Goal: Obtain resource: Download file/media

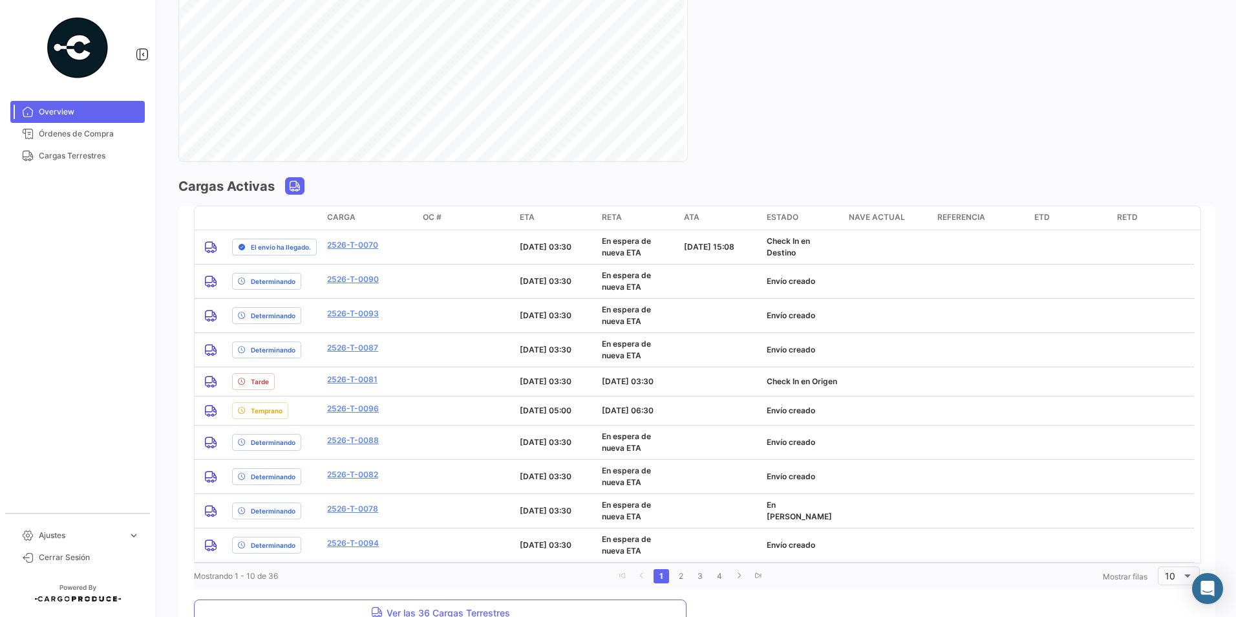
scroll to position [905, 0]
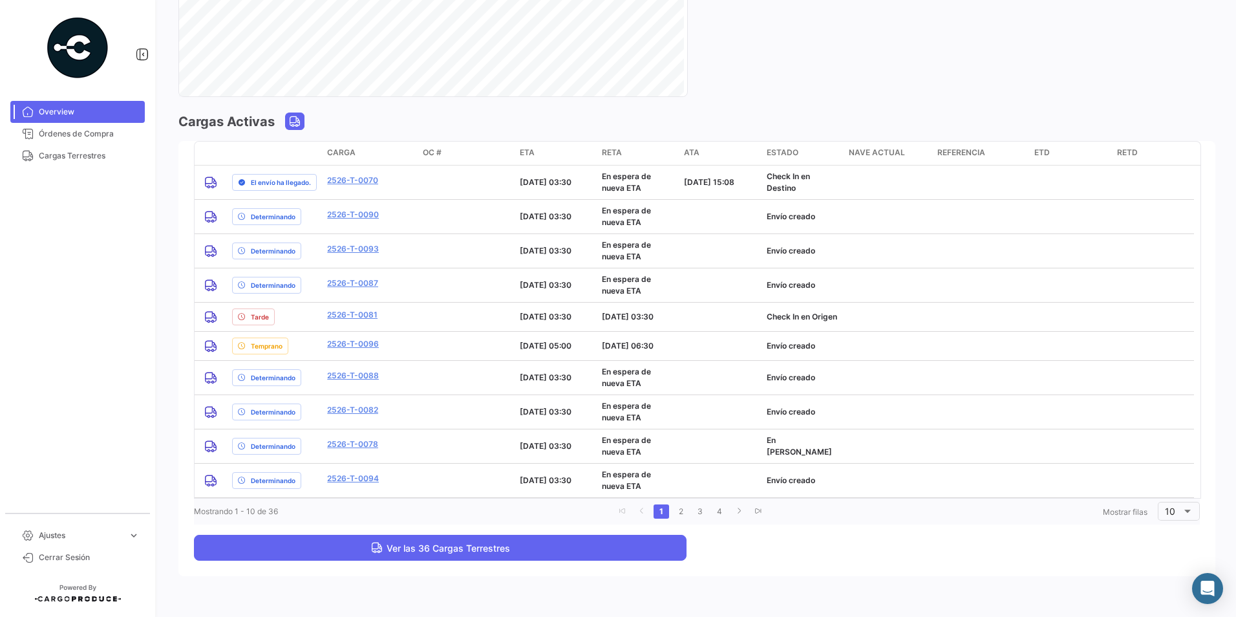
click at [395, 545] on span "Ver las 36 Cargas Terrestres" at bounding box center [440, 547] width 139 height 11
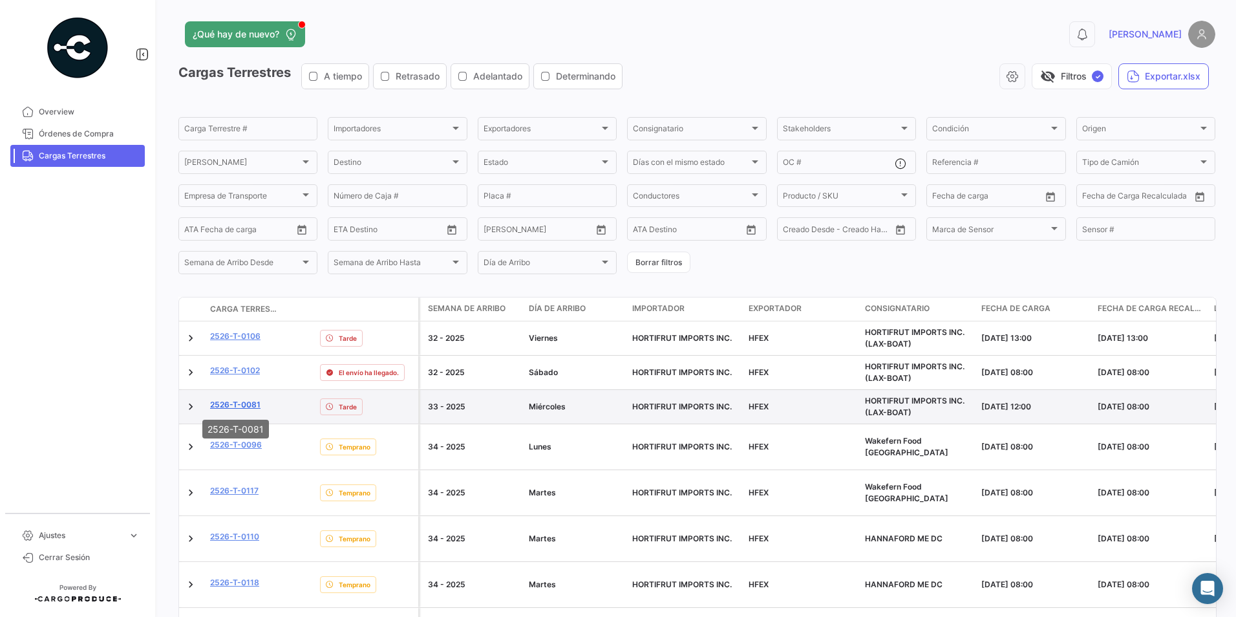
click at [246, 407] on link "2526-T-0081" at bounding box center [235, 405] width 50 height 12
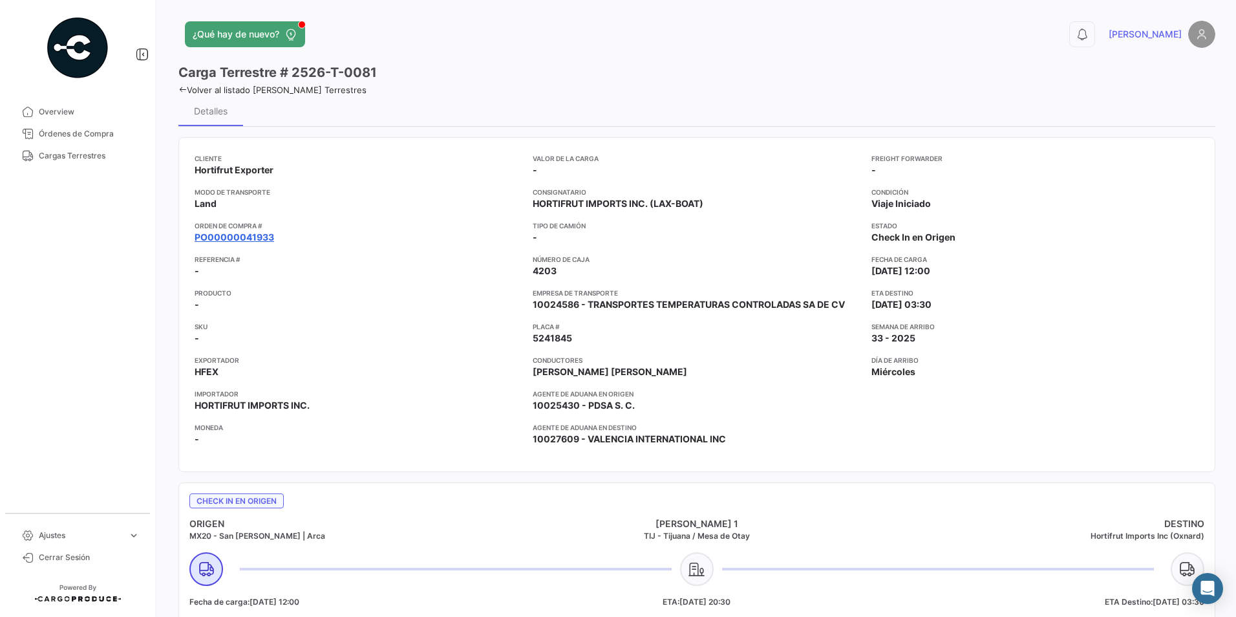
click at [222, 242] on link "PO00000041933" at bounding box center [235, 237] width 80 height 13
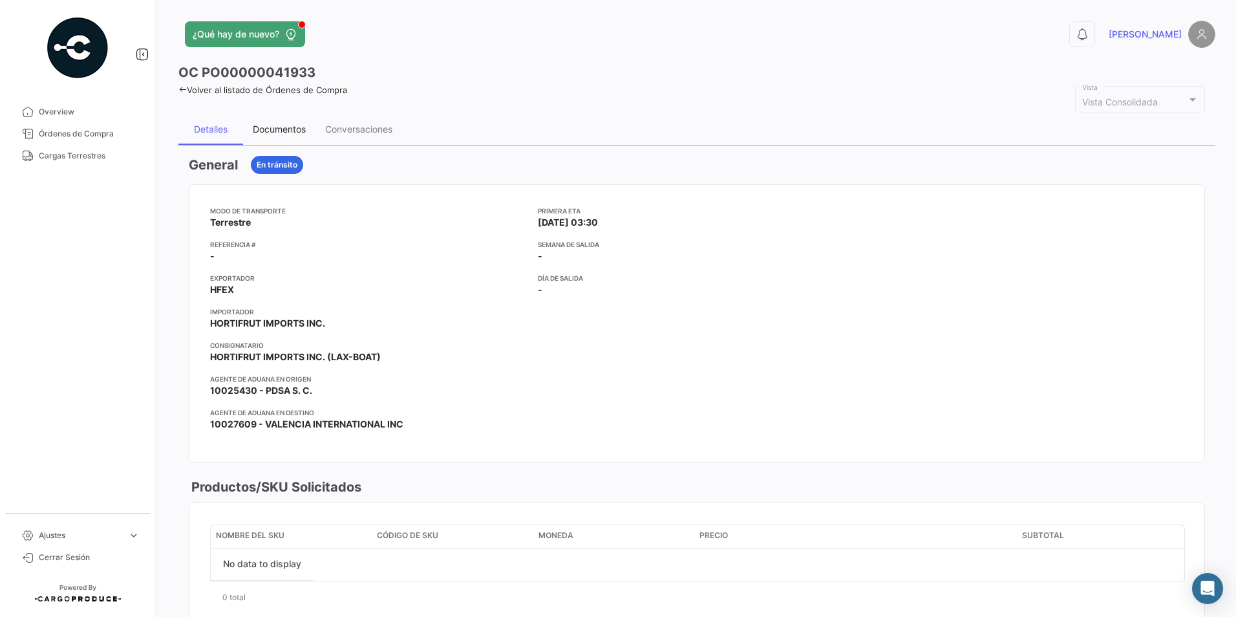
click at [267, 131] on div "Documentos" at bounding box center [279, 128] width 53 height 11
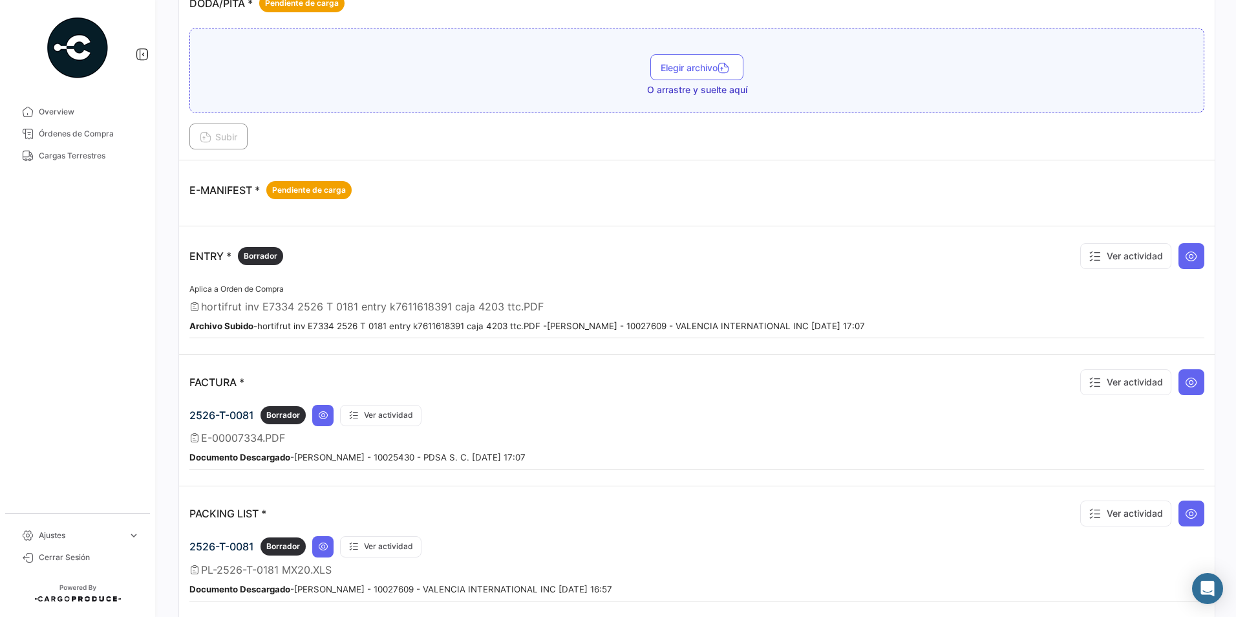
scroll to position [776, 0]
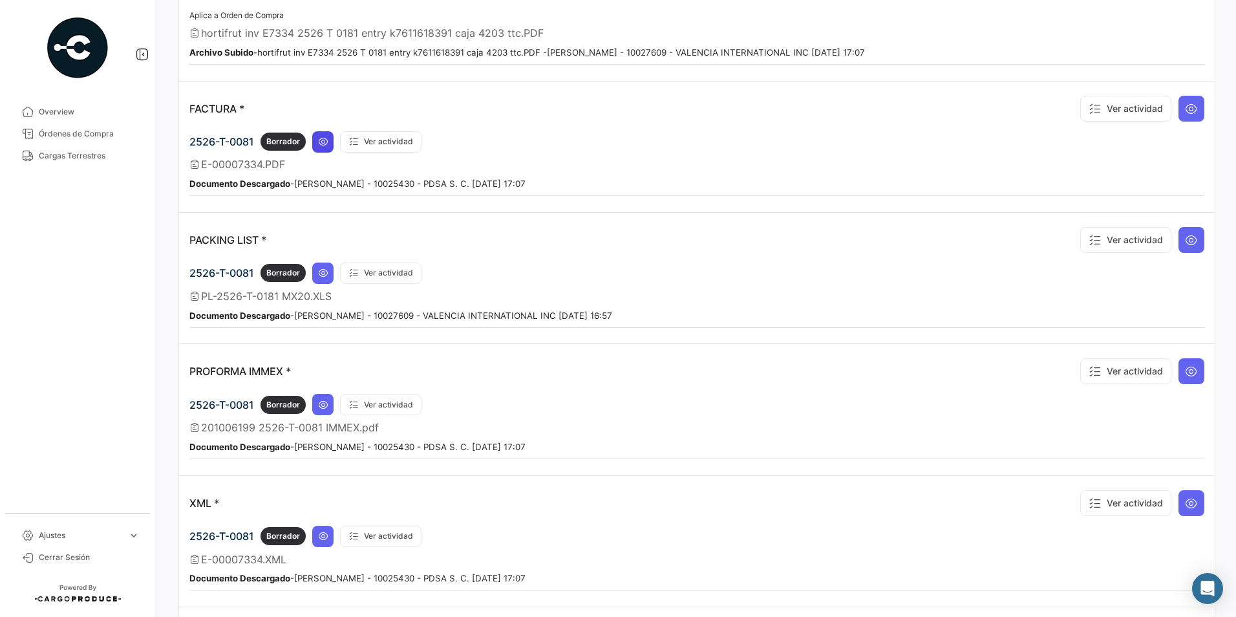
click at [326, 149] on button at bounding box center [322, 141] width 21 height 21
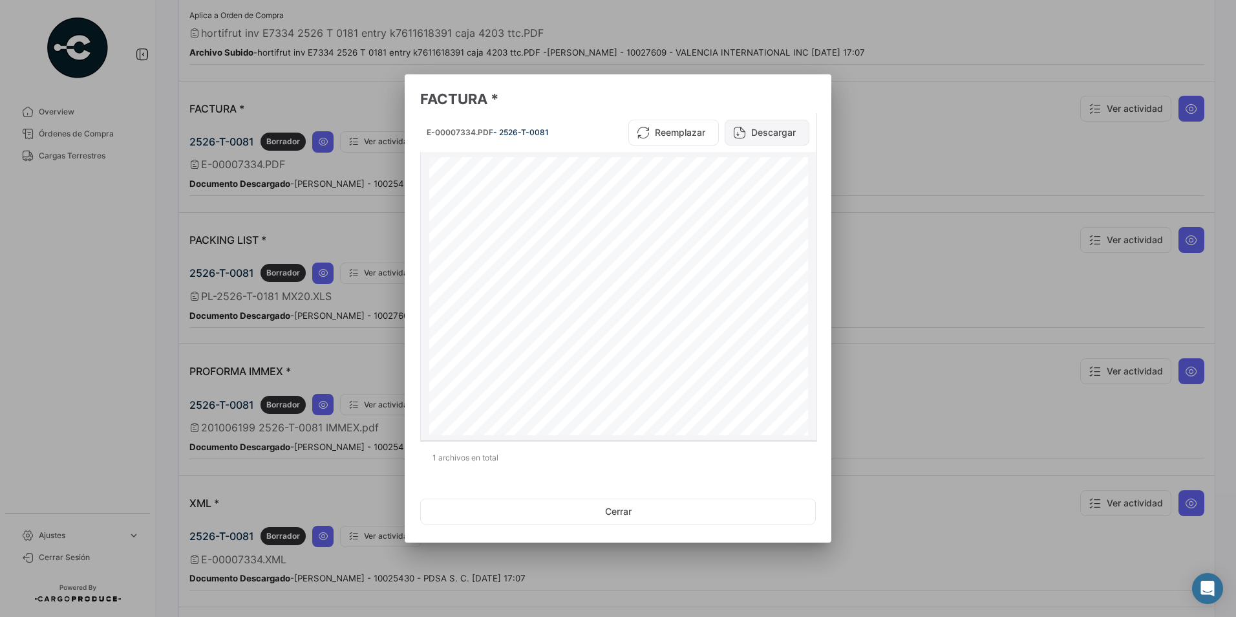
click at [788, 122] on button "Descargar" at bounding box center [767, 133] width 85 height 26
click at [893, 176] on div at bounding box center [618, 308] width 1236 height 617
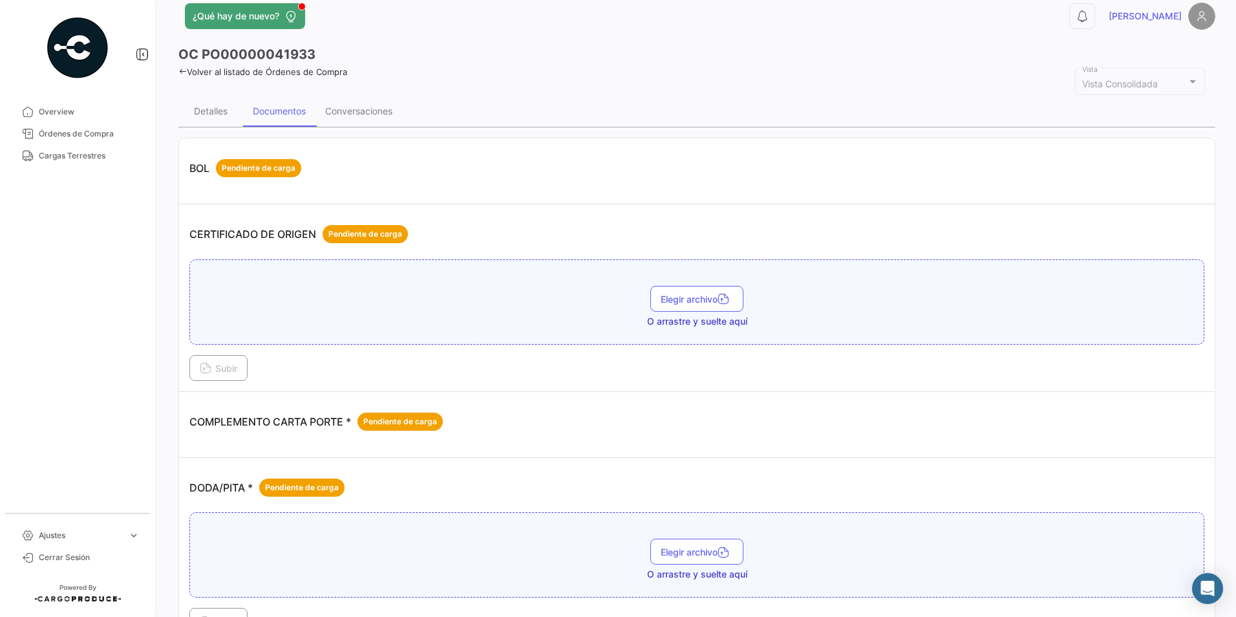
scroll to position [0, 0]
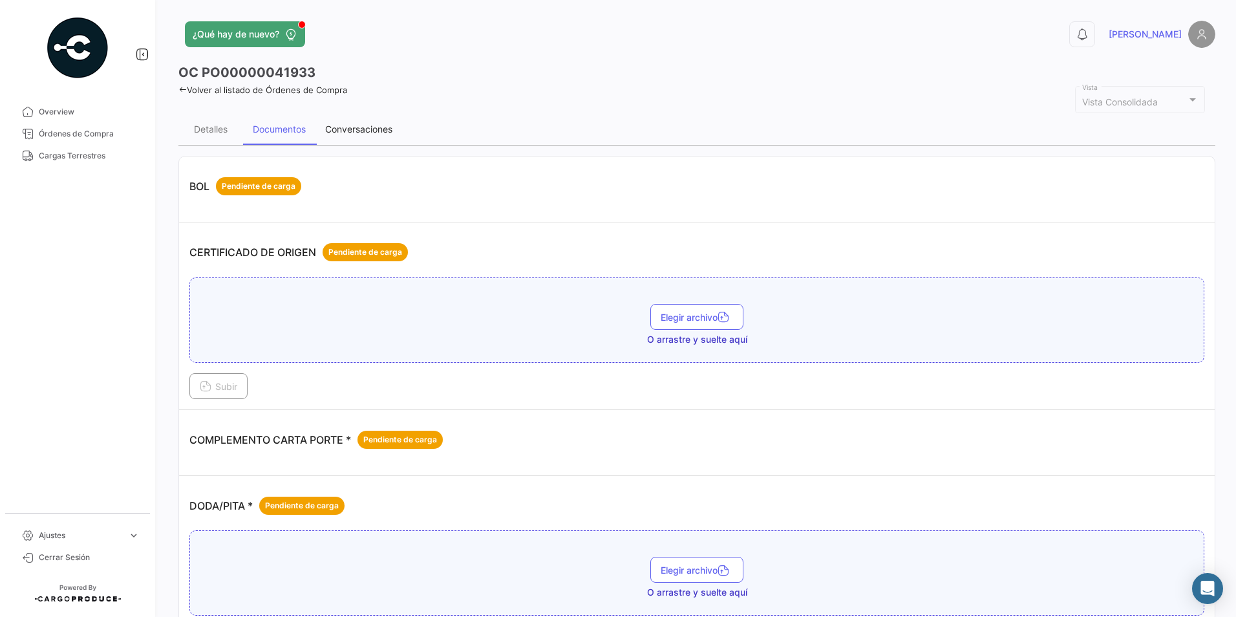
click at [337, 126] on div "Conversaciones" at bounding box center [358, 128] width 67 height 11
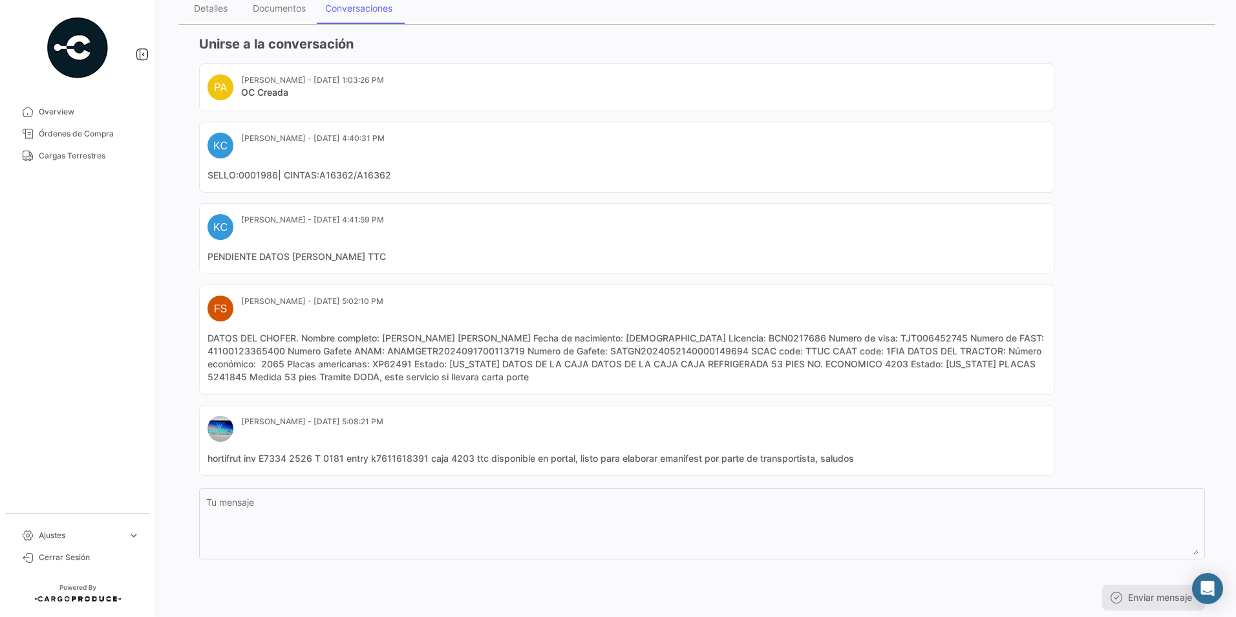
scroll to position [129, 0]
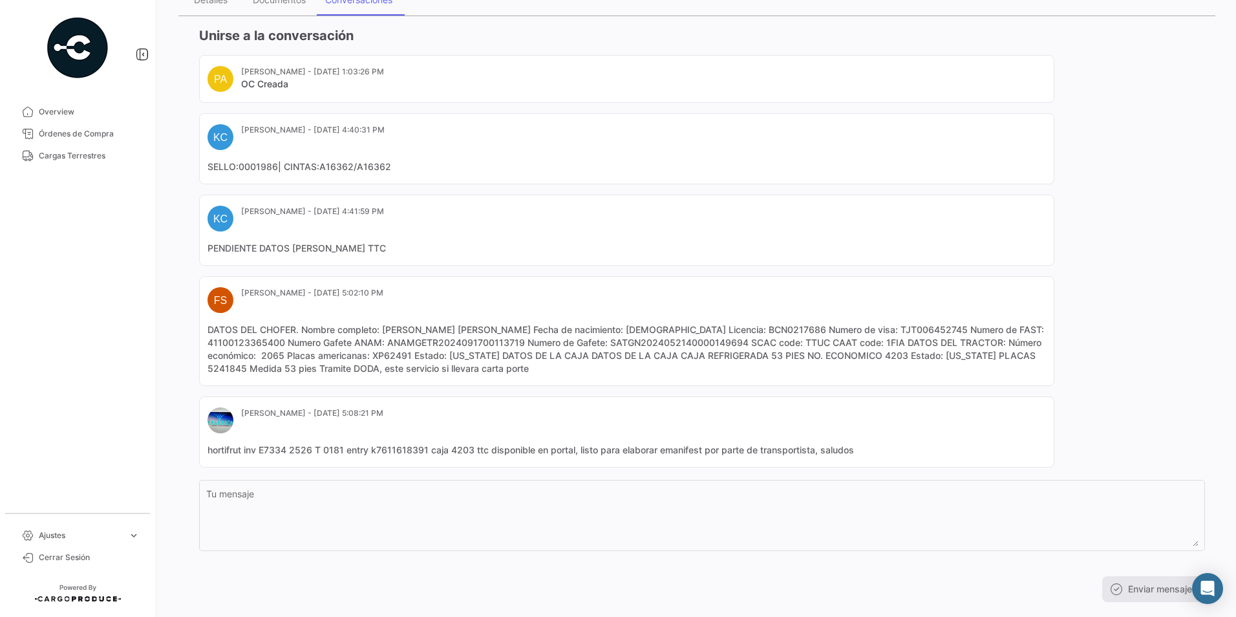
click at [222, 367] on mat-card-content "DATOS DEL CHOFER. Nombre completo: ENRIQUE ANTONIO RODRIGUEZ ALCALA Fecha de na…" at bounding box center [626, 349] width 838 height 52
copy mat-card-content "5241845"
click at [1036, 261] on mat-card "KC Karla Cordova - Aug 11, 2025, 4:41:59 PM PENDIENTE DATOS DE CRUCE TTC" at bounding box center [626, 230] width 855 height 71
drag, startPoint x: 1184, startPoint y: 205, endPoint x: 688, endPoint y: 198, distance: 496.5
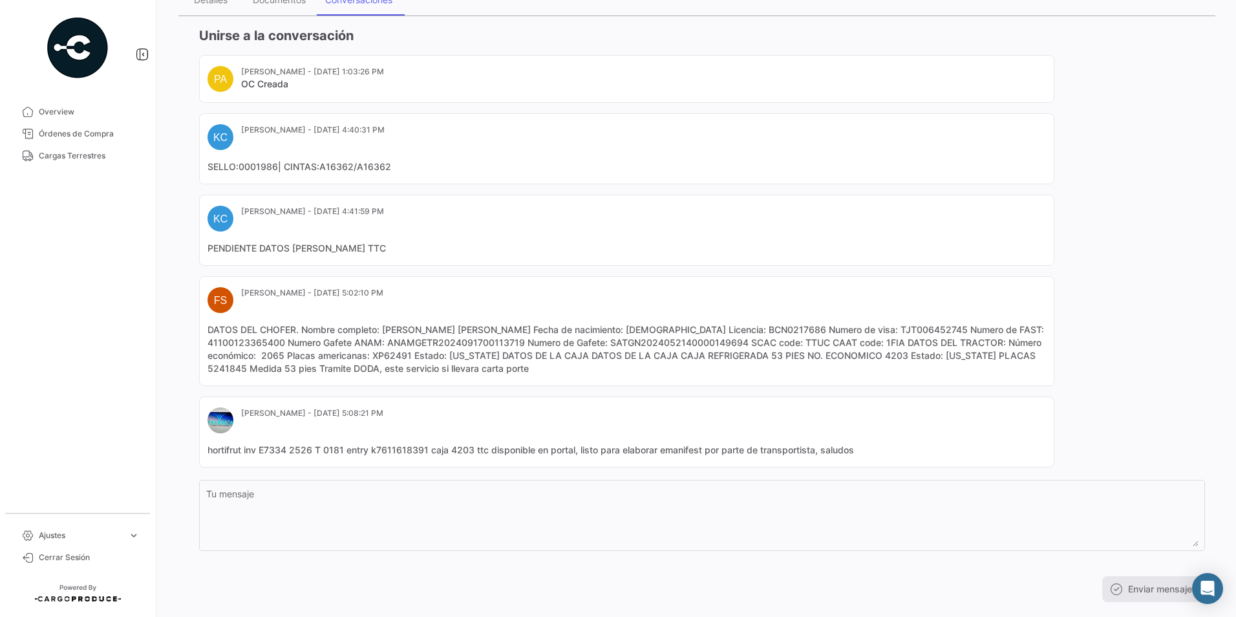
click at [1184, 205] on div "PA Perla Alcazar - Jul 31, 2025, 1:03:26 PM OC Creada KC Karla Cordova - Aug 11…" at bounding box center [702, 261] width 1006 height 412
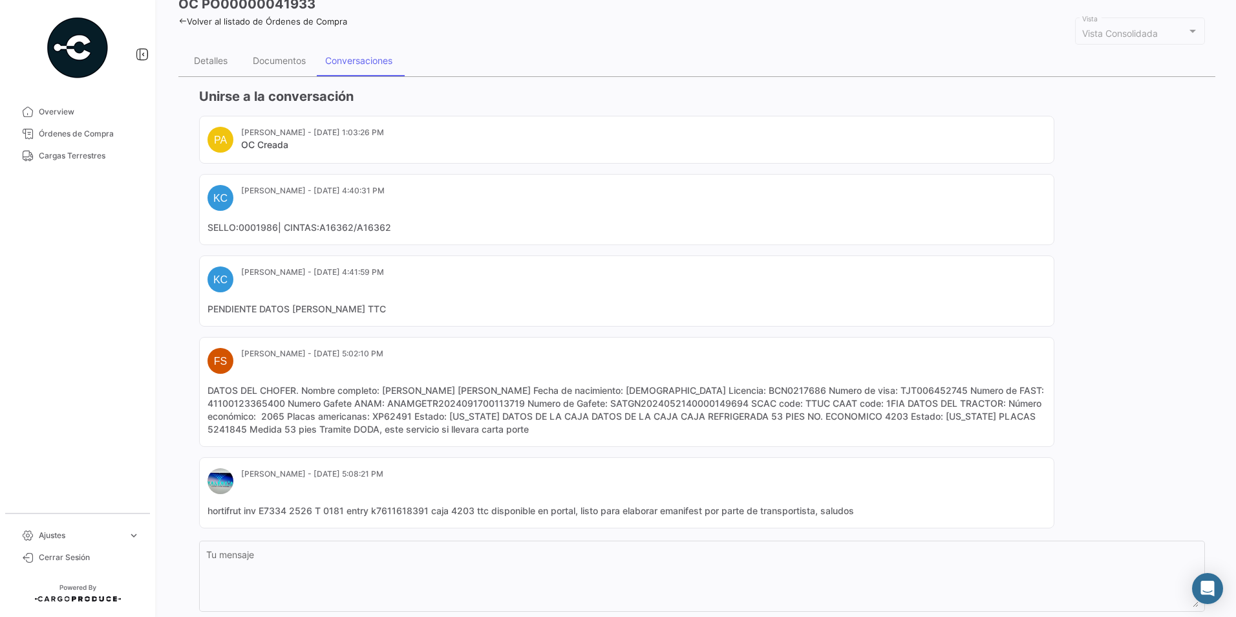
scroll to position [0, 0]
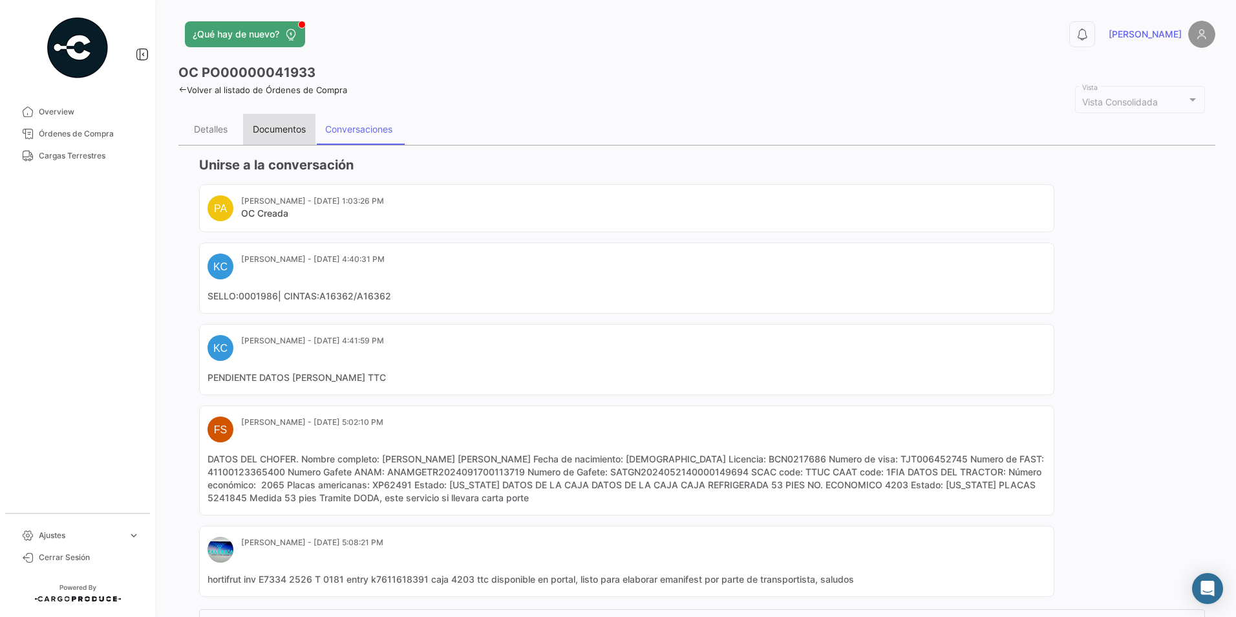
click at [294, 136] on div "Documentos" at bounding box center [279, 129] width 72 height 31
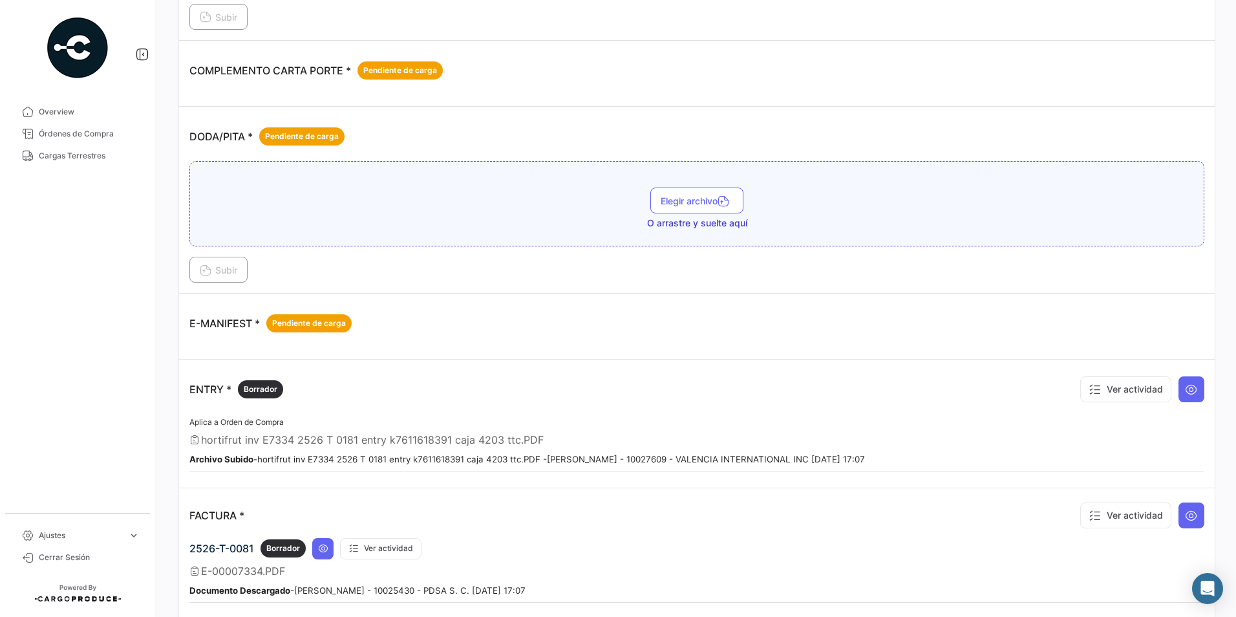
scroll to position [388, 0]
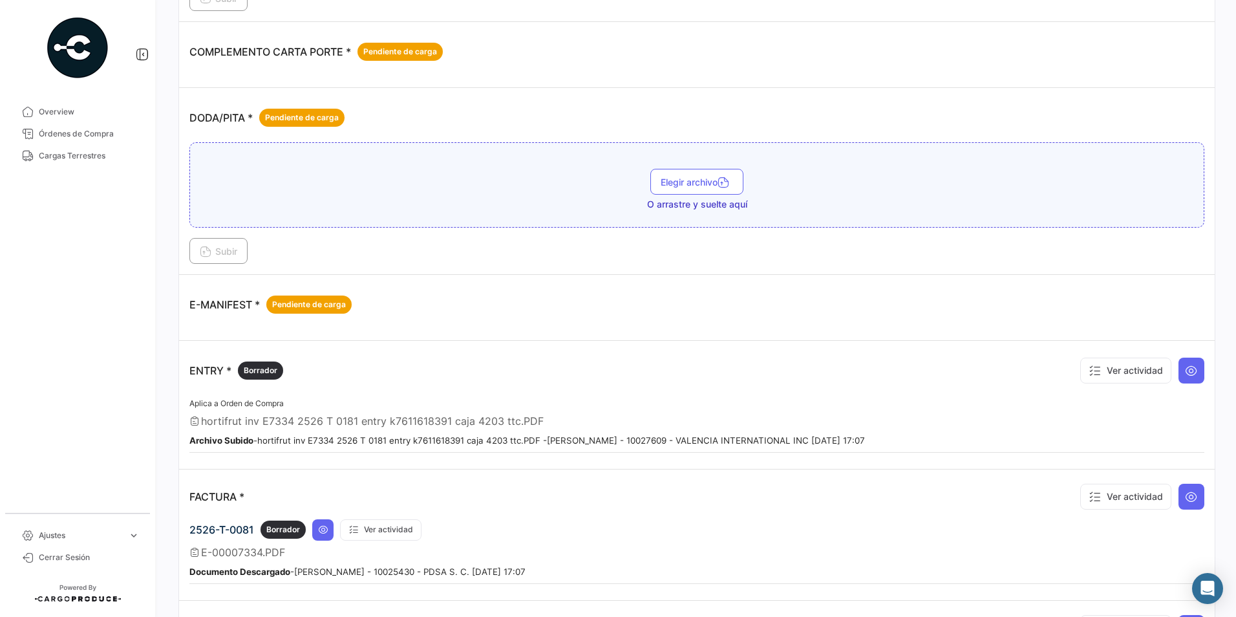
click at [360, 389] on div "ENTRY * Borrador Ver actividad" at bounding box center [696, 370] width 1015 height 39
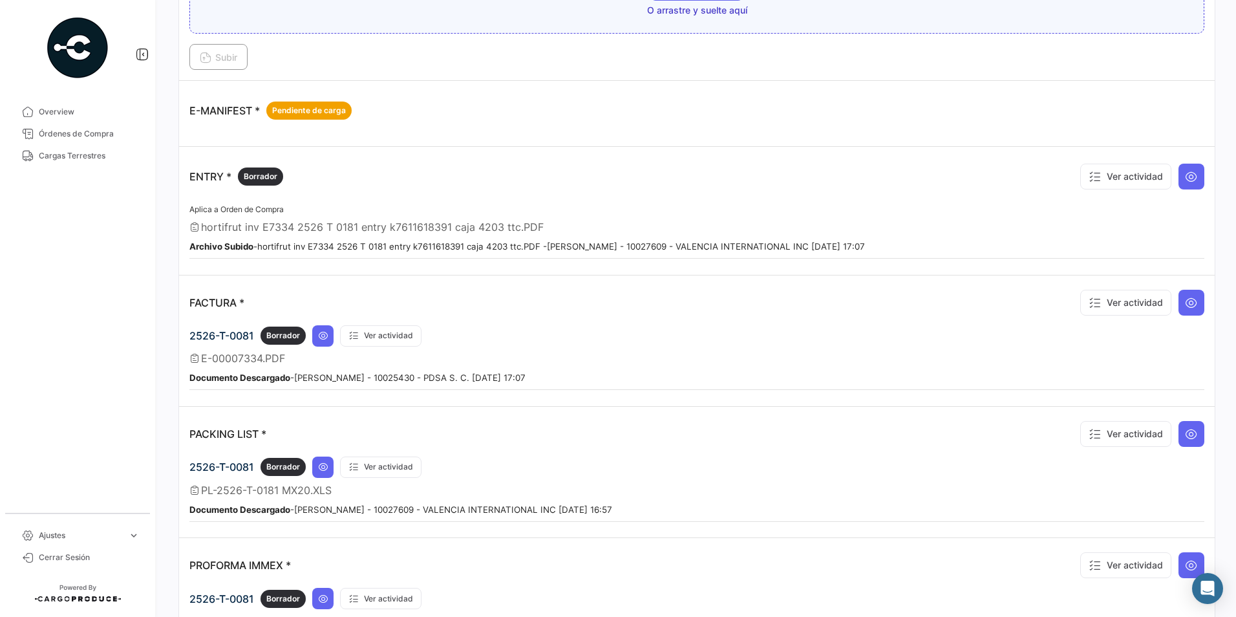
scroll to position [839, 0]
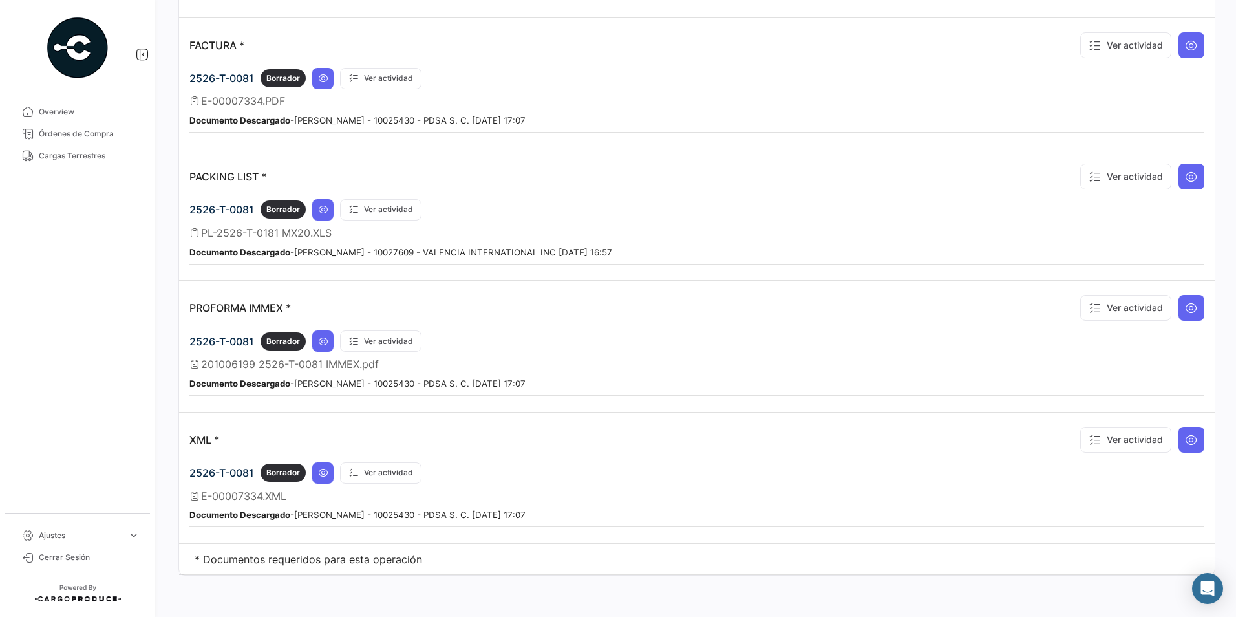
click at [435, 214] on div "2526-T-0081 Borrador Ver actividad" at bounding box center [696, 209] width 1015 height 21
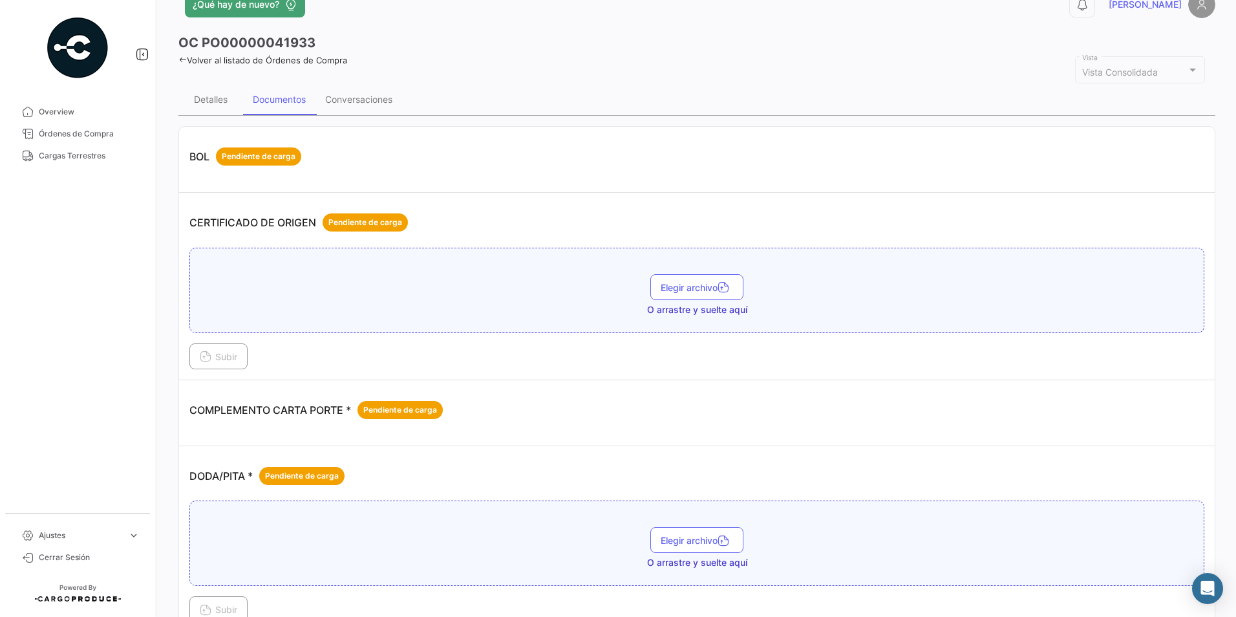
scroll to position [0, 0]
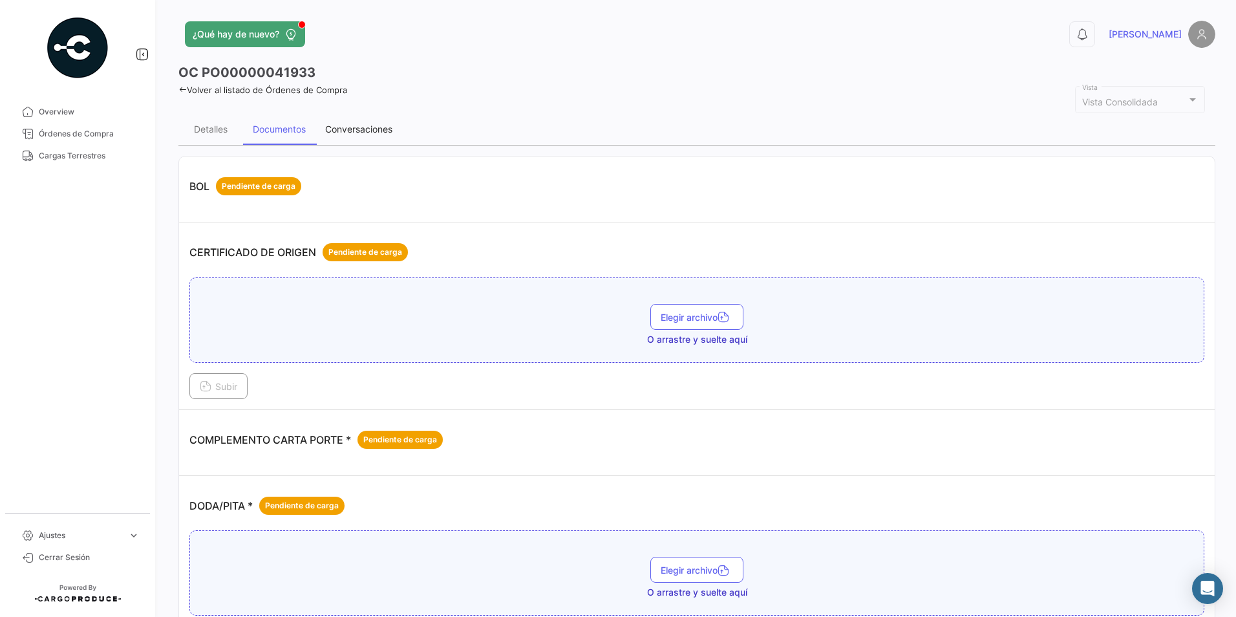
click at [365, 133] on div "Conversaciones" at bounding box center [358, 128] width 67 height 11
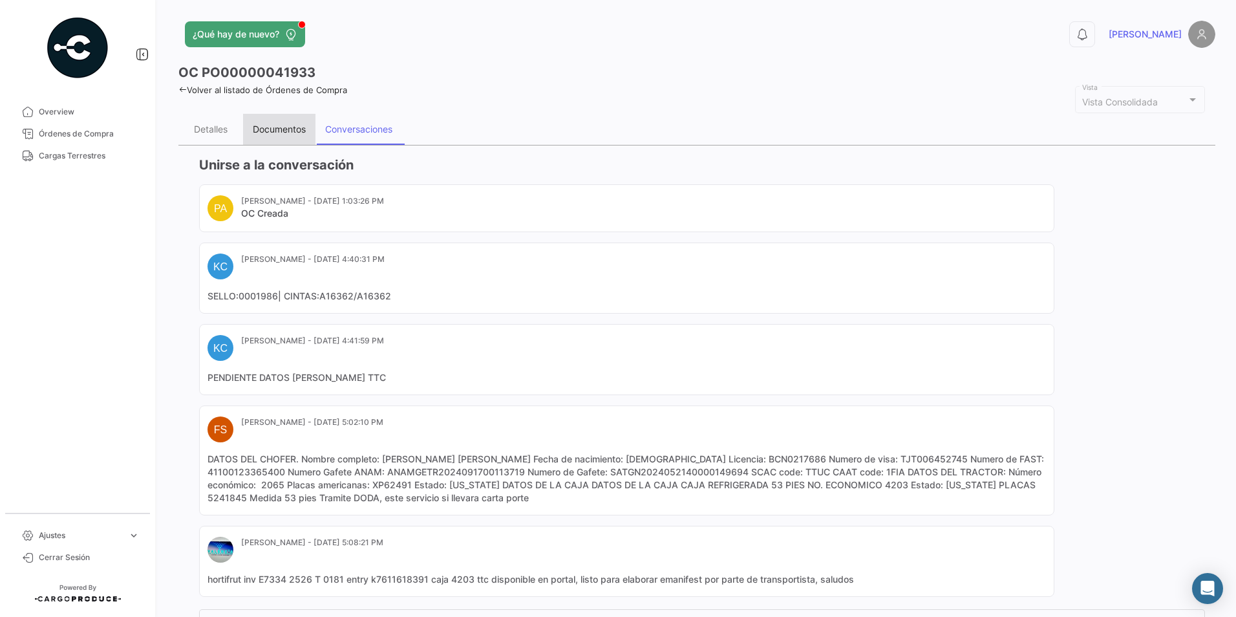
click at [264, 128] on div "Documentos" at bounding box center [279, 128] width 53 height 11
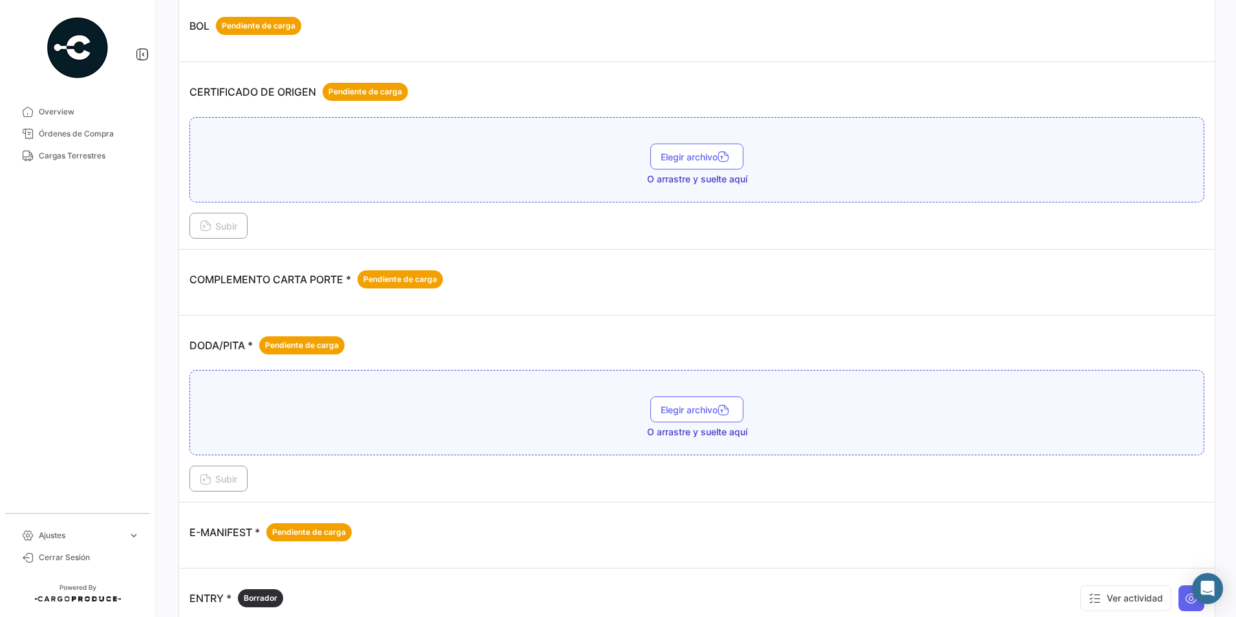
scroll to position [194, 0]
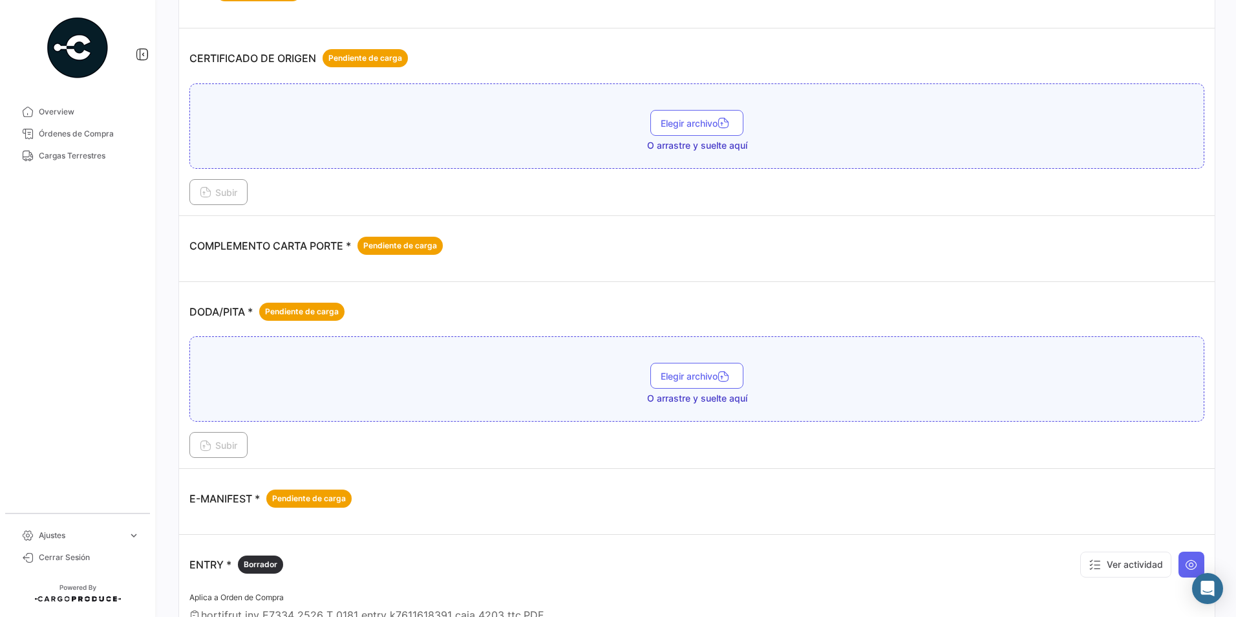
drag, startPoint x: 402, startPoint y: 197, endPoint x: 372, endPoint y: 187, distance: 31.1
click at [402, 197] on div "Subir" at bounding box center [696, 192] width 1015 height 26
click at [553, 253] on div "COMPLEMENTO CARTA PORTE * Pendiente de carga" at bounding box center [696, 245] width 1015 height 39
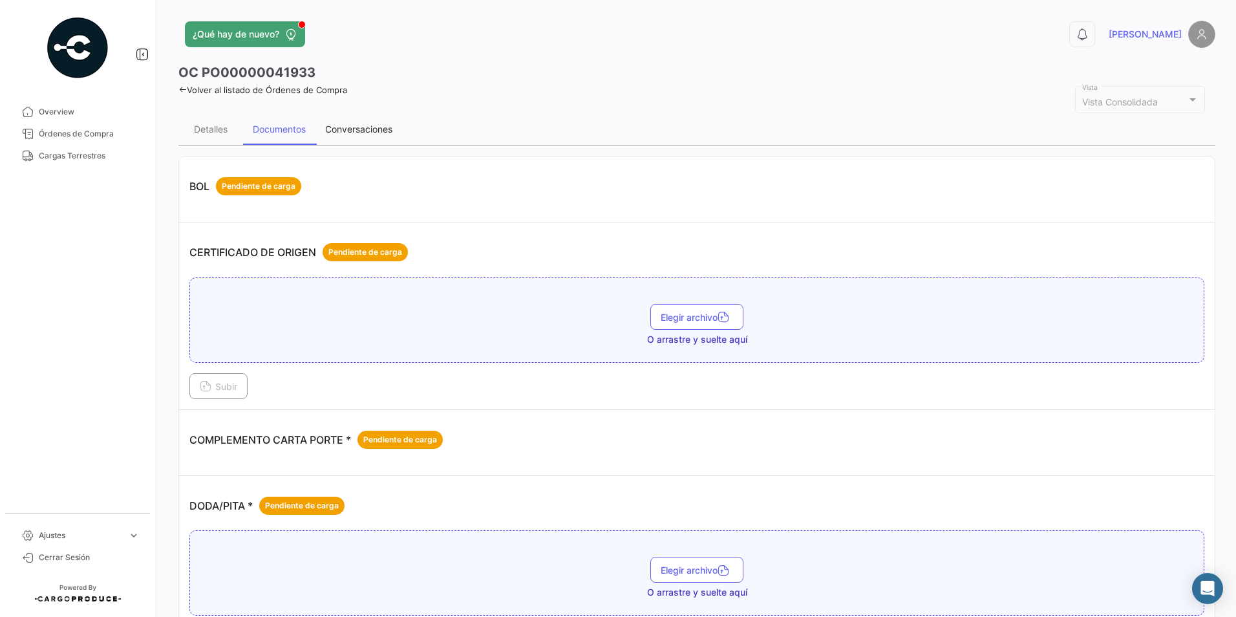
click at [361, 136] on div "Conversaciones" at bounding box center [358, 129] width 87 height 31
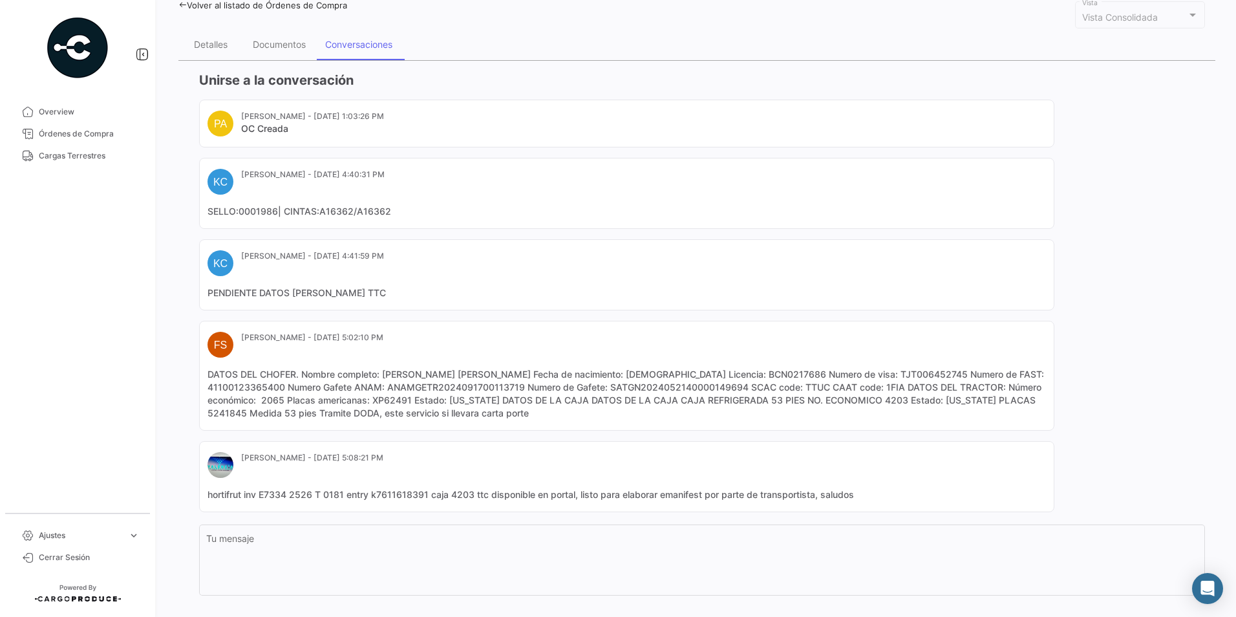
scroll to position [65, 0]
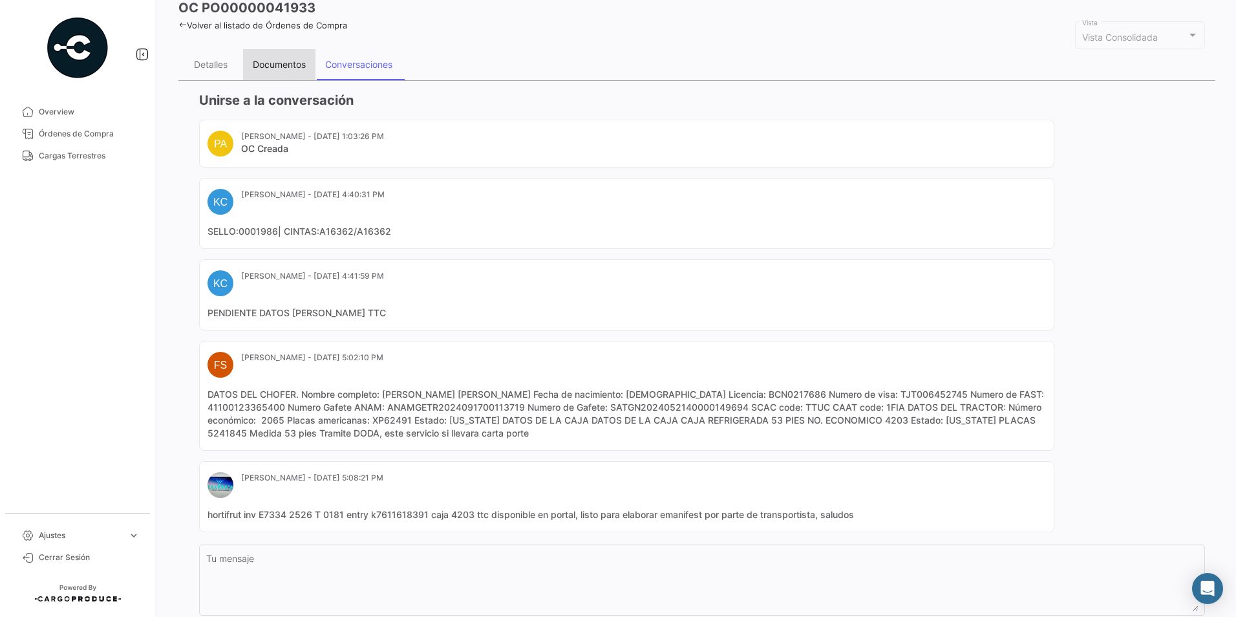
click at [282, 50] on div "Documentos" at bounding box center [279, 64] width 72 height 31
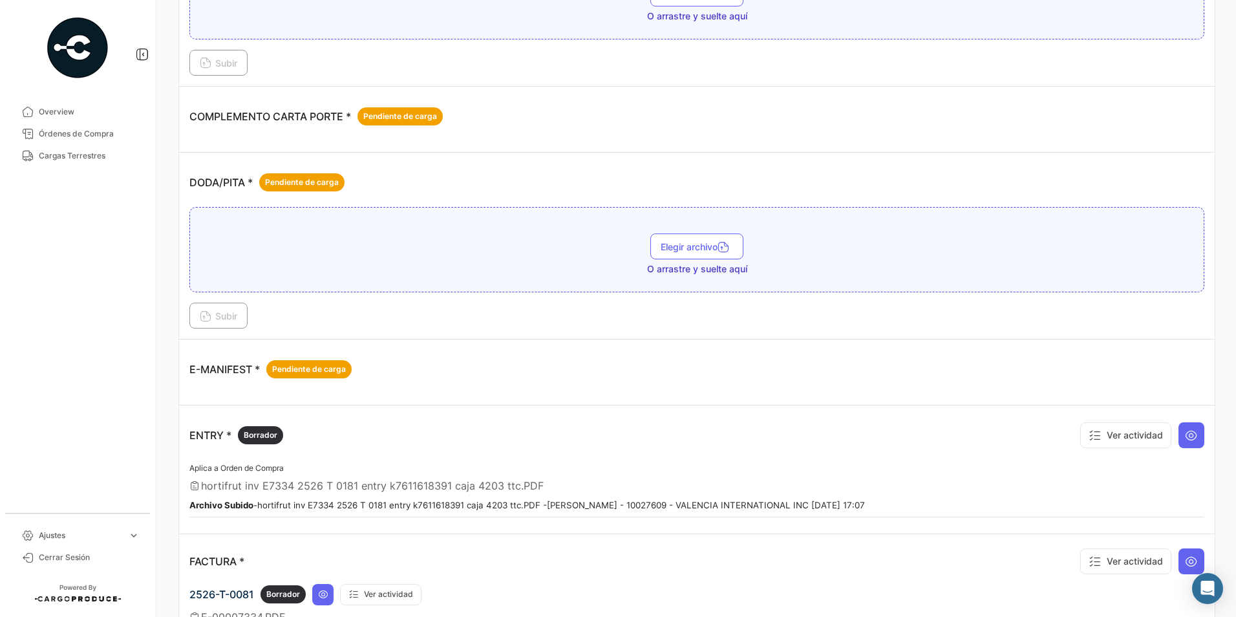
scroll to position [0, 0]
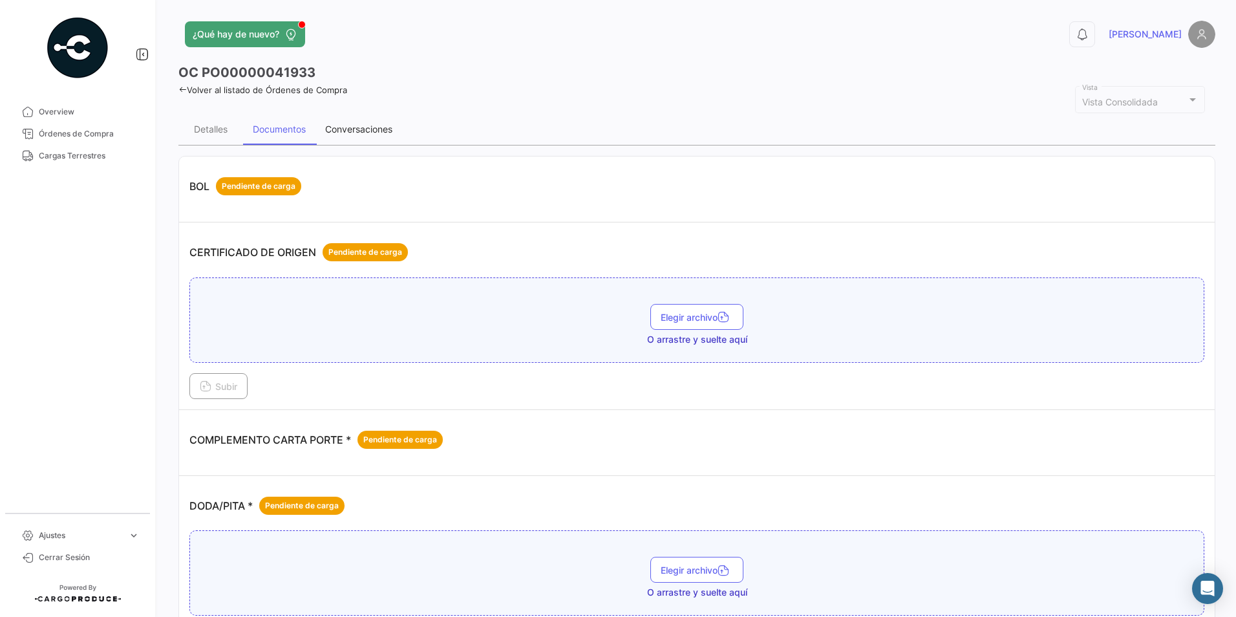
click at [341, 132] on div "Conversaciones" at bounding box center [358, 128] width 67 height 11
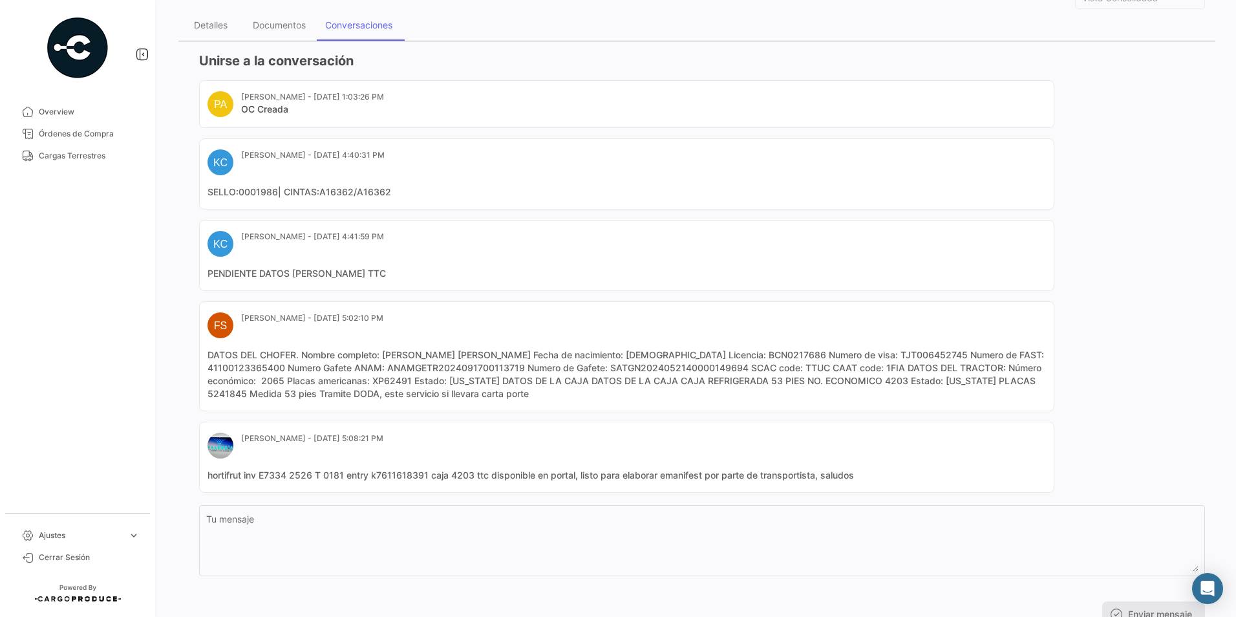
scroll to position [129, 0]
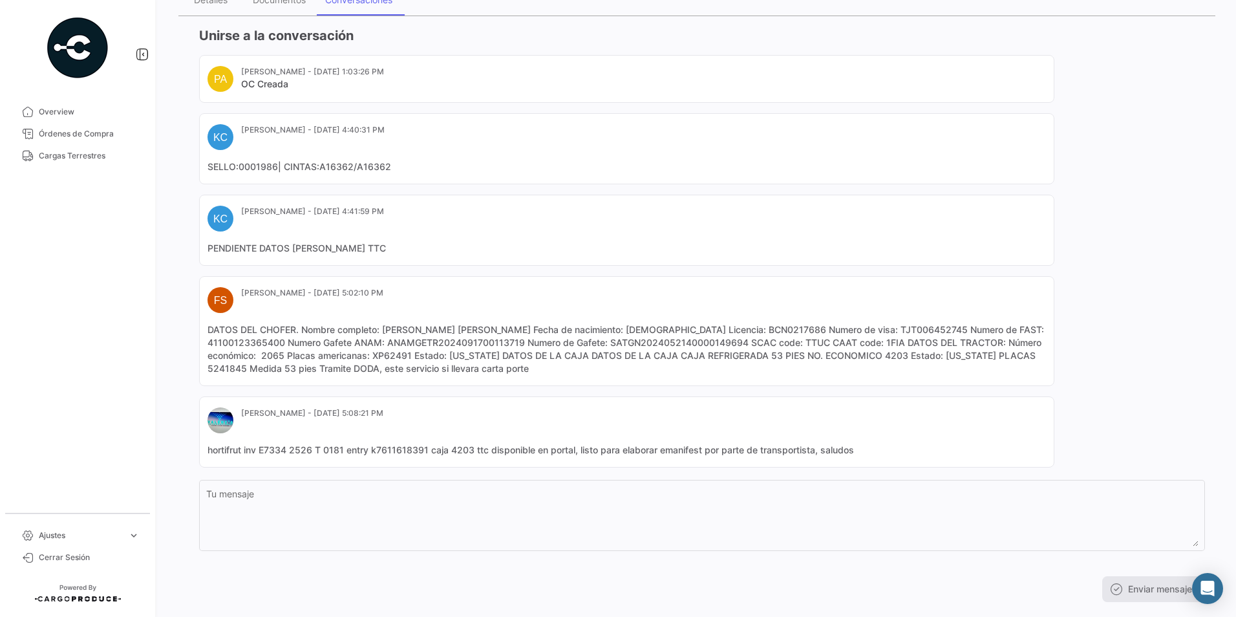
click at [892, 343] on mat-card-content "DATOS DEL CHOFER. Nombre completo: ENRIQUE ANTONIO RODRIGUEZ ALCALA Fecha de na…" at bounding box center [626, 349] width 838 height 52
copy mat-card-content "1FIA"
drag, startPoint x: 921, startPoint y: 351, endPoint x: 756, endPoint y: 350, distance: 164.8
click at [922, 350] on mat-card-content "DATOS DEL CHOFER. Nombre completo: ENRIQUE ANTONIO RODRIGUEZ ALCALA Fecha de na…" at bounding box center [626, 349] width 838 height 52
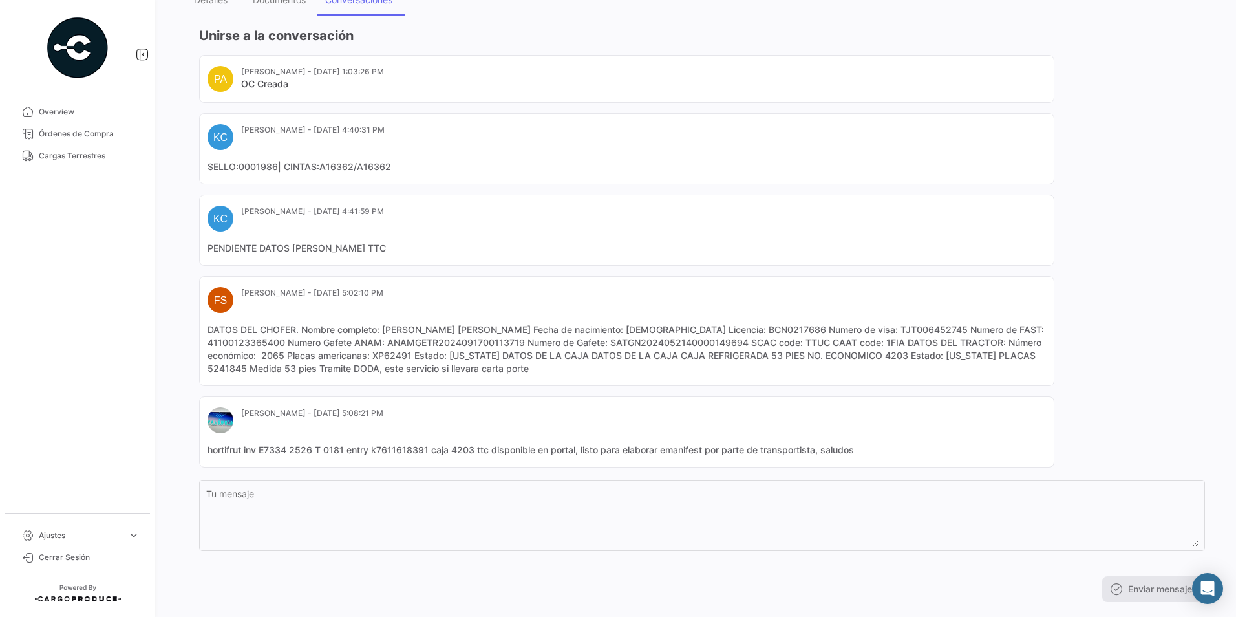
drag, startPoint x: 611, startPoint y: 341, endPoint x: 746, endPoint y: 341, distance: 135.1
click at [746, 341] on mat-card-content "DATOS DEL CHOFER. Nombre completo: ENRIQUE ANTONIO RODRIGUEZ ALCALA Fecha de na…" at bounding box center [626, 349] width 838 height 52
copy mat-card-content "SATGN2024052140000149694"
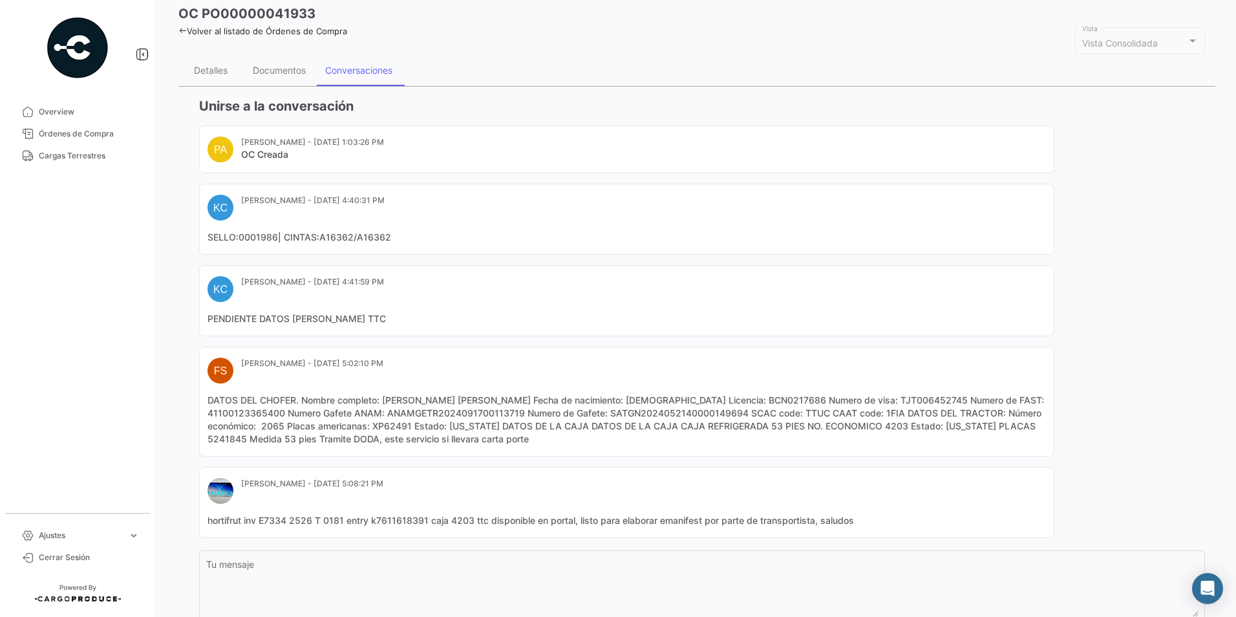
scroll to position [0, 0]
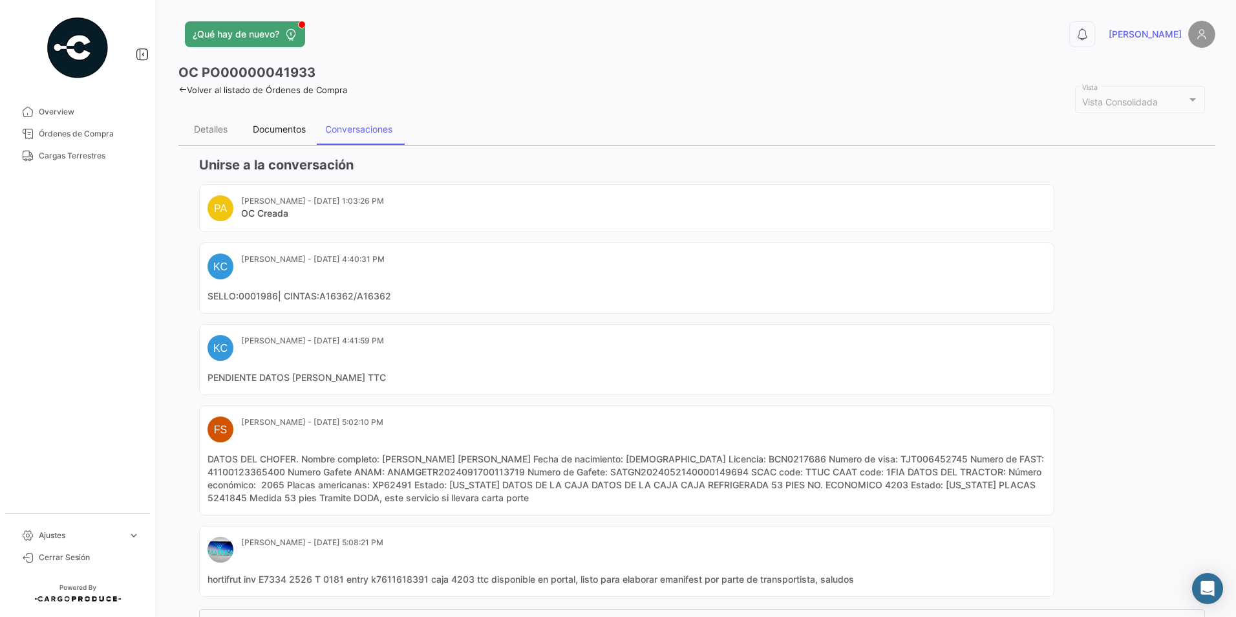
click at [297, 130] on div "Documentos" at bounding box center [279, 128] width 53 height 11
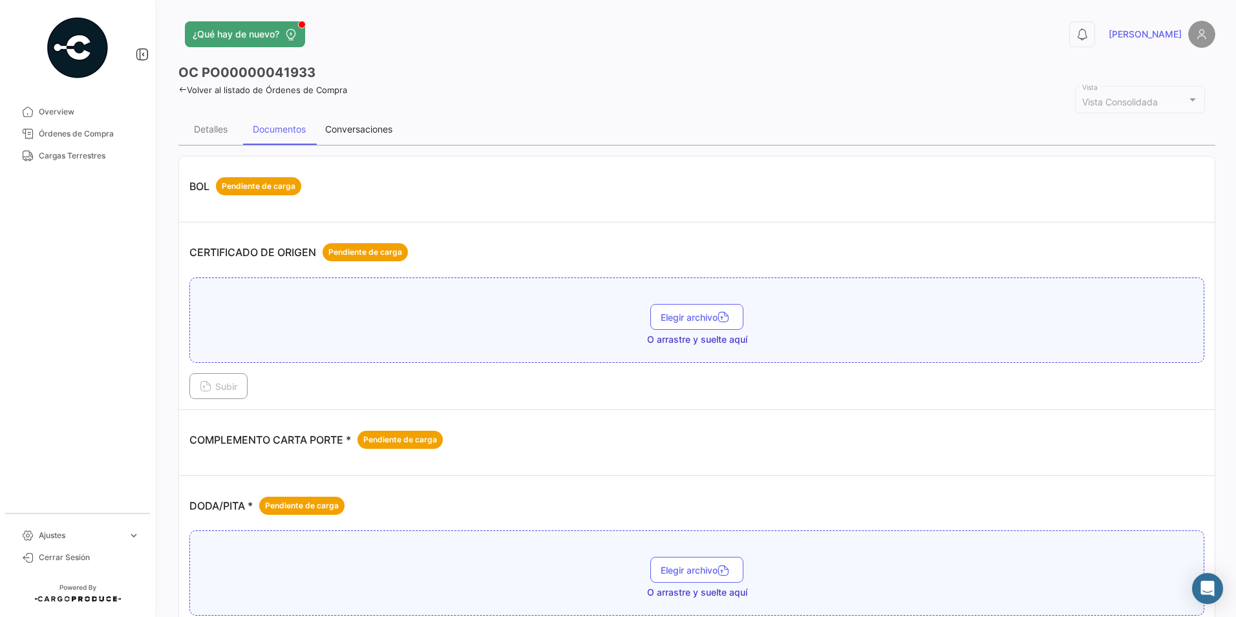
click at [380, 128] on div "Conversaciones" at bounding box center [358, 128] width 67 height 11
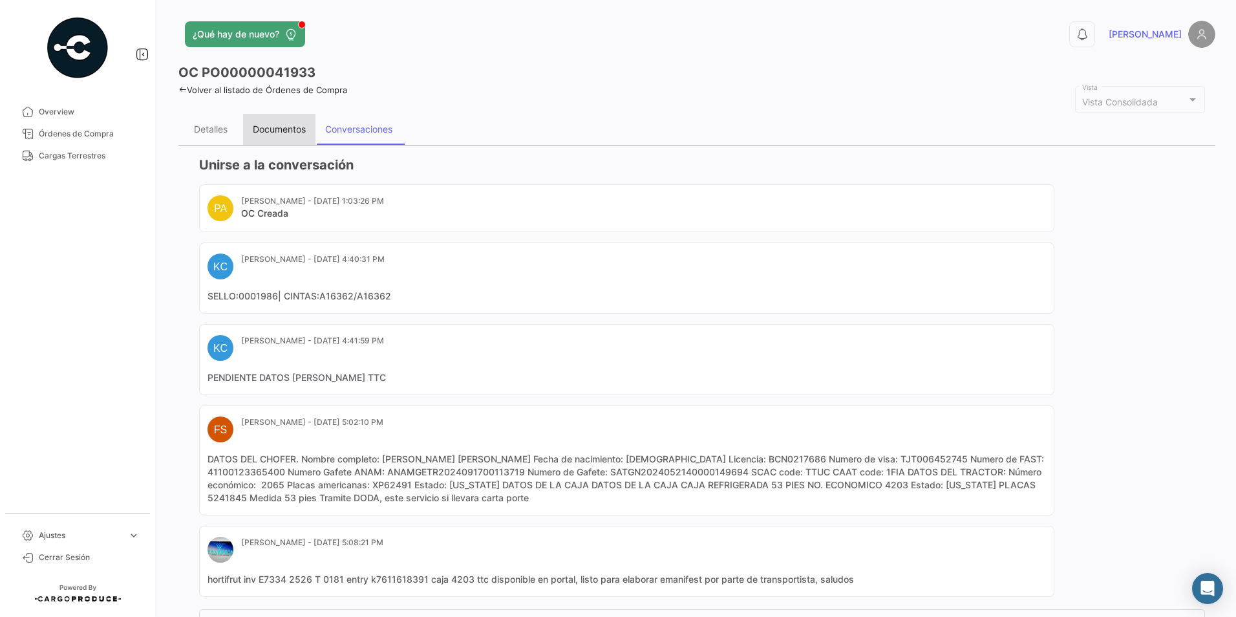
click at [288, 122] on div "Documentos" at bounding box center [279, 129] width 72 height 31
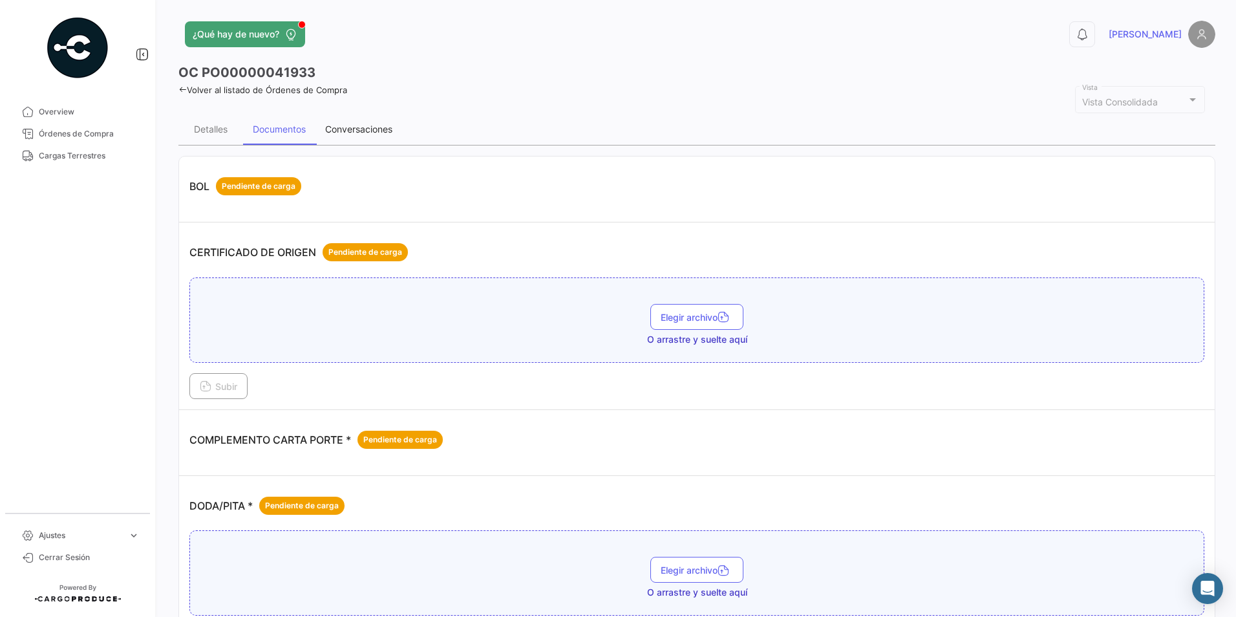
click at [372, 129] on div "Conversaciones" at bounding box center [358, 128] width 67 height 11
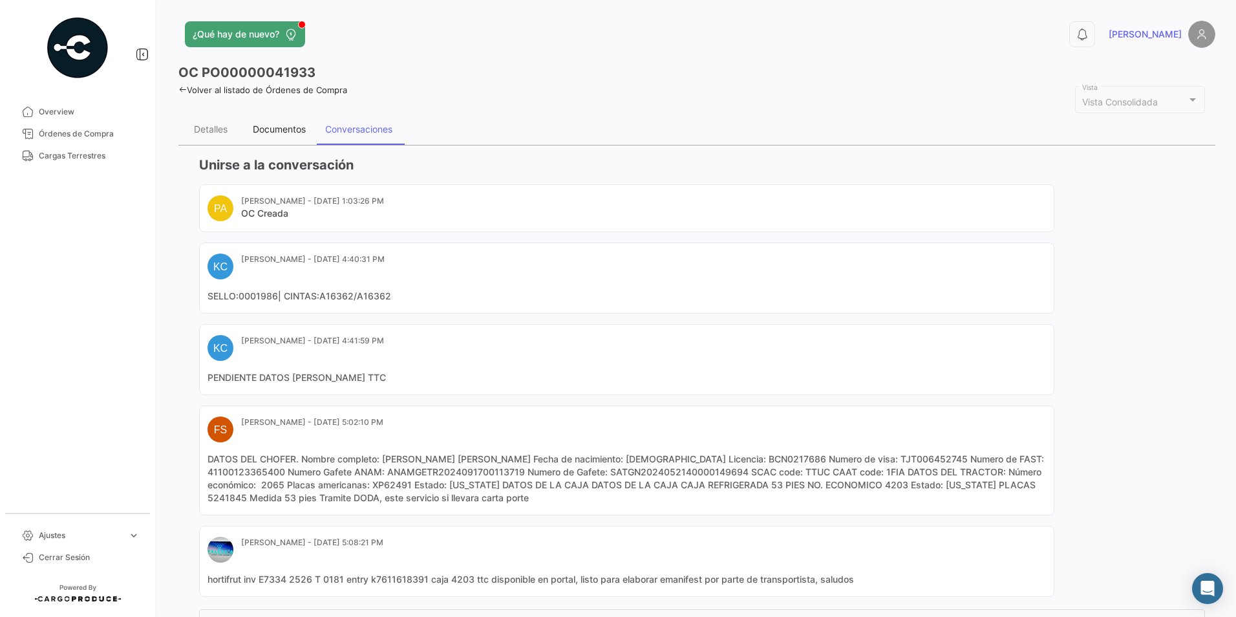
click at [284, 122] on div "Documentos" at bounding box center [279, 129] width 72 height 31
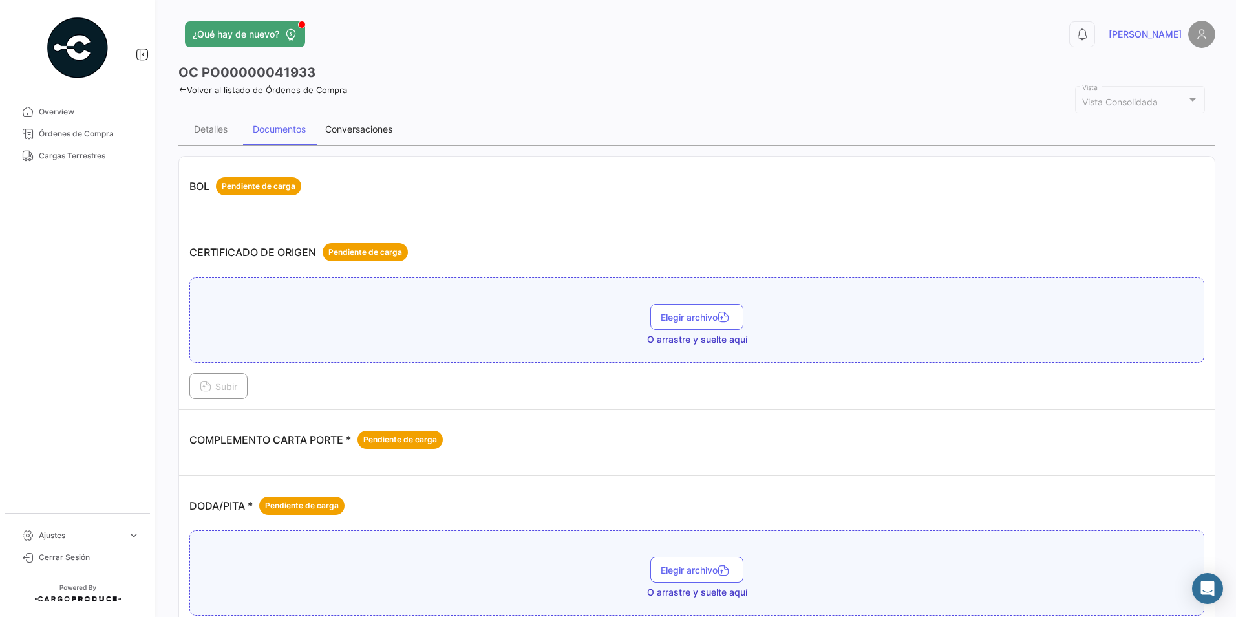
click at [335, 129] on div "Conversaciones" at bounding box center [358, 128] width 67 height 11
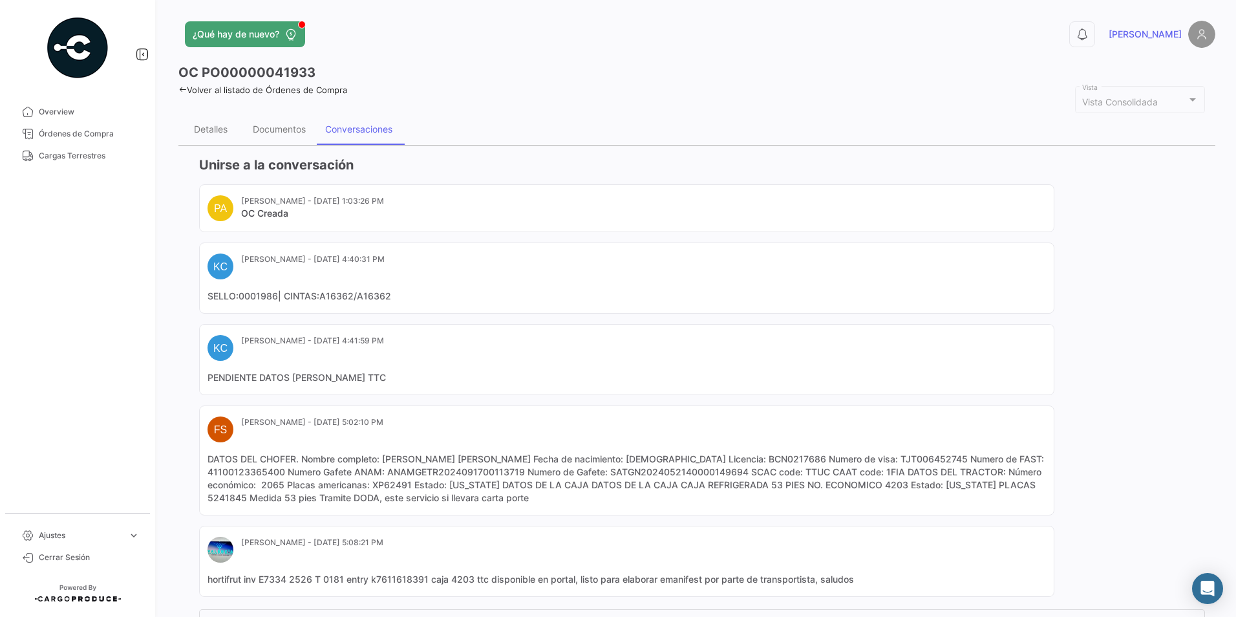
click at [391, 500] on mat-card-content "DATOS DEL CHOFER. Nombre completo: ENRIQUE ANTONIO RODRIGUEZ ALCALA Fecha de na…" at bounding box center [626, 478] width 838 height 52
click at [281, 141] on div "Documentos" at bounding box center [279, 129] width 72 height 31
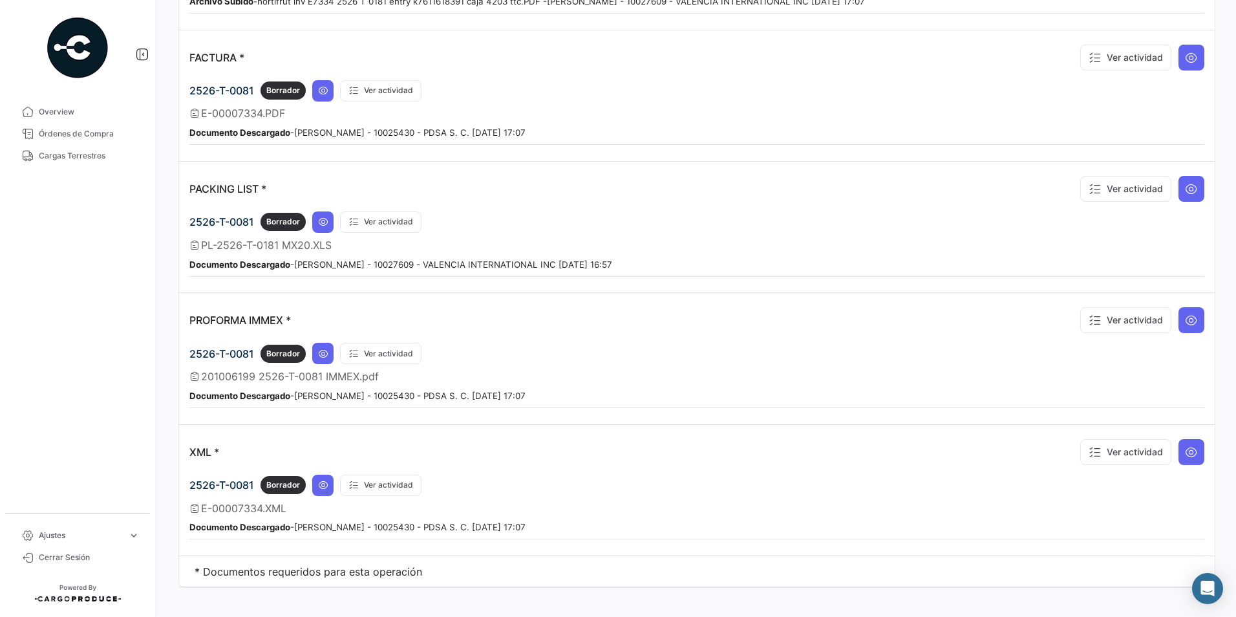
scroll to position [839, 0]
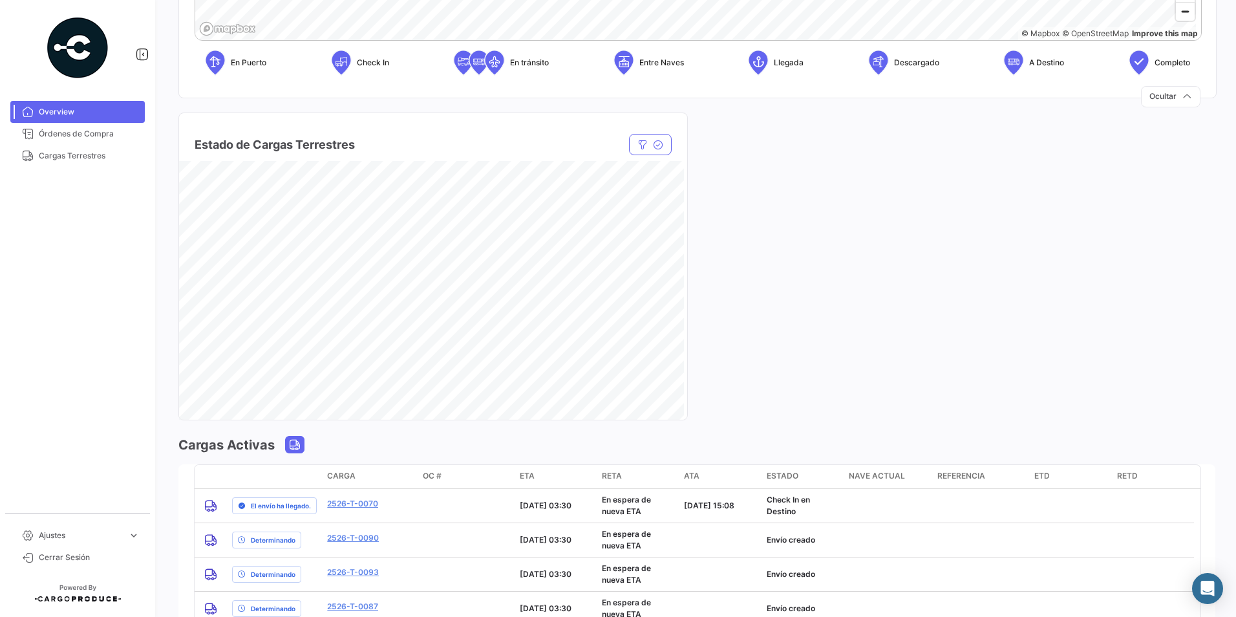
scroll to position [921, 0]
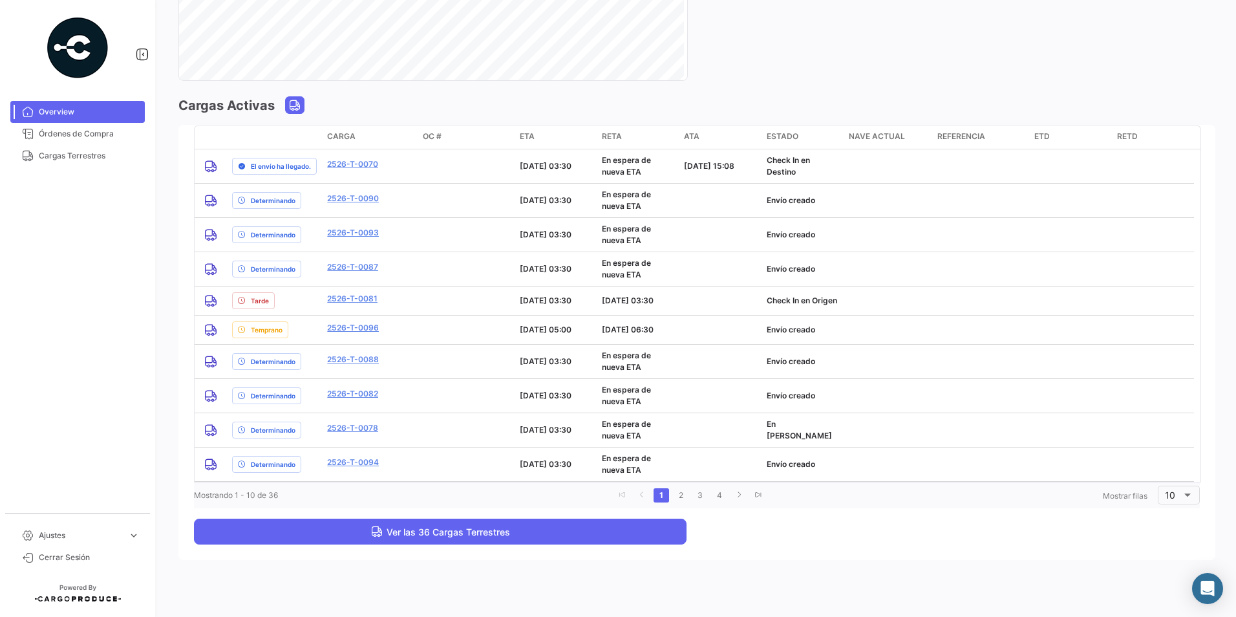
click at [367, 529] on button "Ver las 36 Cargas Terrestres" at bounding box center [440, 531] width 493 height 26
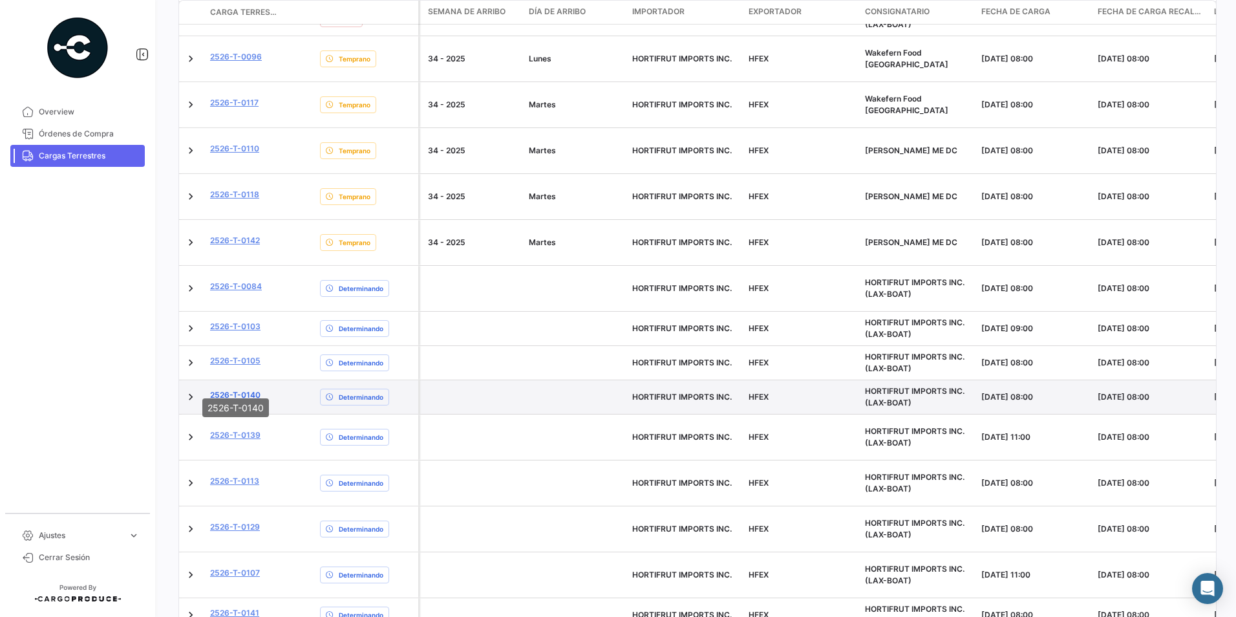
scroll to position [452, 0]
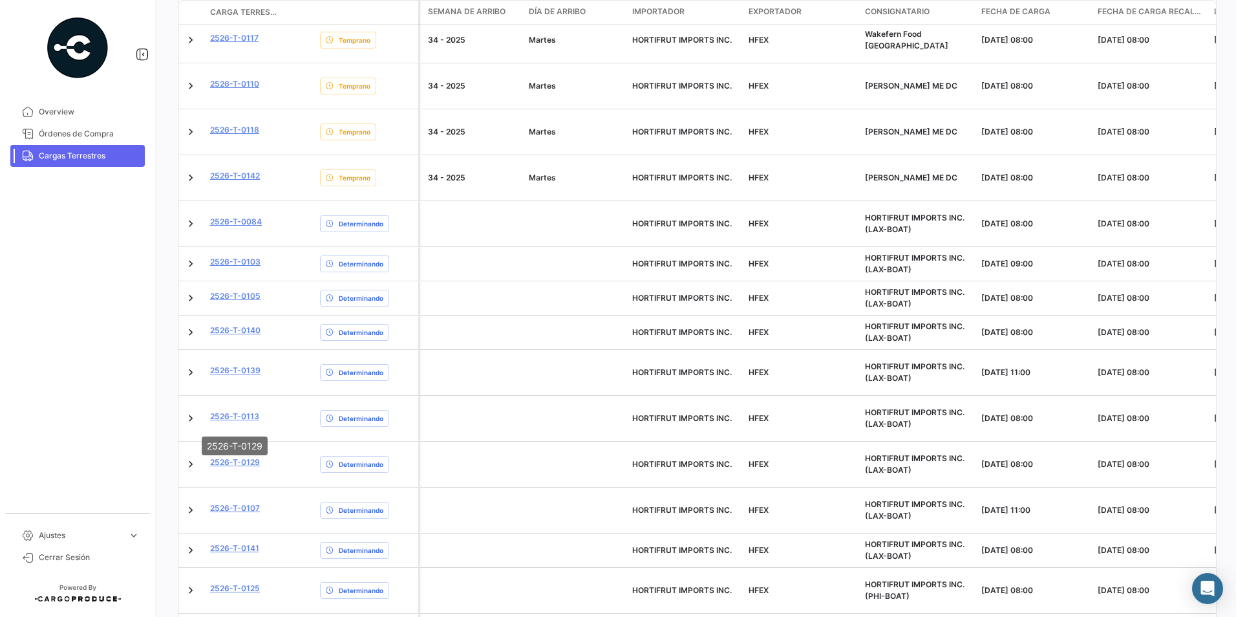
click at [244, 455] on mat-tooltip-component "2526-T-0129" at bounding box center [235, 445] width 84 height 37
click at [273, 451] on mat-tooltip-component "2526-T-0129" at bounding box center [235, 445] width 84 height 37
click at [240, 451] on div "2526-T-0129" at bounding box center [235, 445] width 66 height 19
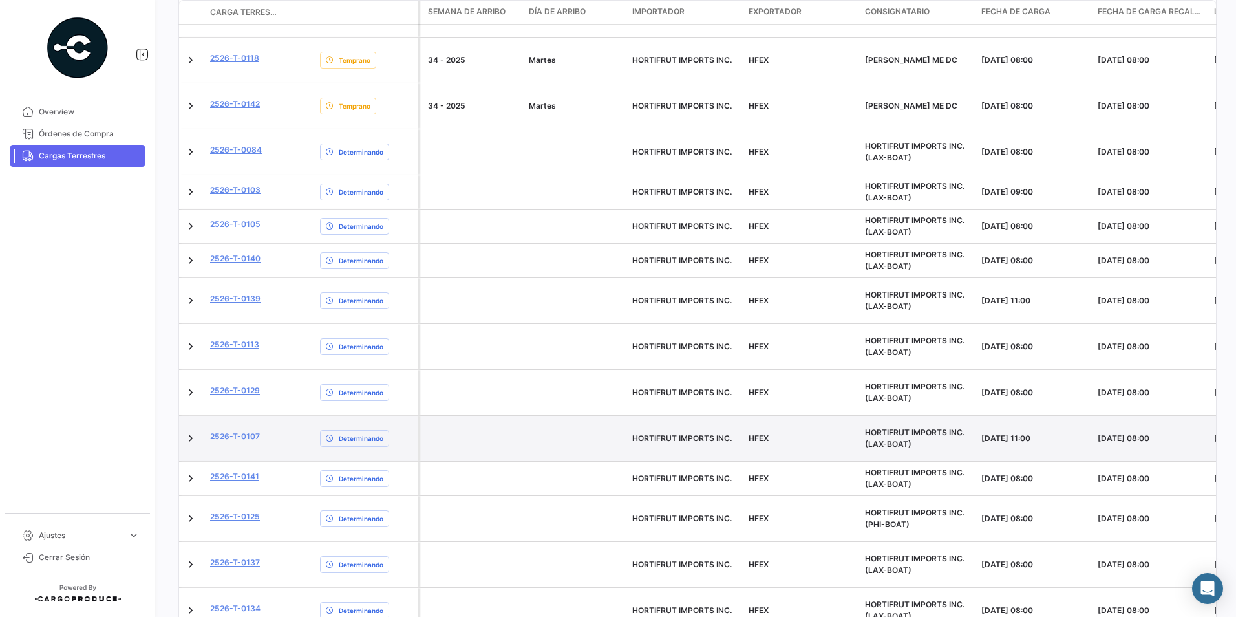
scroll to position [527, 0]
click at [251, 428] on link "2526-T-0107" at bounding box center [235, 434] width 50 height 12
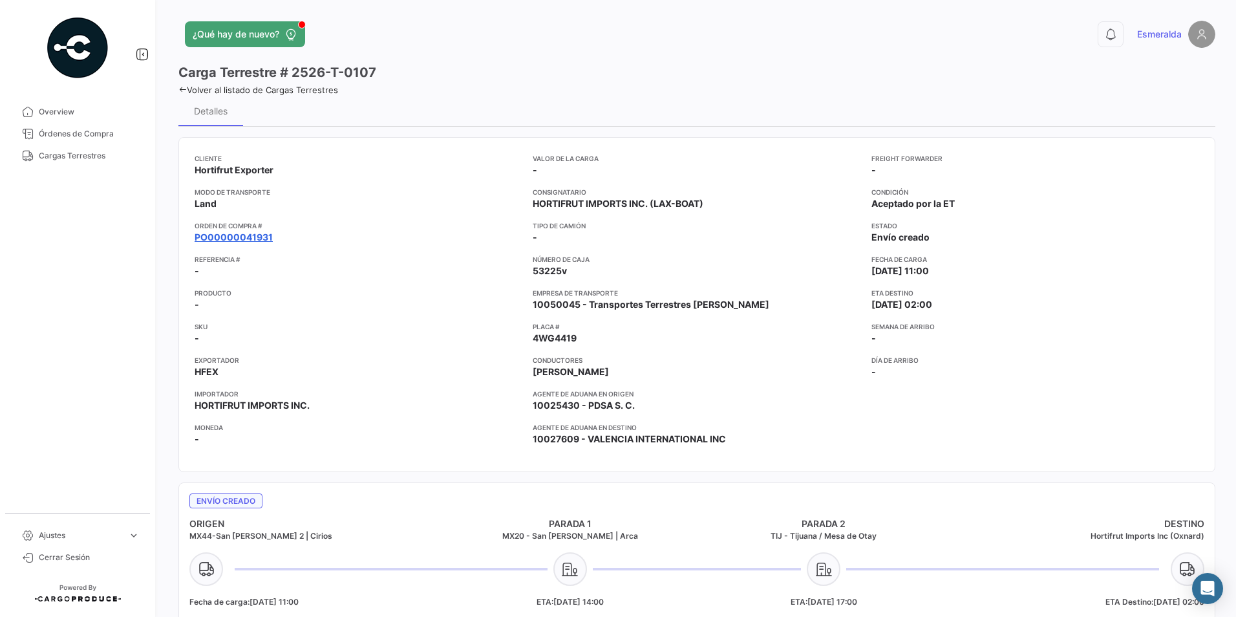
click at [248, 240] on link "PO00000041931" at bounding box center [234, 237] width 78 height 13
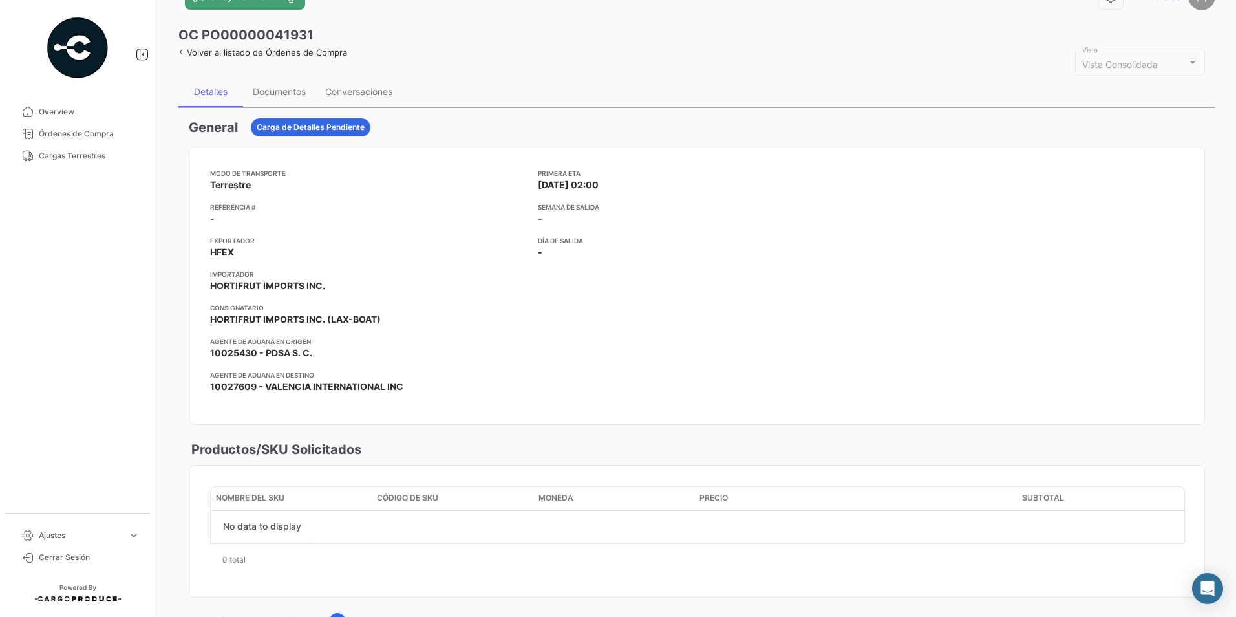
scroll to position [36, 0]
click at [266, 89] on div "Documentos" at bounding box center [279, 92] width 53 height 11
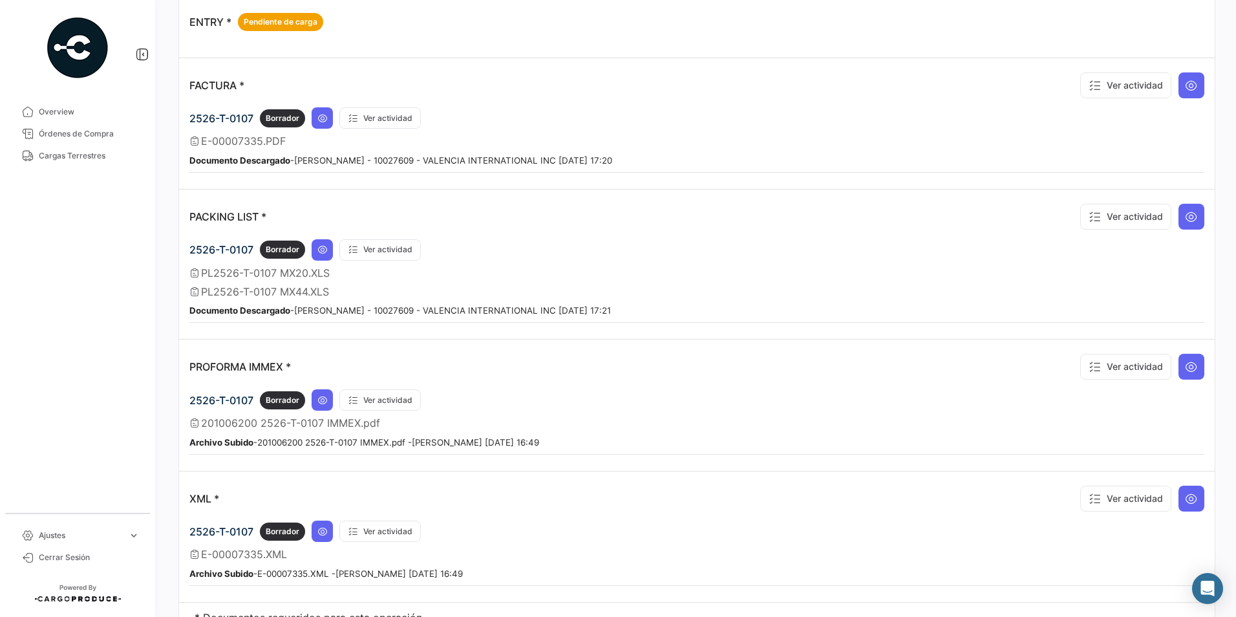
scroll to position [877, 0]
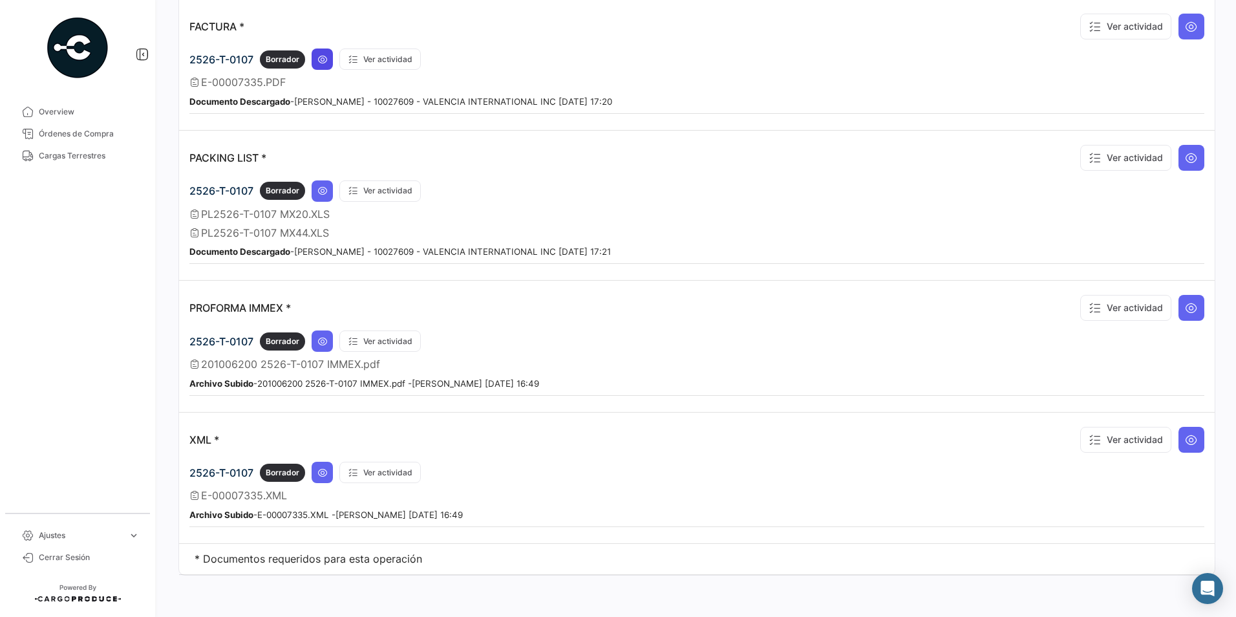
click at [330, 62] on button at bounding box center [322, 58] width 21 height 21
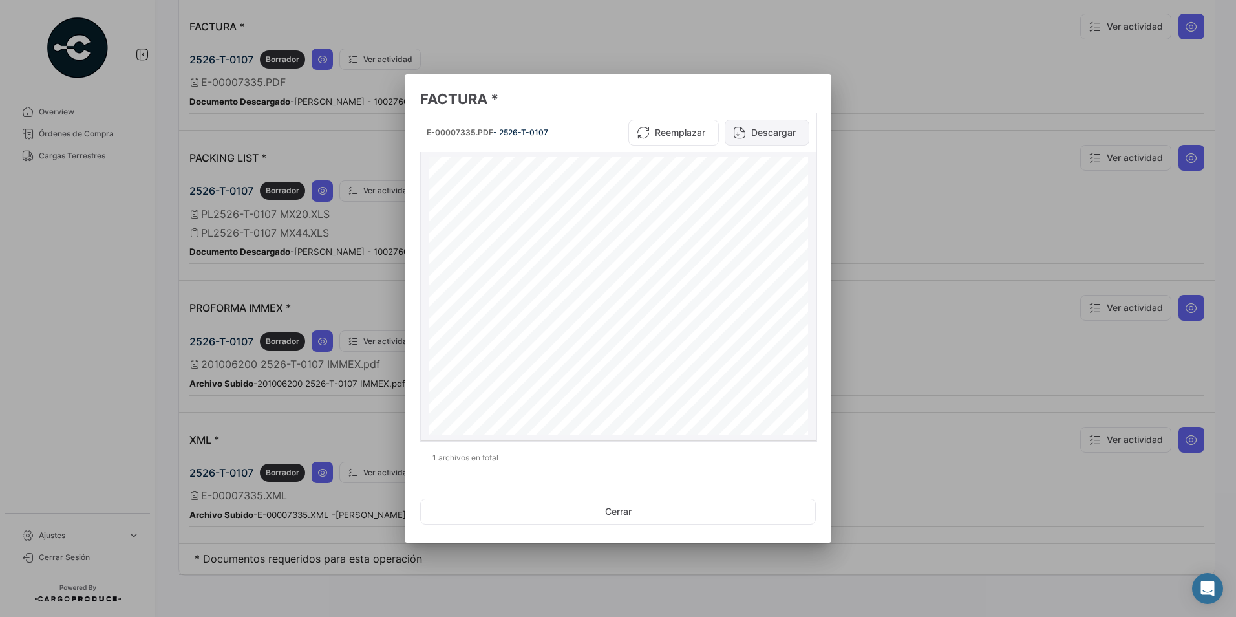
click at [763, 133] on button "Descargar" at bounding box center [767, 133] width 85 height 26
click at [963, 227] on div at bounding box center [618, 308] width 1236 height 617
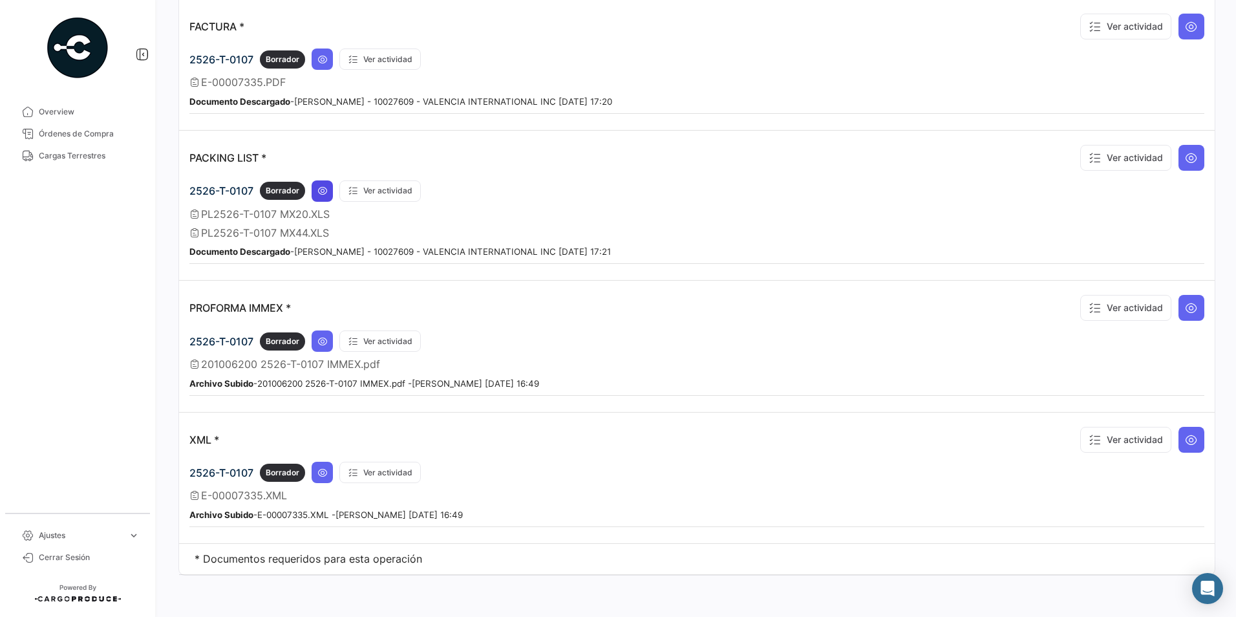
click at [325, 197] on button at bounding box center [322, 190] width 21 height 21
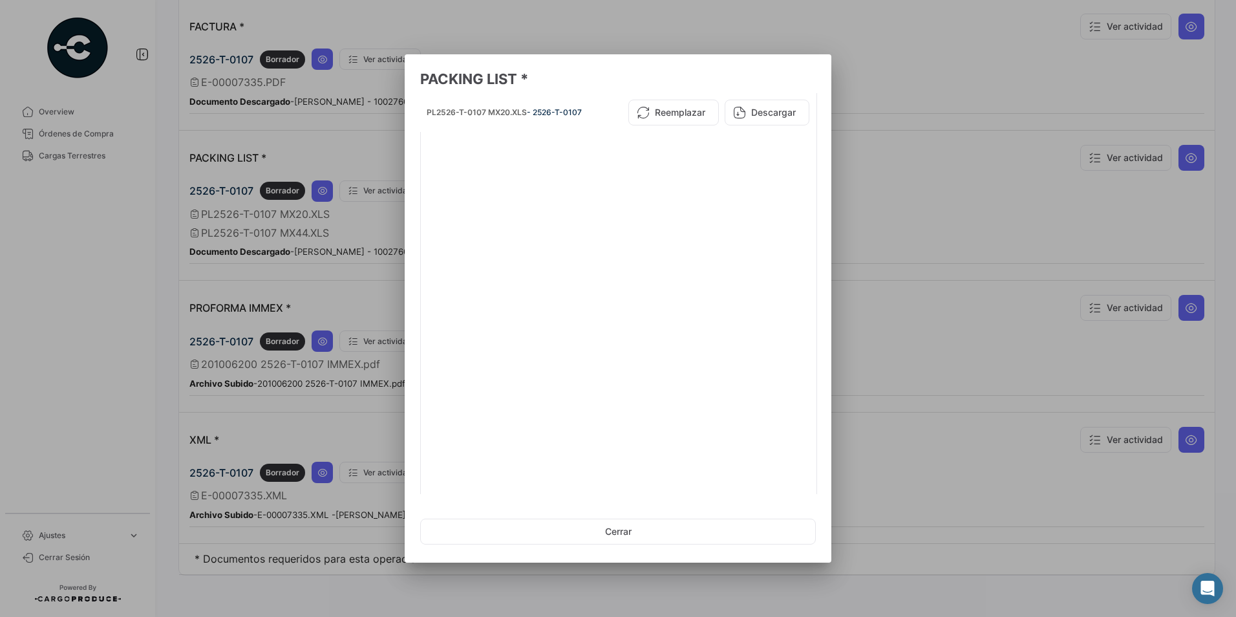
click at [888, 133] on div at bounding box center [618, 308] width 1236 height 617
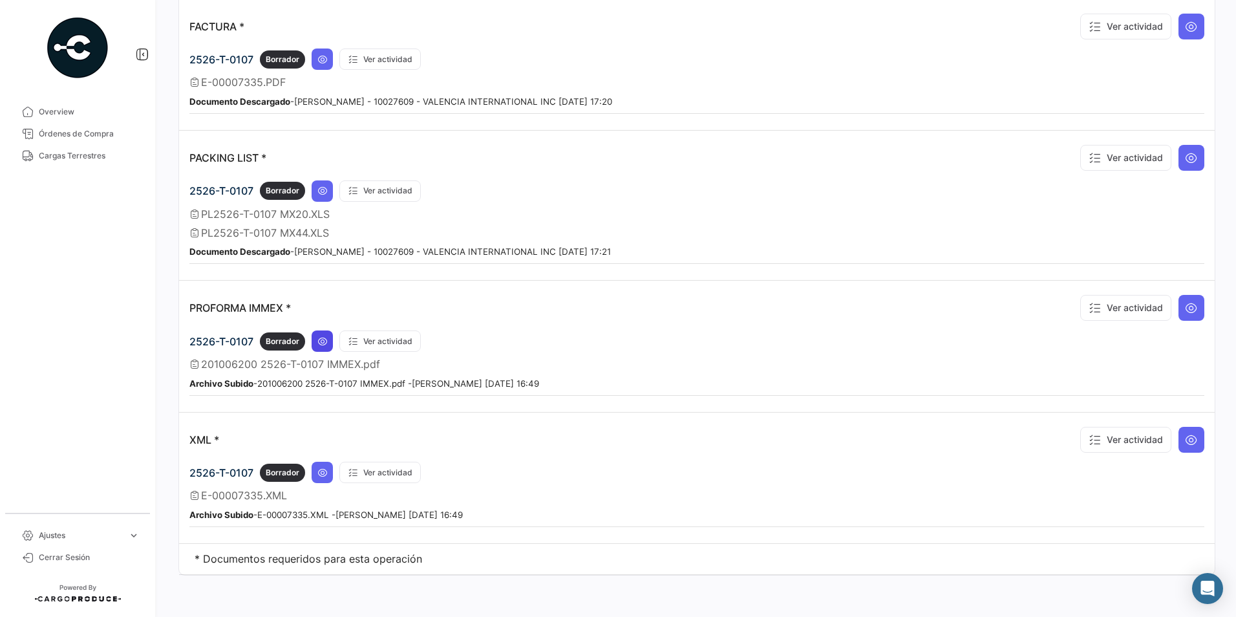
click at [323, 343] on icon at bounding box center [322, 341] width 10 height 10
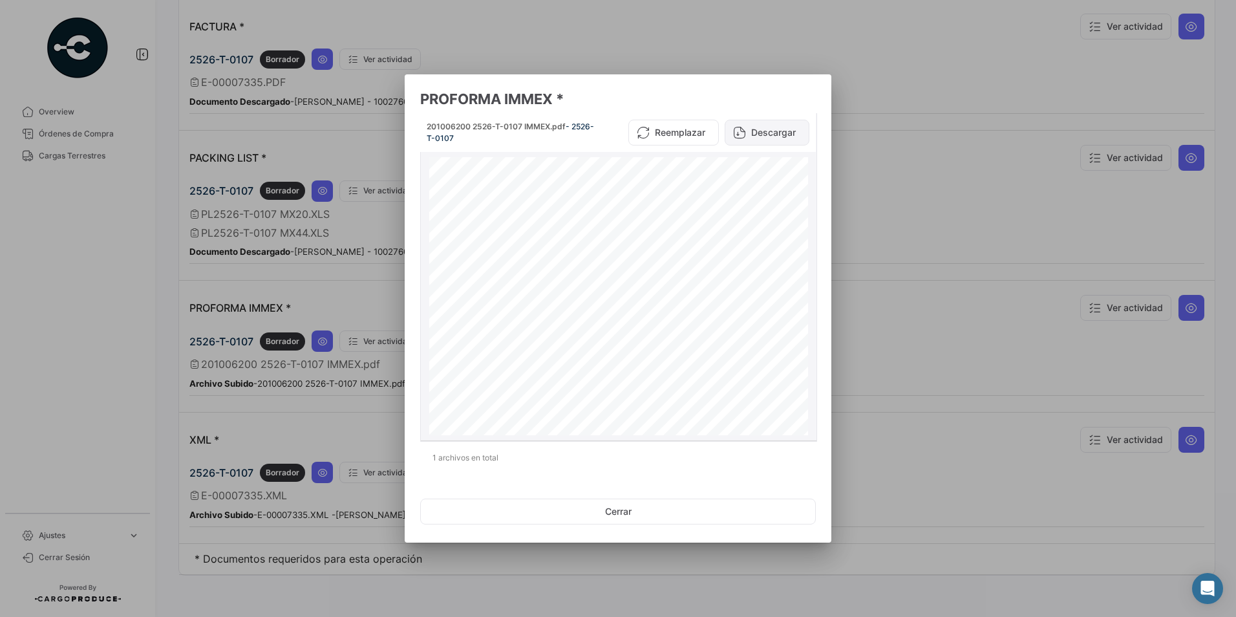
click at [756, 138] on button "Descargar" at bounding box center [767, 133] width 85 height 26
click at [886, 160] on div at bounding box center [618, 308] width 1236 height 617
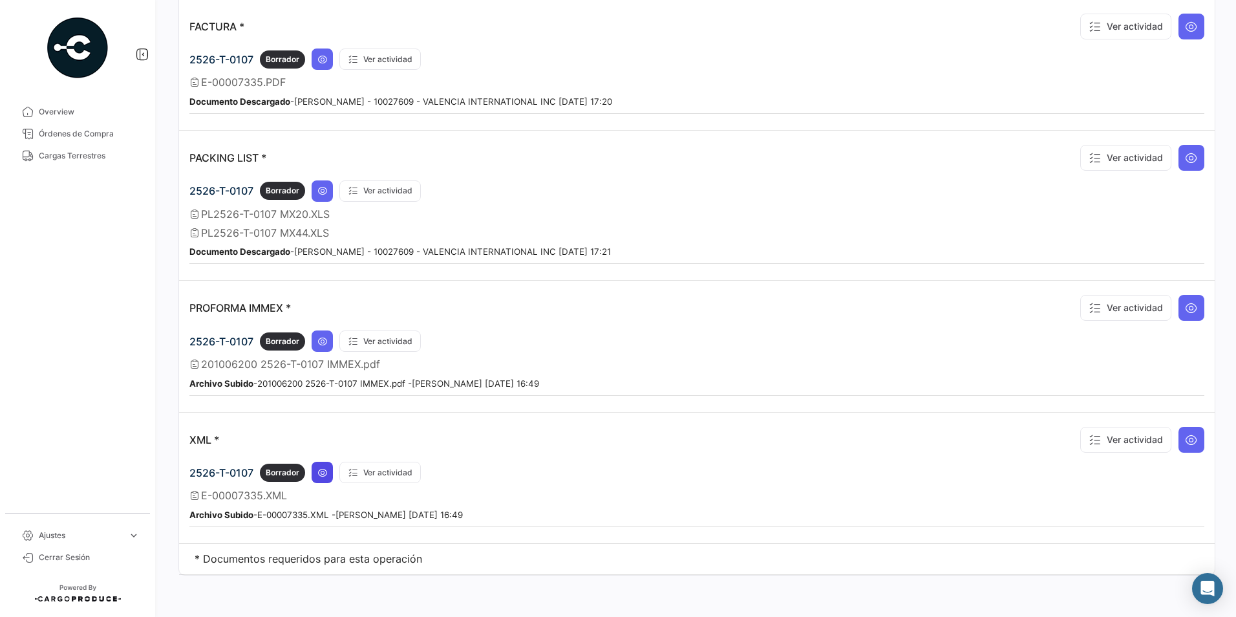
click at [323, 480] on button at bounding box center [322, 472] width 21 height 21
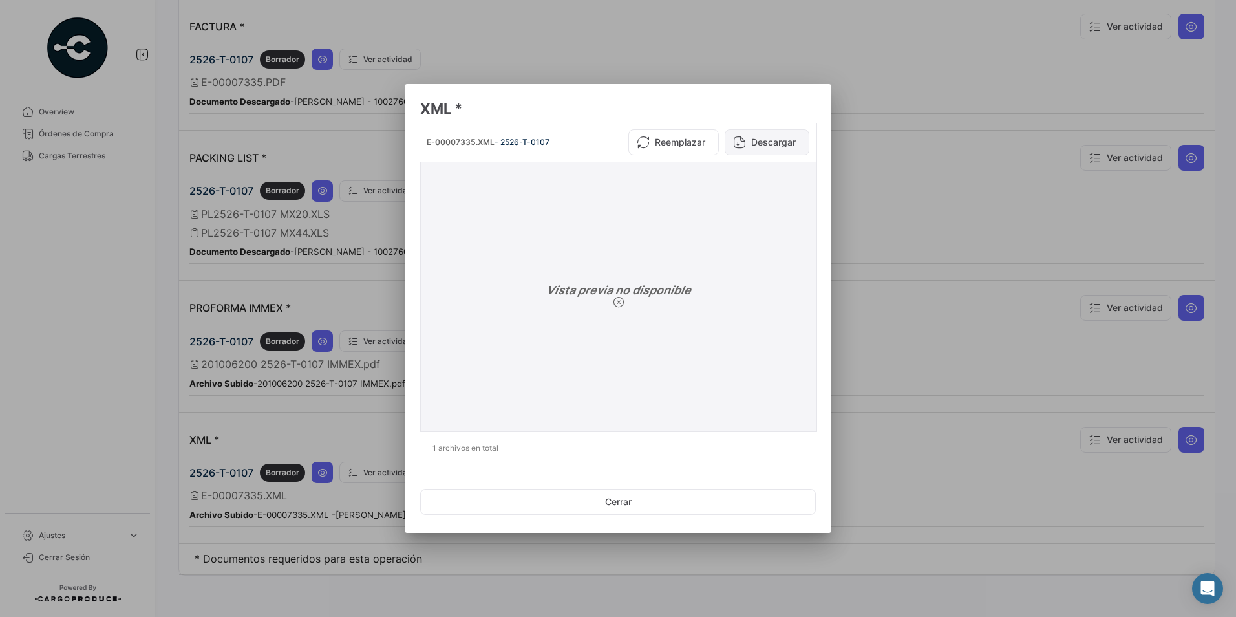
click at [767, 141] on button "Descargar" at bounding box center [767, 142] width 85 height 26
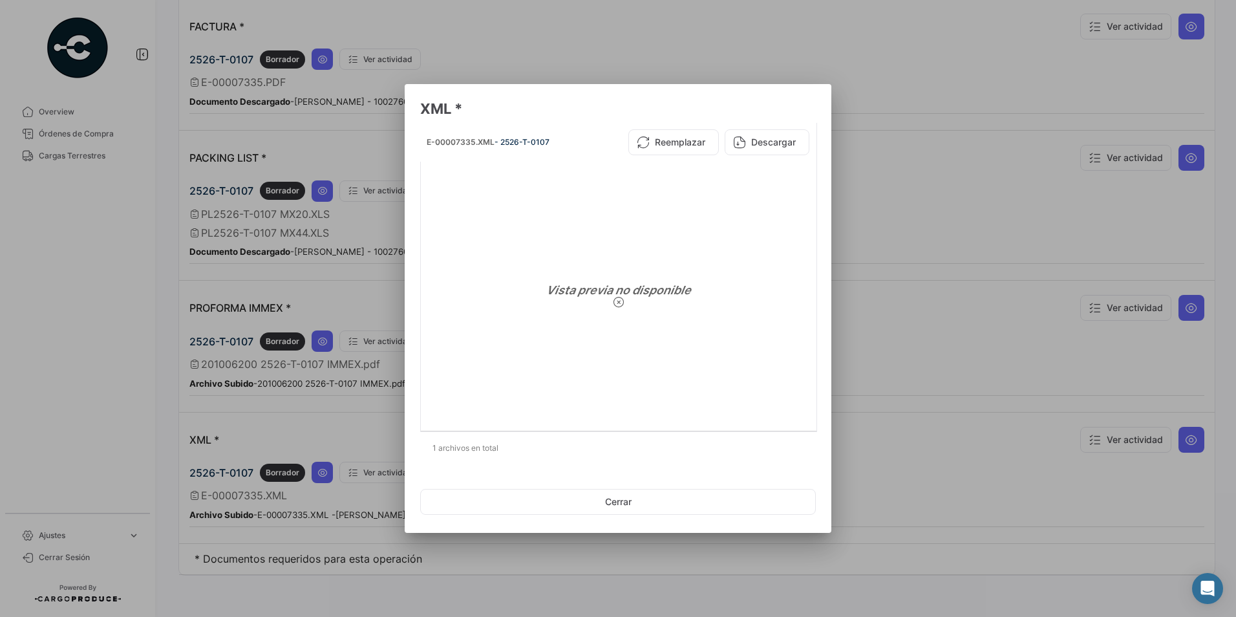
click at [904, 195] on div at bounding box center [618, 308] width 1236 height 617
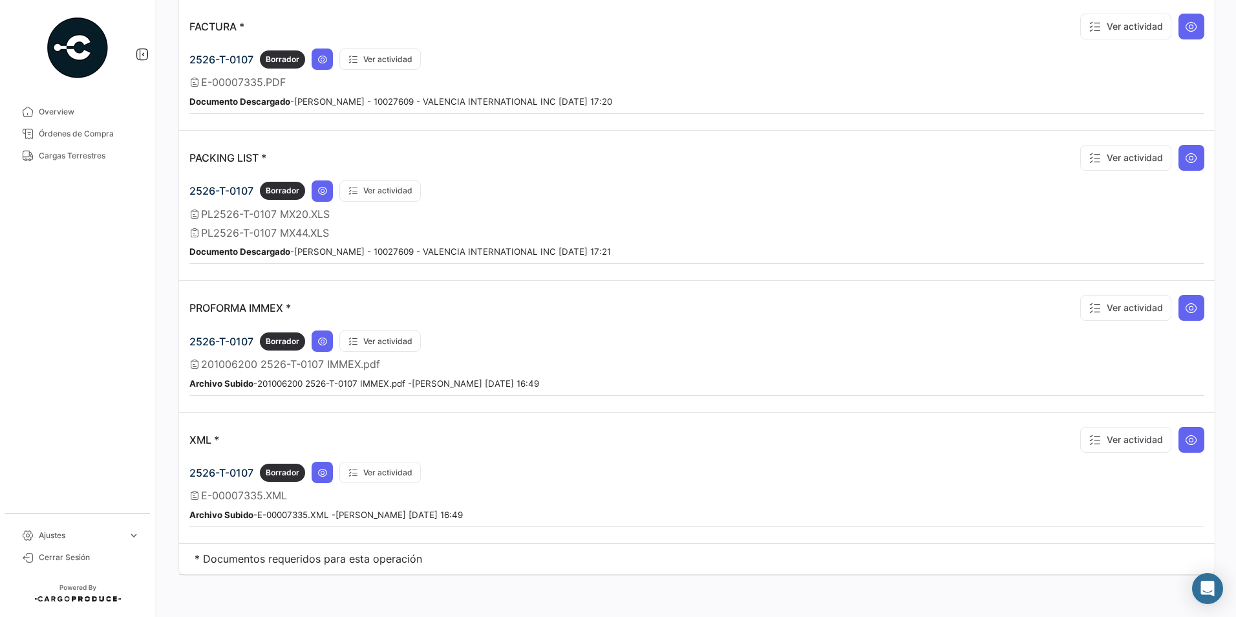
click at [518, 306] on div "PROFORMA IMMEX * Ver actividad" at bounding box center [696, 308] width 1015 height 34
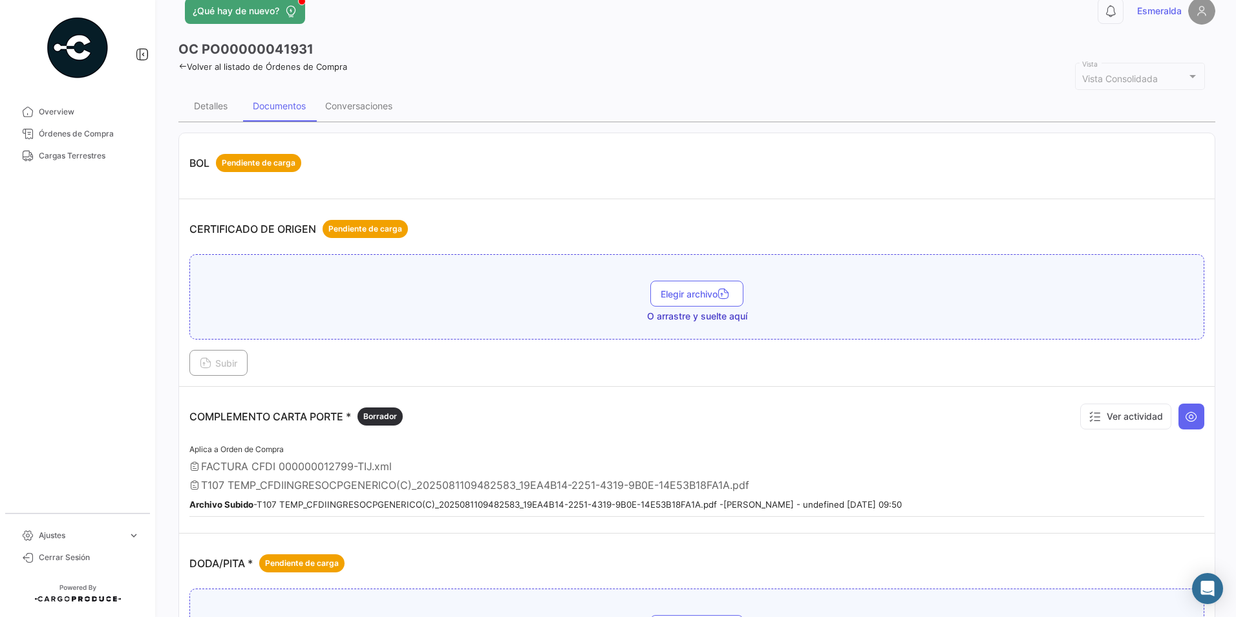
scroll to position [0, 0]
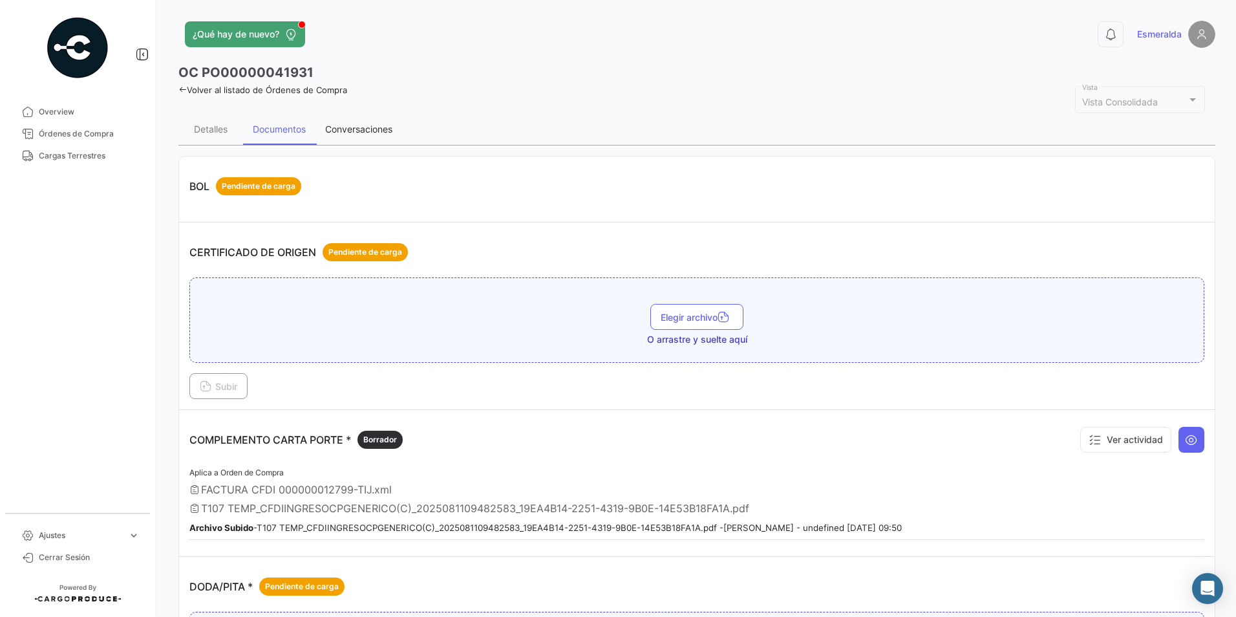
click at [359, 133] on div "Conversaciones" at bounding box center [358, 128] width 67 height 11
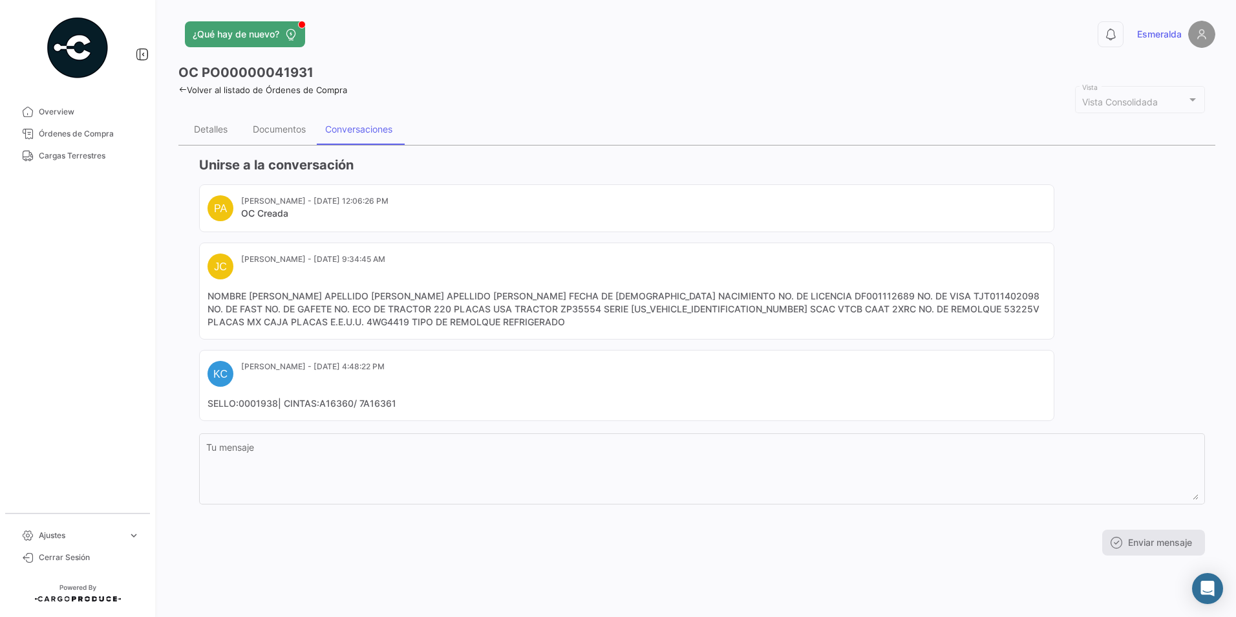
click at [259, 322] on mat-card-content "NOMBRE [PERSON_NAME] APELLIDO [PERSON_NAME] APELLIDO [PERSON_NAME] FECHA DE [DE…" at bounding box center [626, 309] width 838 height 39
copy mat-card-content "4WG4419"
click at [326, 339] on mat-card "[PERSON_NAME] - [DATE] 9:34:45 AM NOMBRE [PERSON_NAME] APELLIDO PATERNO [PERSON…" at bounding box center [626, 290] width 855 height 97
click at [297, 137] on div "Documentos" at bounding box center [279, 129] width 72 height 31
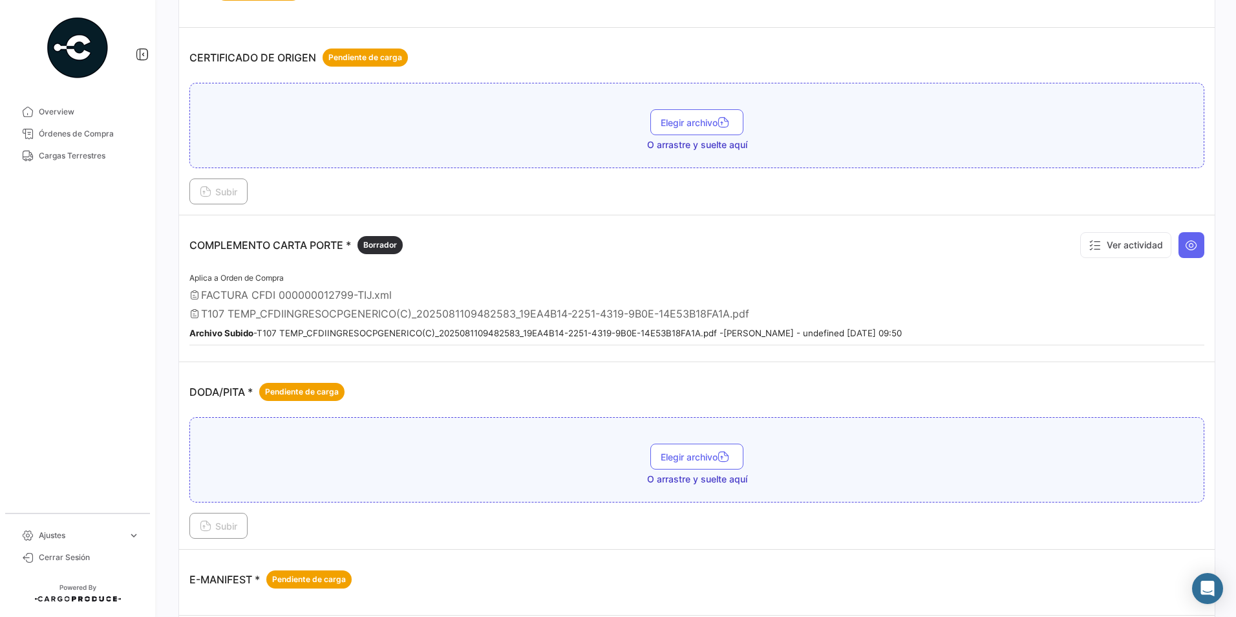
scroll to position [194, 0]
click at [1178, 252] on button at bounding box center [1191, 246] width 26 height 26
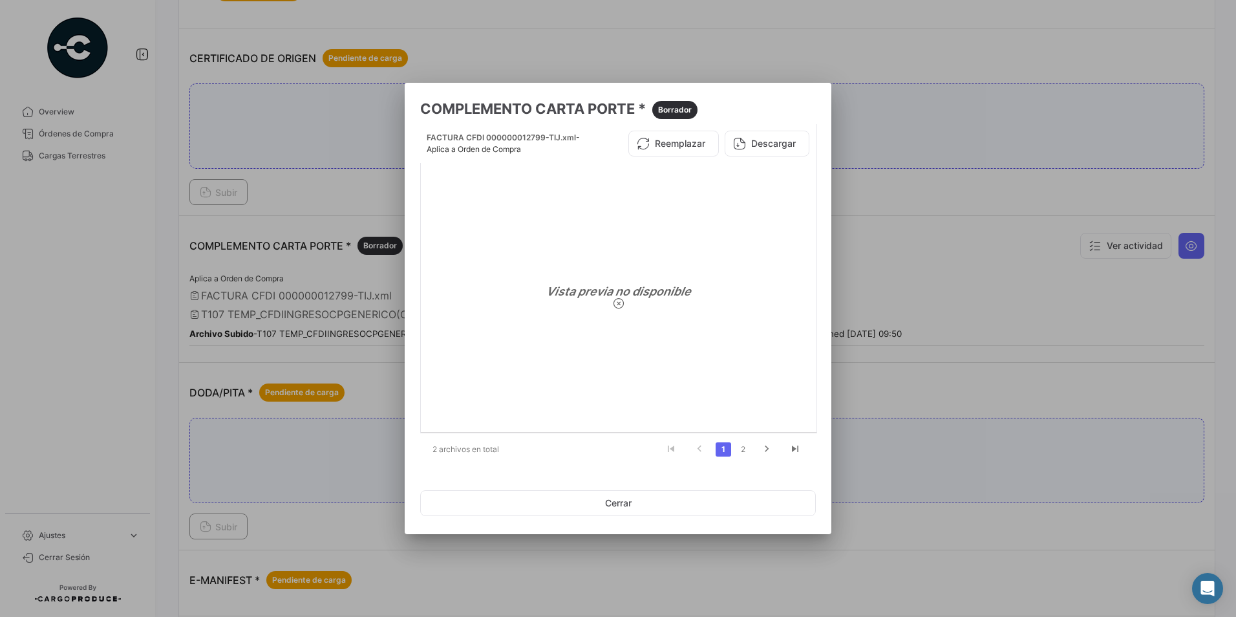
click at [872, 243] on div at bounding box center [618, 308] width 1236 height 617
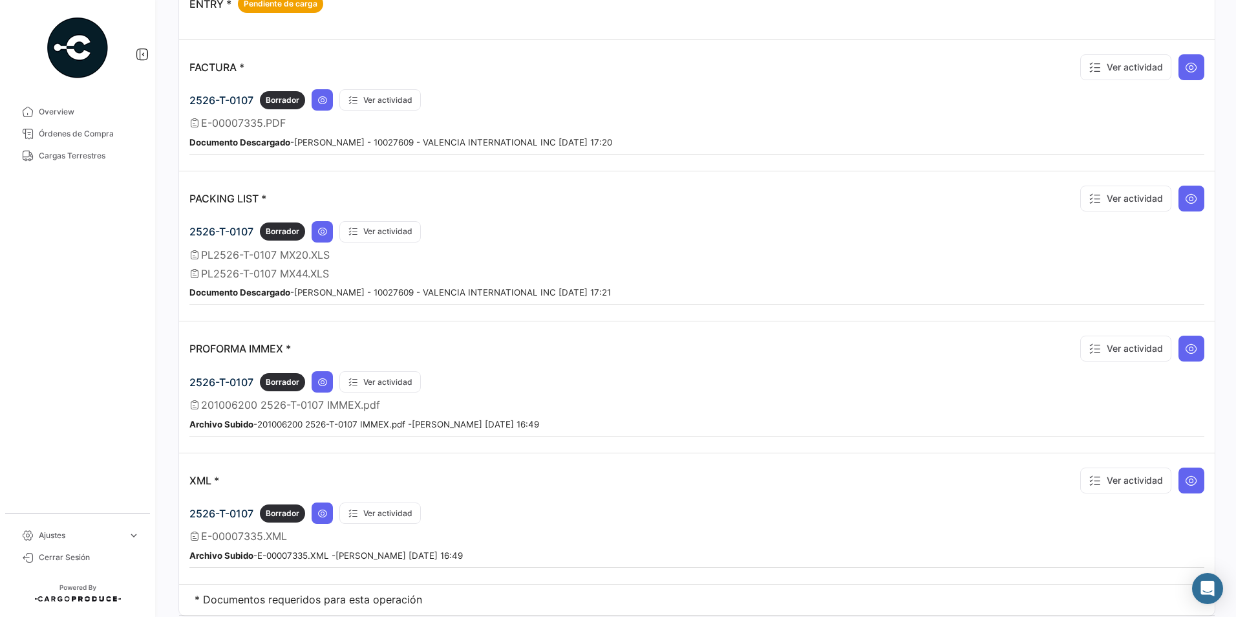
scroll to position [840, 0]
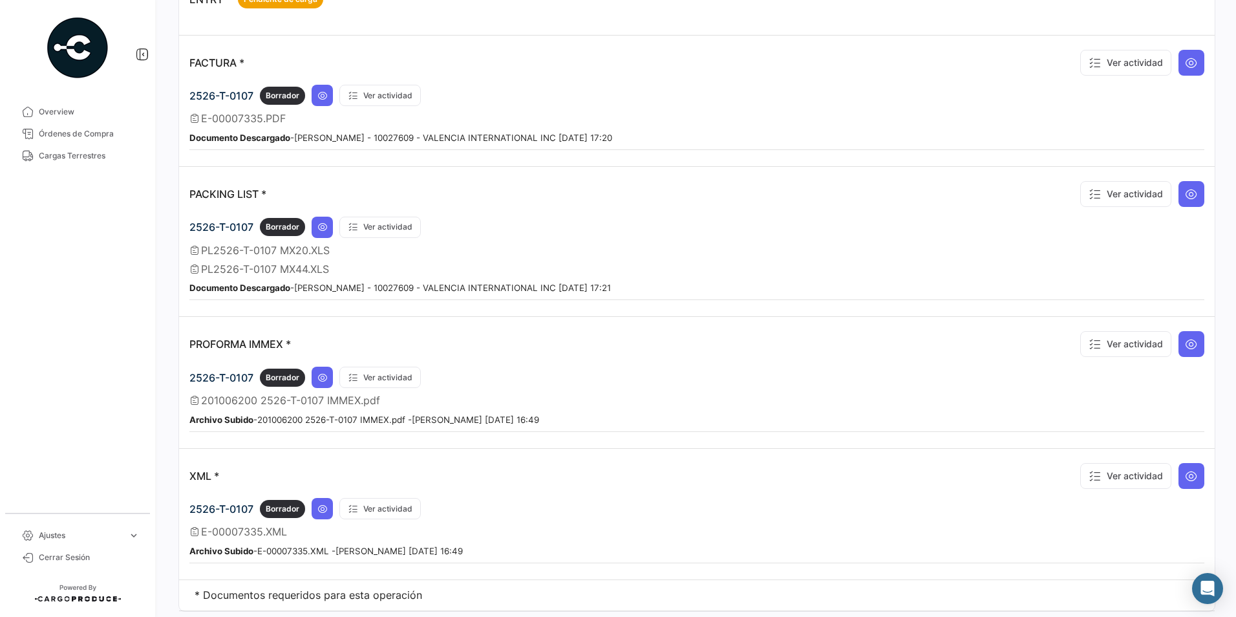
click at [399, 252] on div "PL2526-T-0107 MX20.XLS" at bounding box center [696, 250] width 1015 height 13
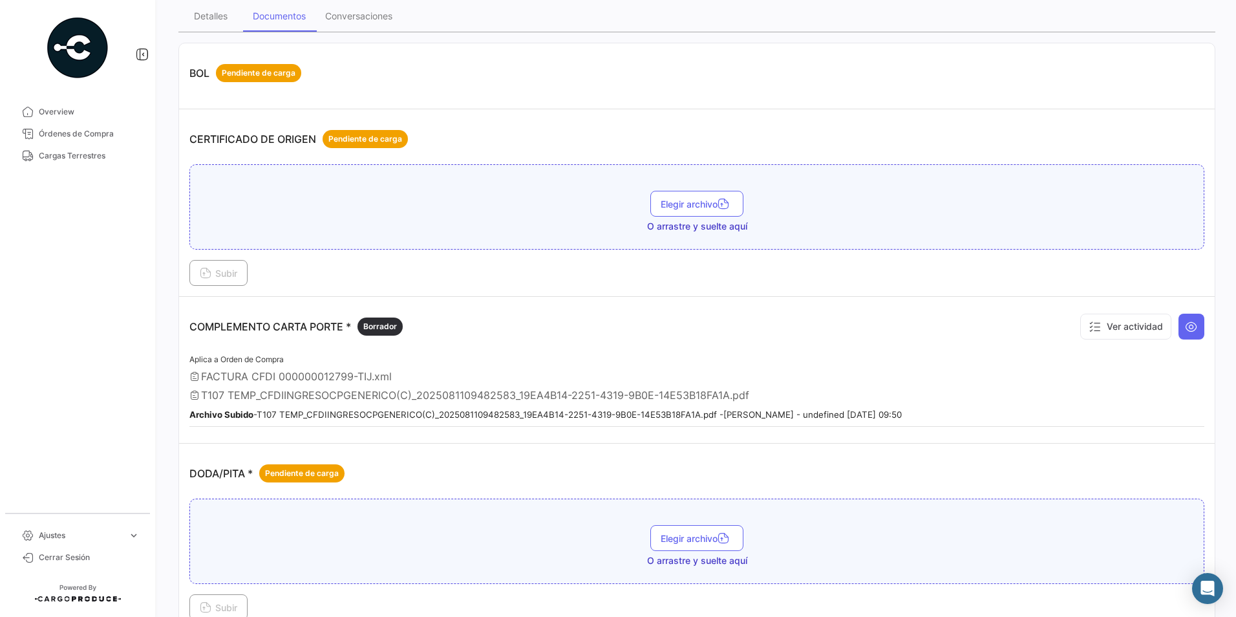
scroll to position [101, 0]
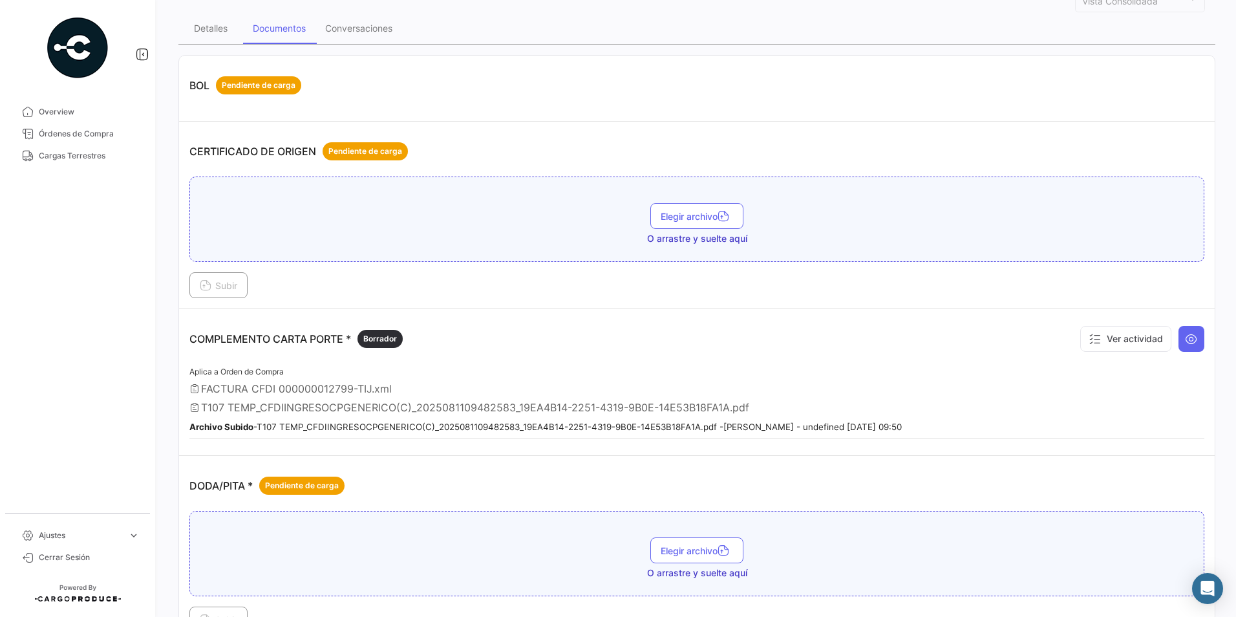
click at [367, 293] on div "Subir" at bounding box center [696, 285] width 1015 height 26
click at [350, 25] on div "Conversaciones" at bounding box center [358, 28] width 67 height 11
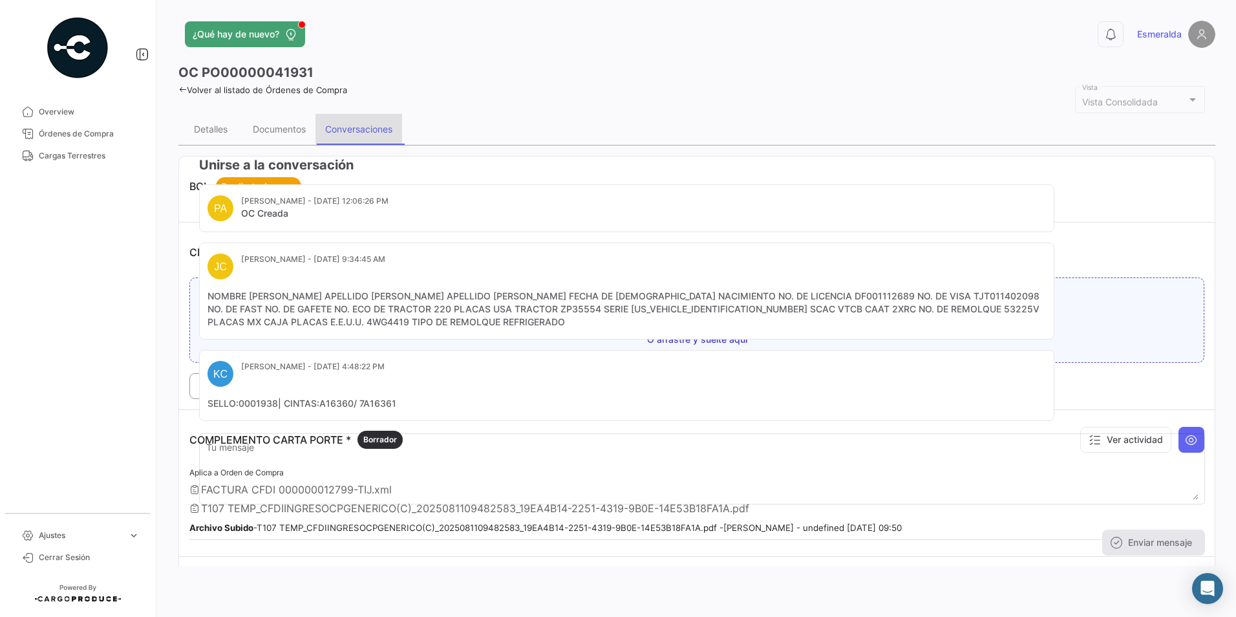
scroll to position [0, 0]
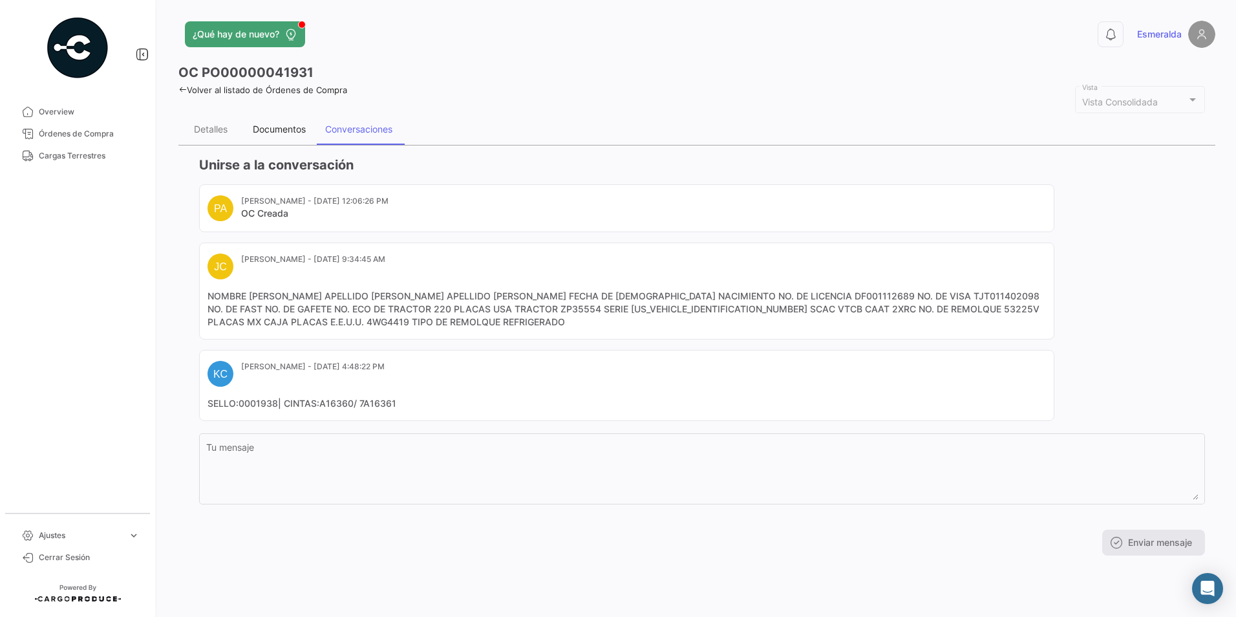
click at [288, 136] on div "Documentos" at bounding box center [279, 129] width 72 height 31
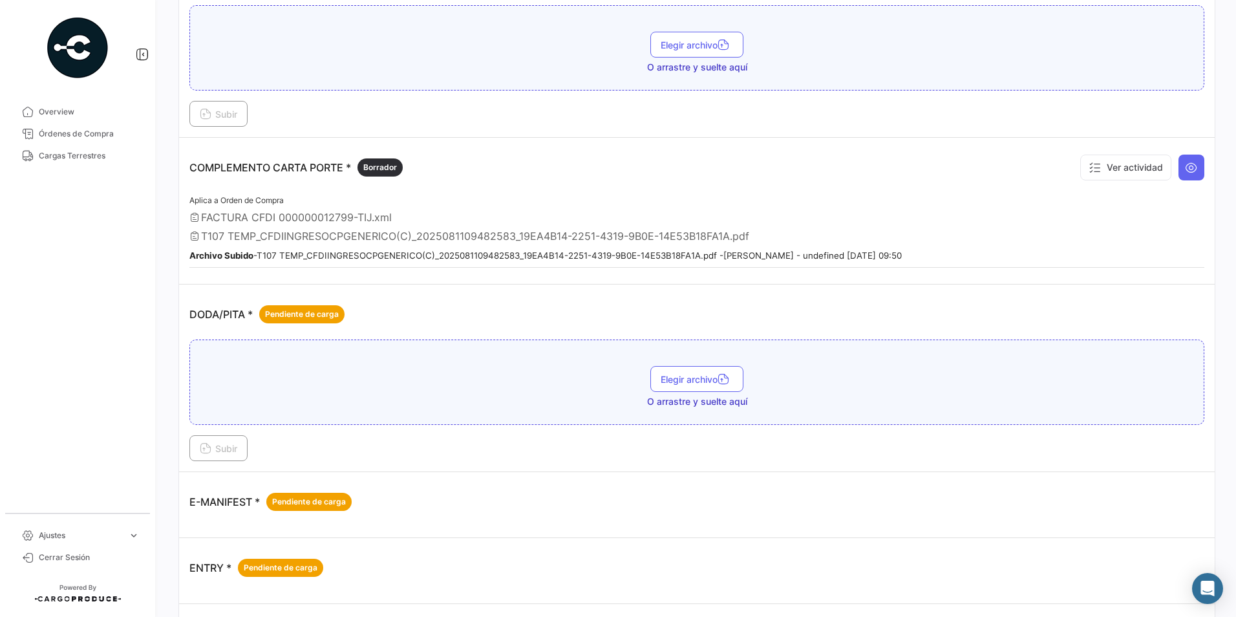
scroll to position [194, 0]
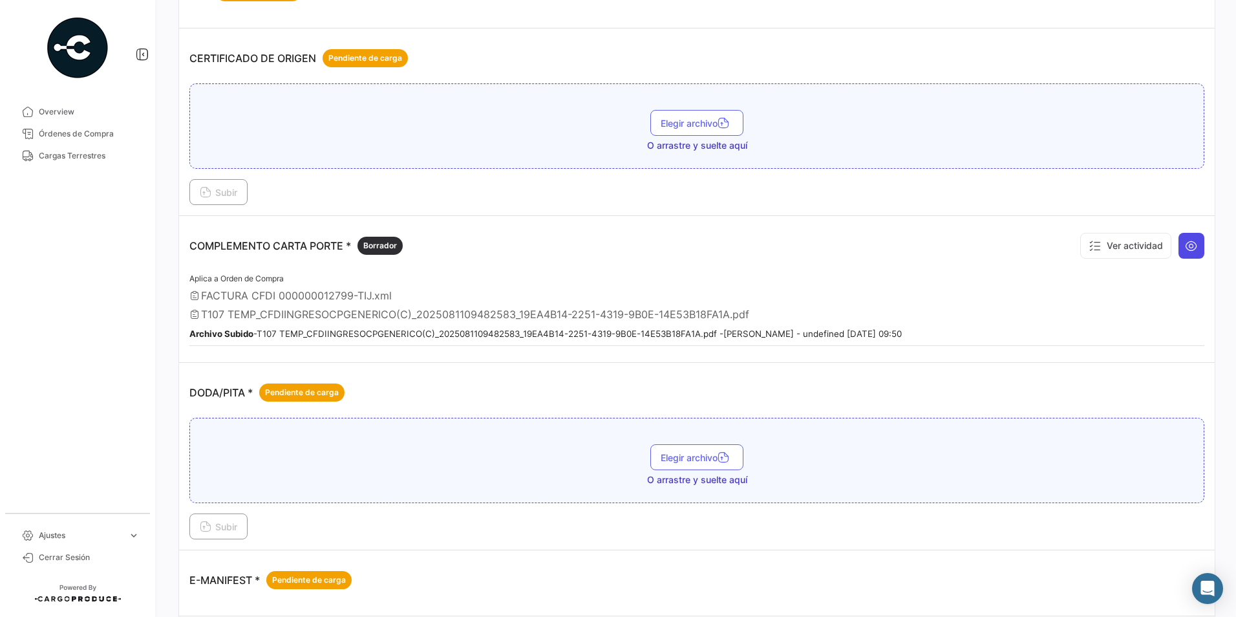
click at [1187, 246] on icon at bounding box center [1191, 245] width 13 height 13
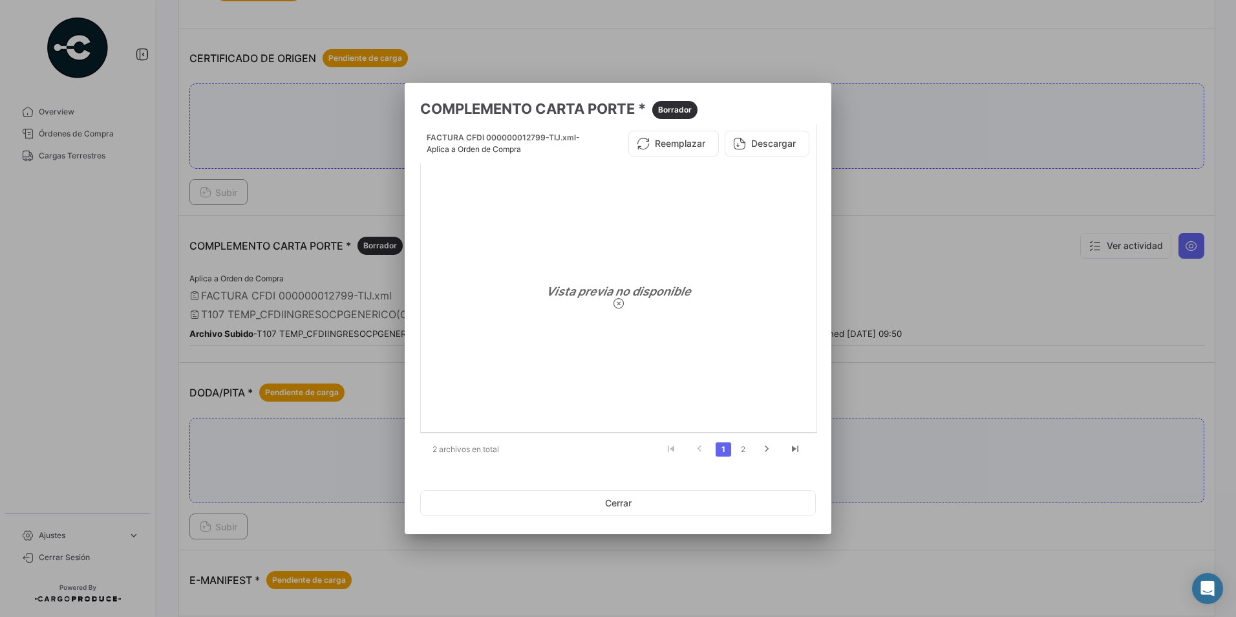
click at [937, 240] on div at bounding box center [618, 308] width 1236 height 617
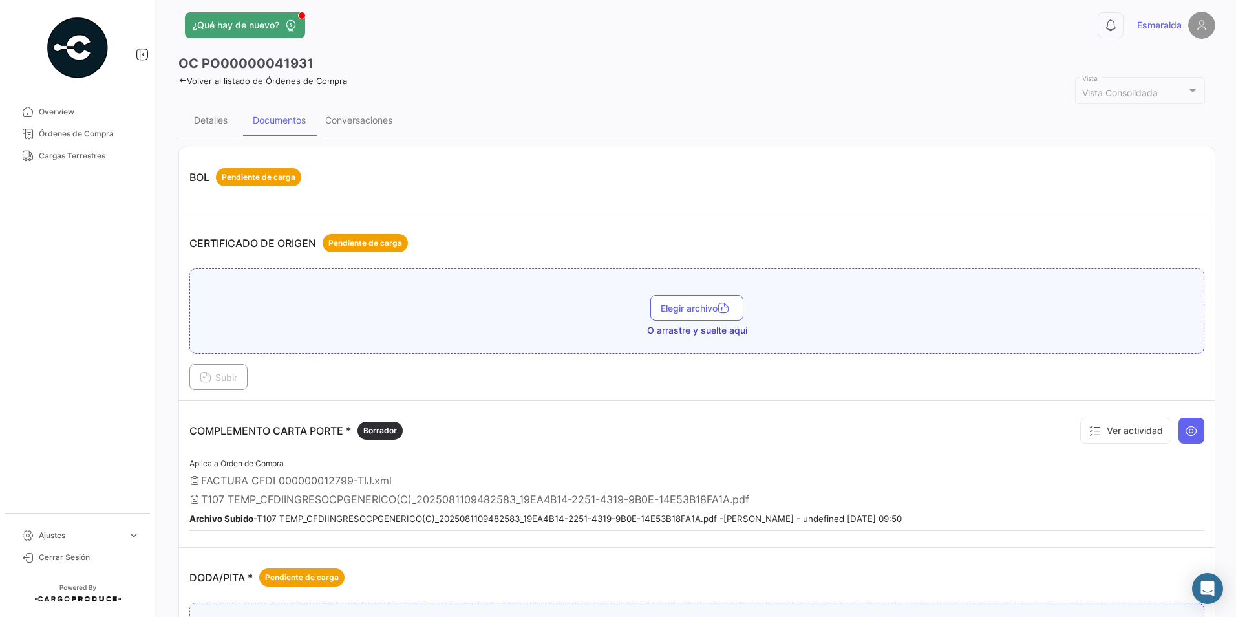
scroll to position [0, 0]
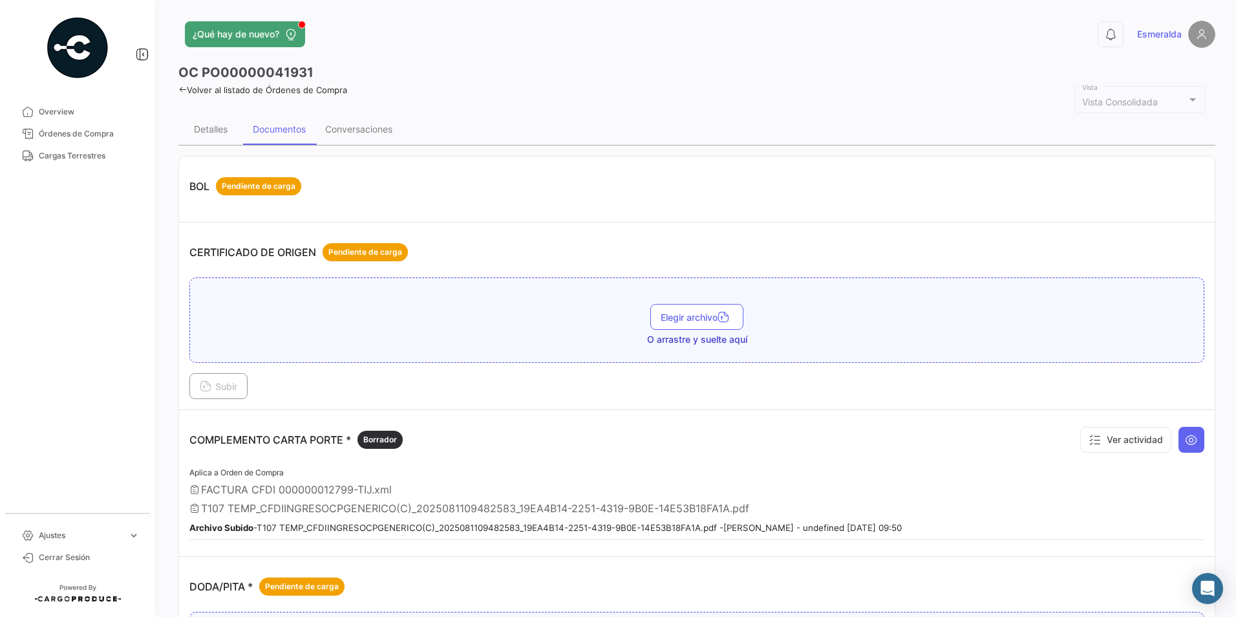
click at [312, 133] on div "Documentos" at bounding box center [279, 129] width 72 height 31
click at [365, 133] on div "Conversaciones" at bounding box center [358, 128] width 67 height 11
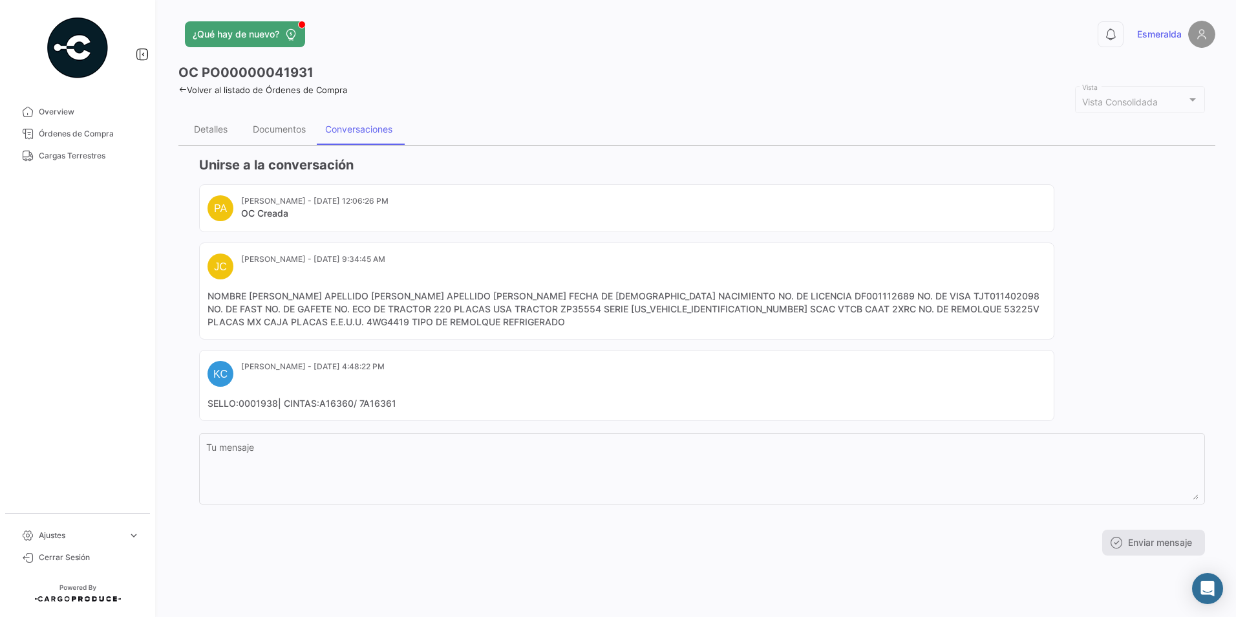
click at [760, 310] on mat-card-content "NOMBRE [PERSON_NAME] APELLIDO [PERSON_NAME] APELLIDO [PERSON_NAME] FECHA DE [DE…" at bounding box center [626, 309] width 838 height 39
copy mat-card-content "2XRC"
click at [770, 309] on mat-card-content "NOMBRE [PERSON_NAME] APELLIDO [PERSON_NAME] APELLIDO [PERSON_NAME] FECHA DE [DE…" at bounding box center [626, 309] width 838 height 39
drag, startPoint x: 250, startPoint y: 294, endPoint x: 298, endPoint y: 295, distance: 48.5
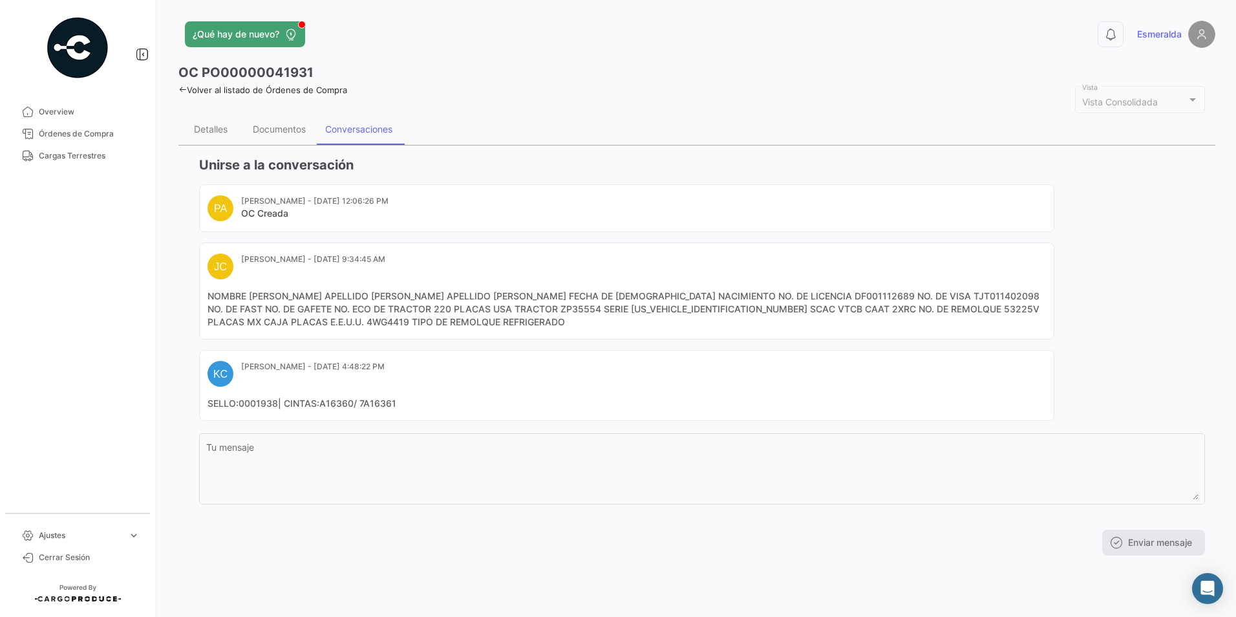
click at [298, 295] on mat-card-content "NOMBRE [PERSON_NAME] APELLIDO [PERSON_NAME] APELLIDO [PERSON_NAME] FECHA DE [DE…" at bounding box center [626, 309] width 838 height 39
copy mat-card-content "[PERSON_NAME]"
click at [299, 123] on div "Documentos" at bounding box center [279, 128] width 53 height 11
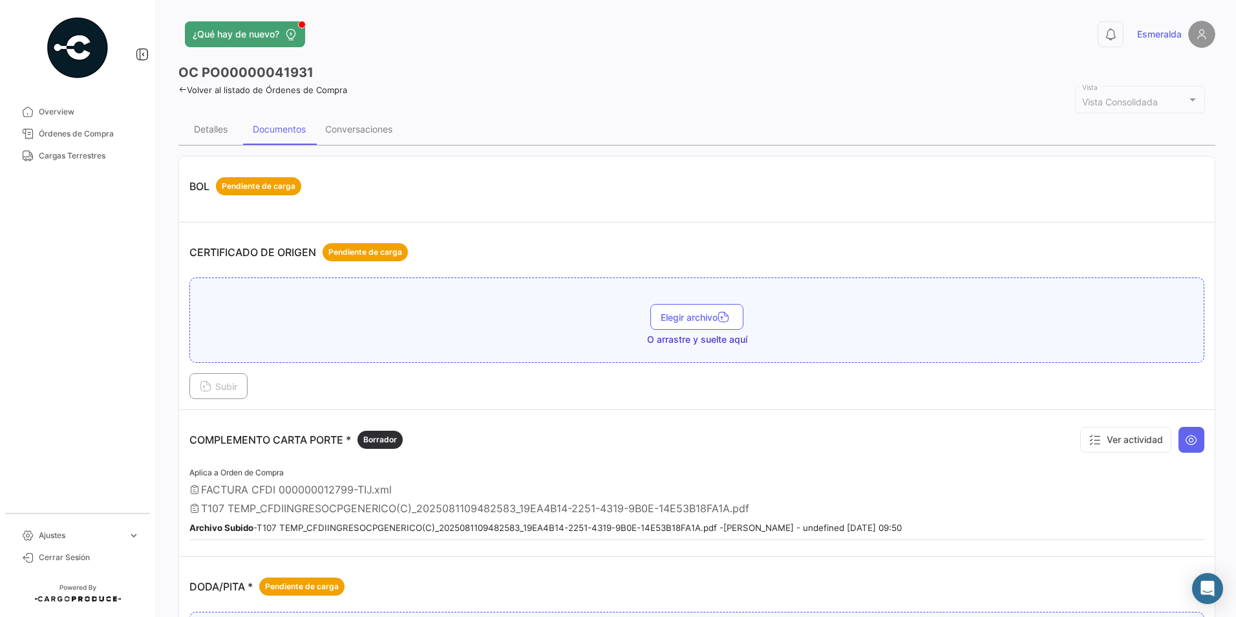
scroll to position [65, 0]
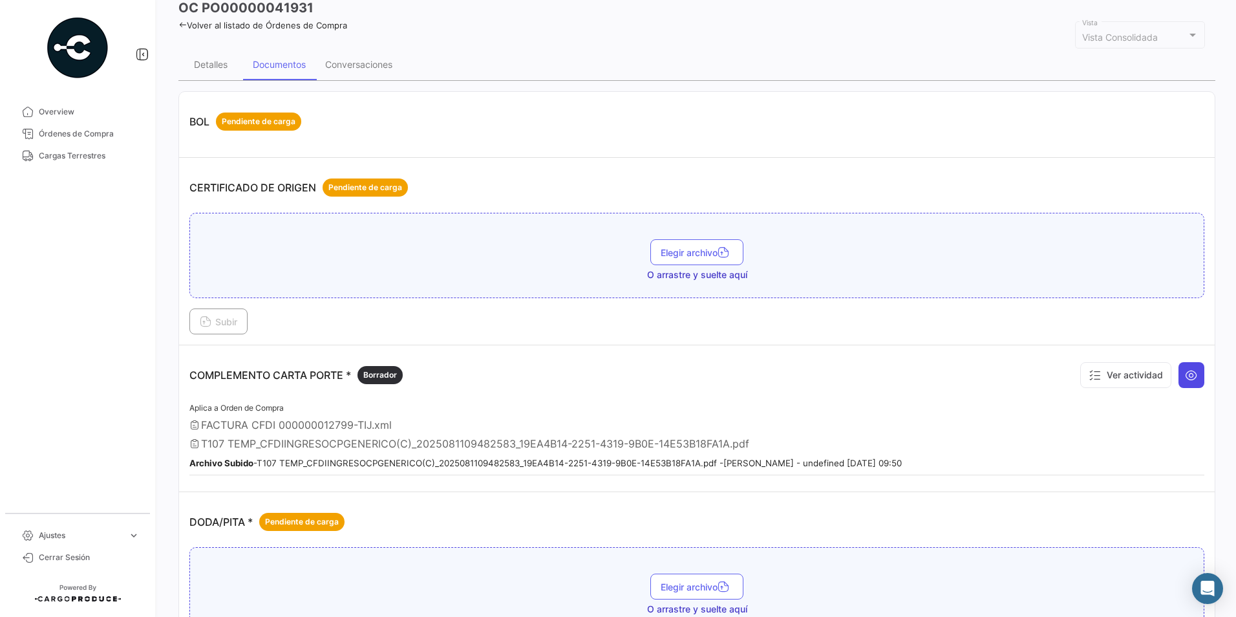
click at [1191, 368] on button at bounding box center [1191, 375] width 26 height 26
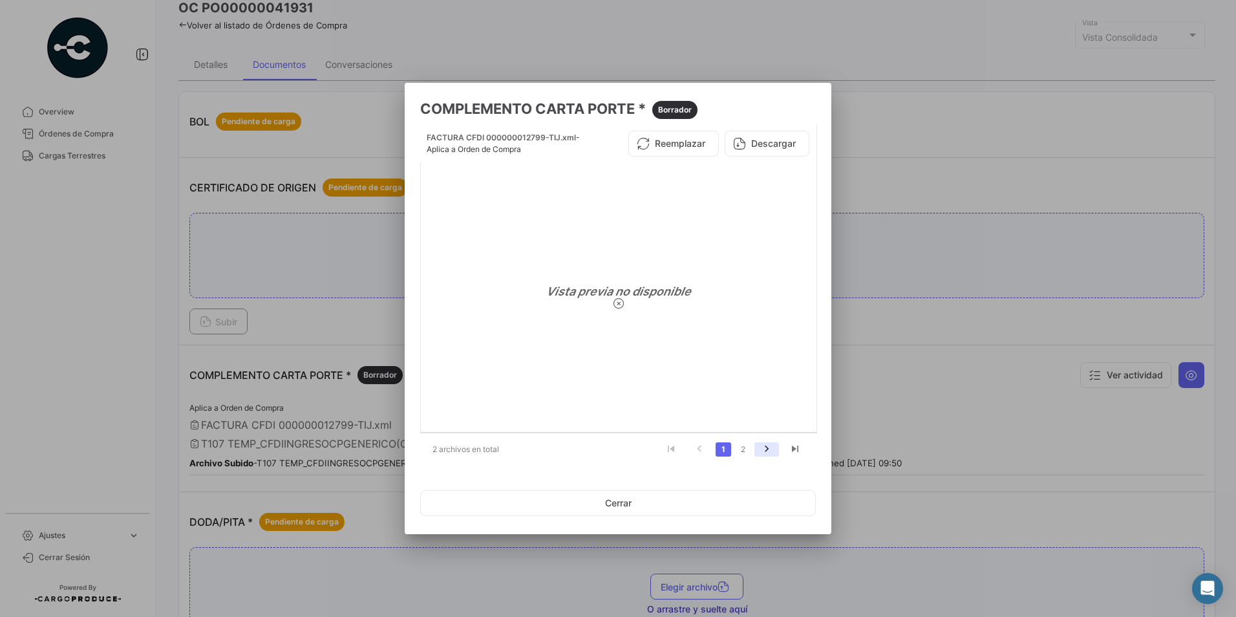
click at [767, 449] on icon "go to next page" at bounding box center [766, 451] width 17 height 16
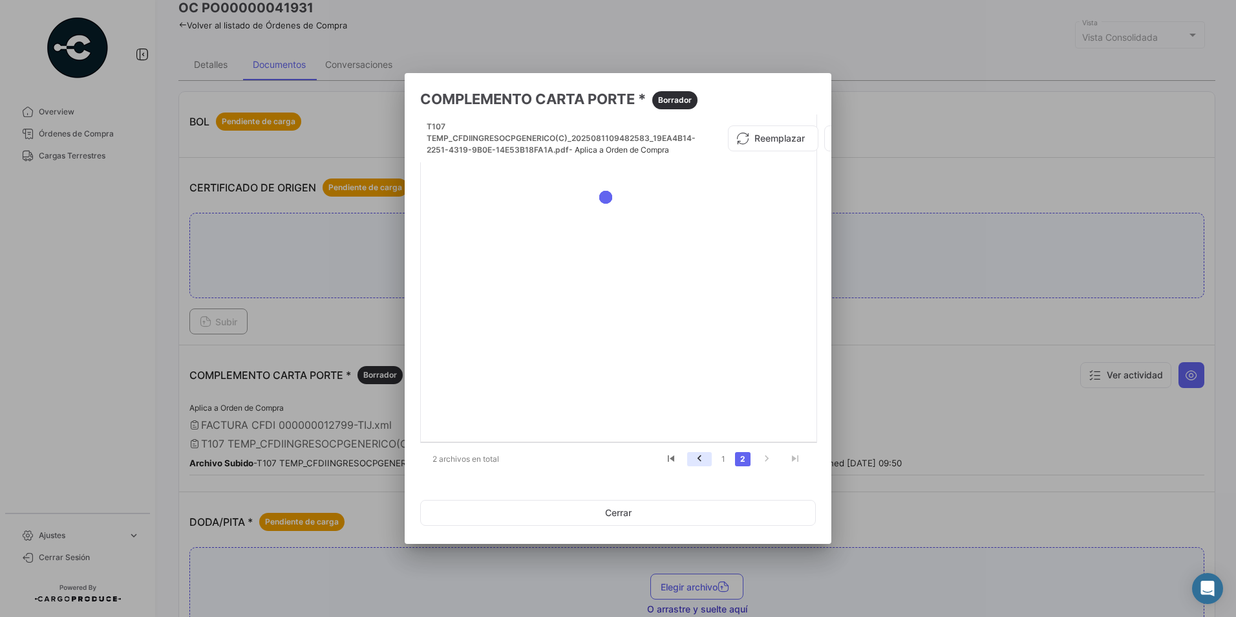
click at [705, 458] on icon "go to previous page" at bounding box center [699, 460] width 17 height 16
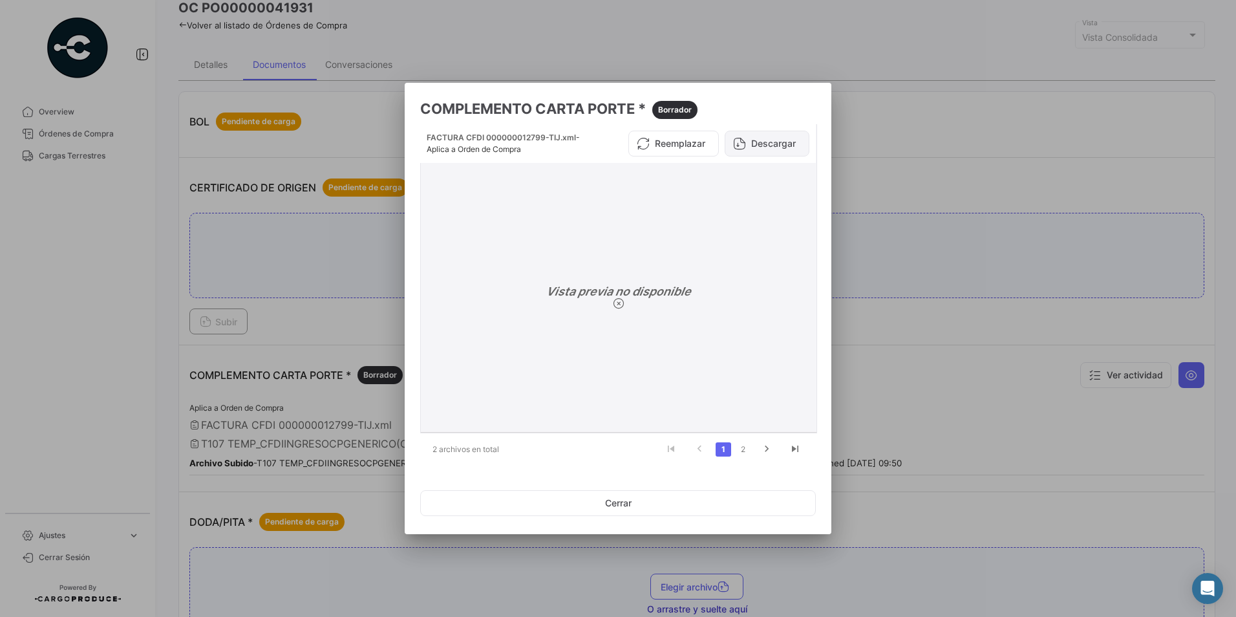
click at [763, 146] on button "Descargar" at bounding box center [767, 144] width 85 height 26
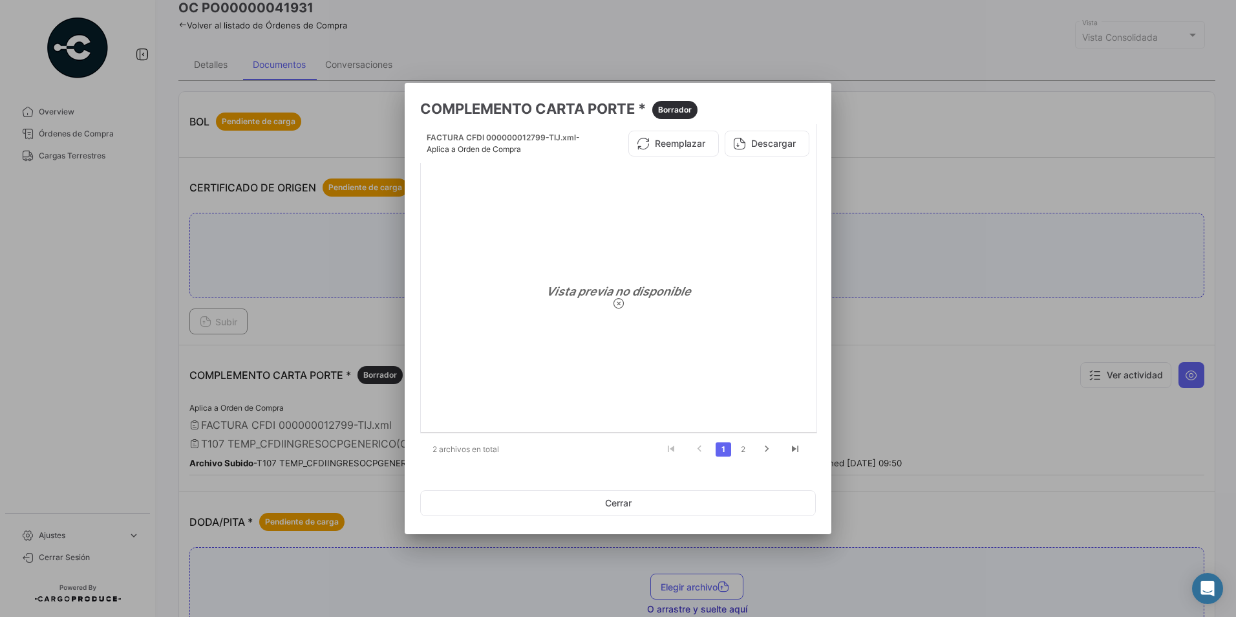
click at [957, 173] on div at bounding box center [618, 308] width 1236 height 617
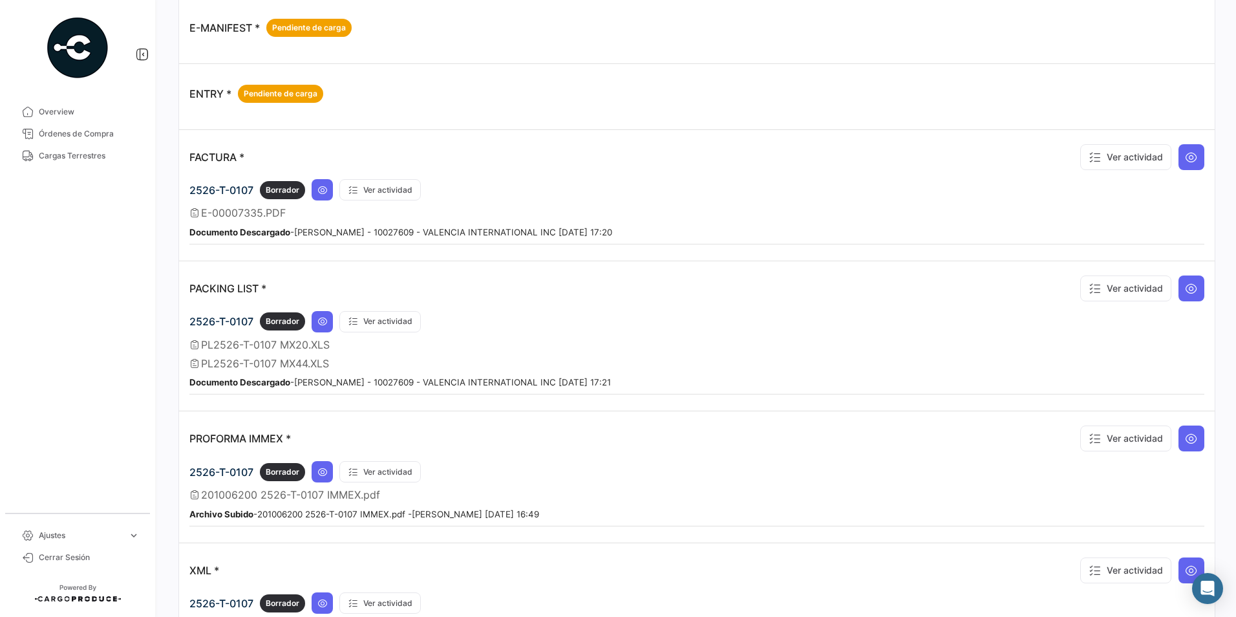
scroll to position [776, 0]
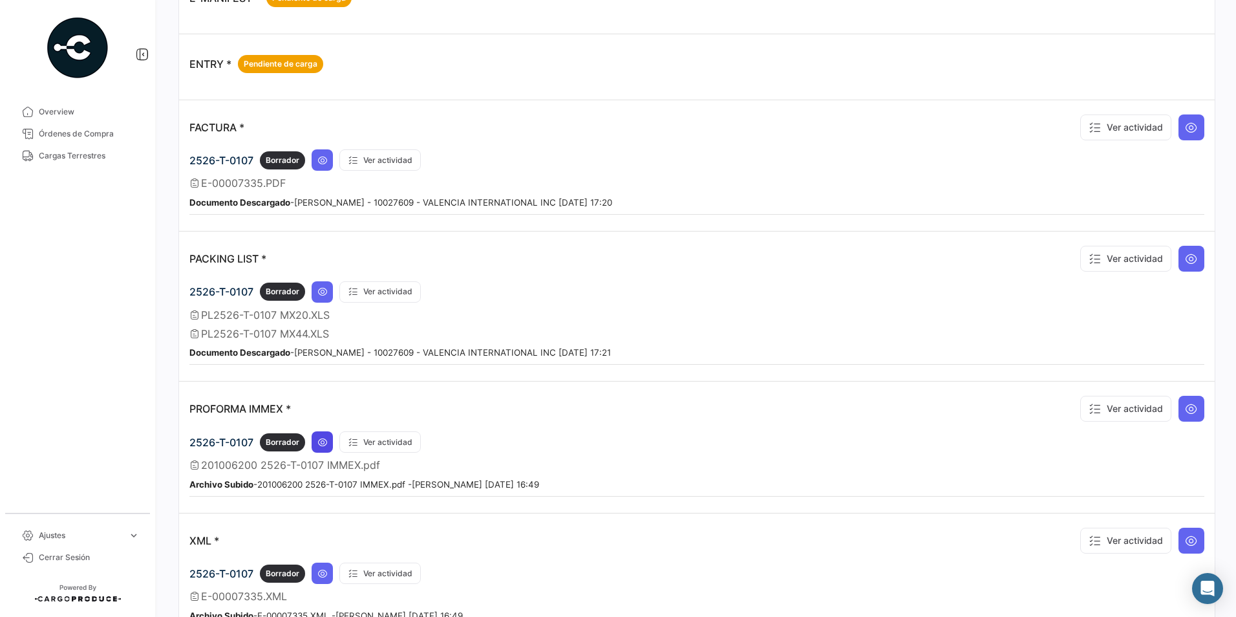
click at [326, 443] on icon at bounding box center [322, 442] width 10 height 10
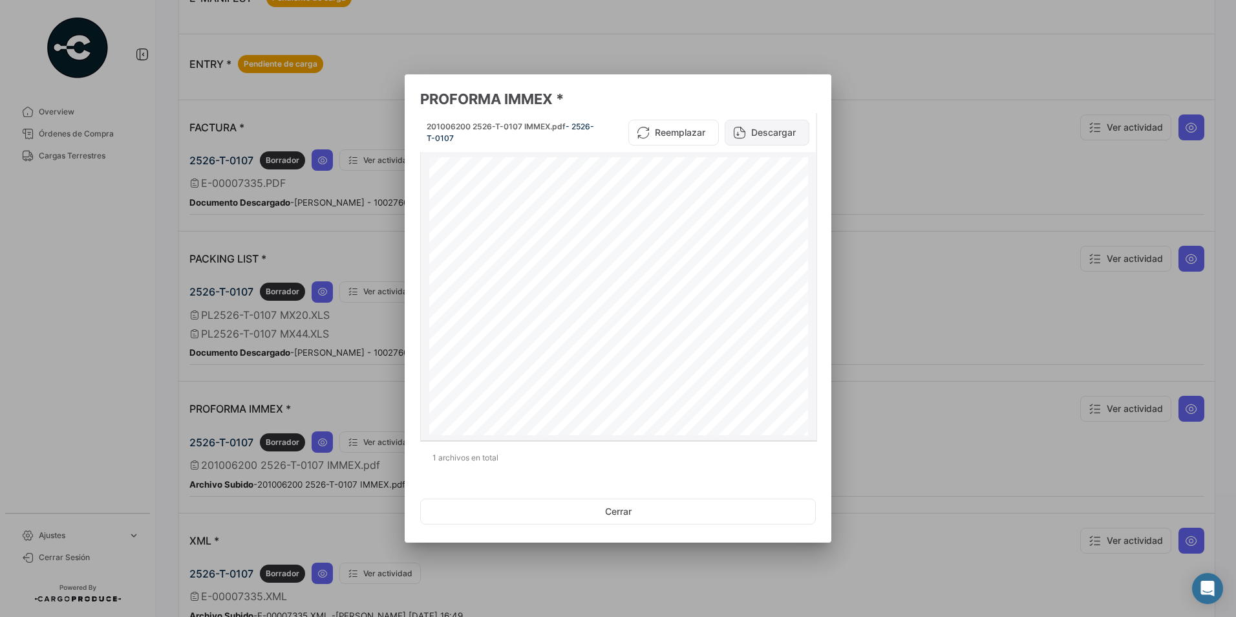
click at [776, 134] on button "Descargar" at bounding box center [767, 133] width 85 height 26
click at [911, 203] on div at bounding box center [618, 308] width 1236 height 617
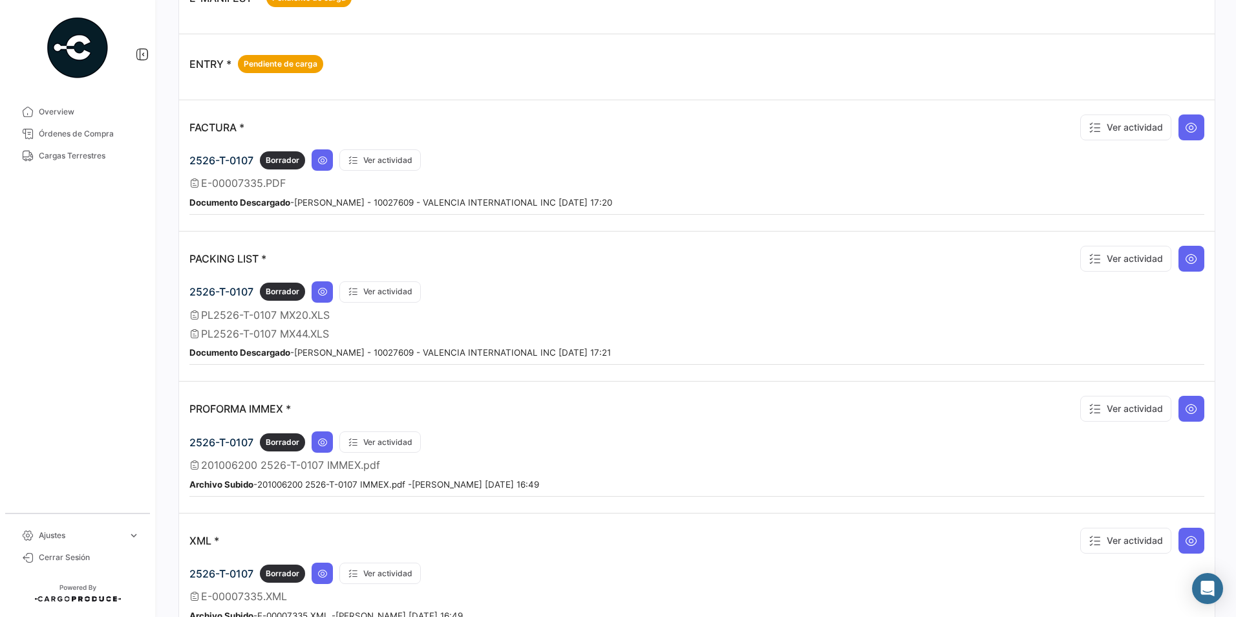
scroll to position [452, 0]
